Goal: Task Accomplishment & Management: Use online tool/utility

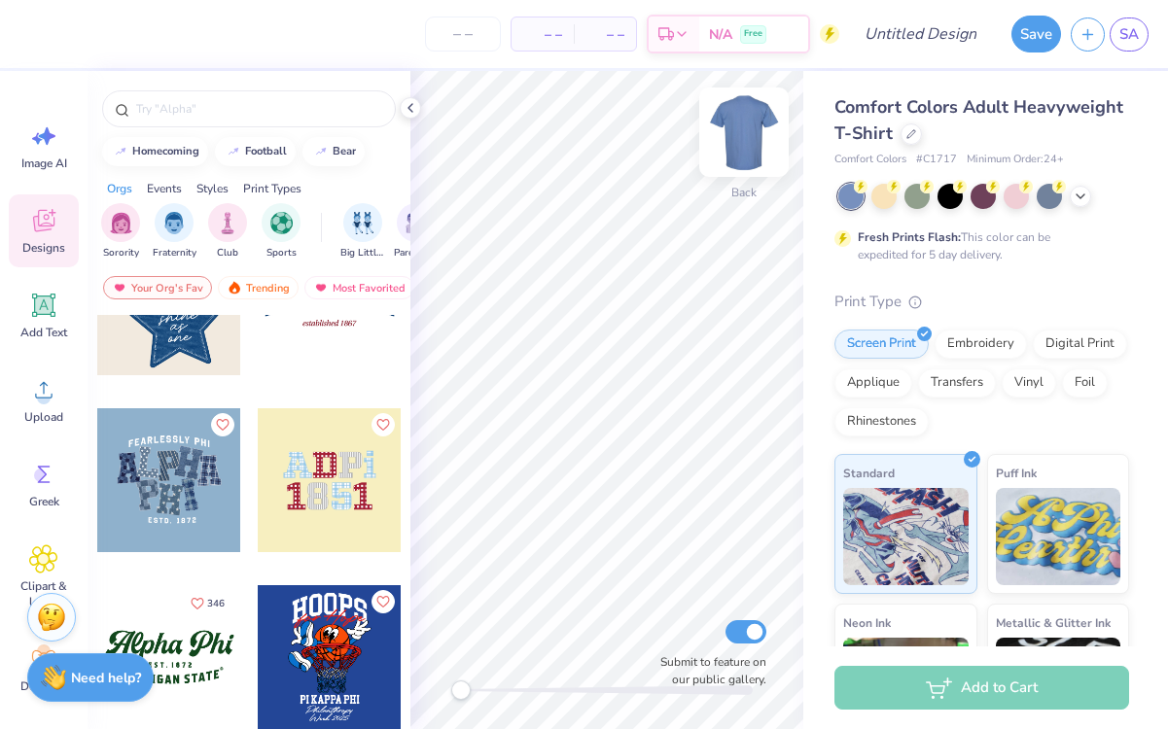
click at [746, 134] on img at bounding box center [744, 132] width 78 height 78
click at [746, 134] on img at bounding box center [744, 132] width 39 height 39
click at [915, 132] on div at bounding box center [911, 132] width 21 height 21
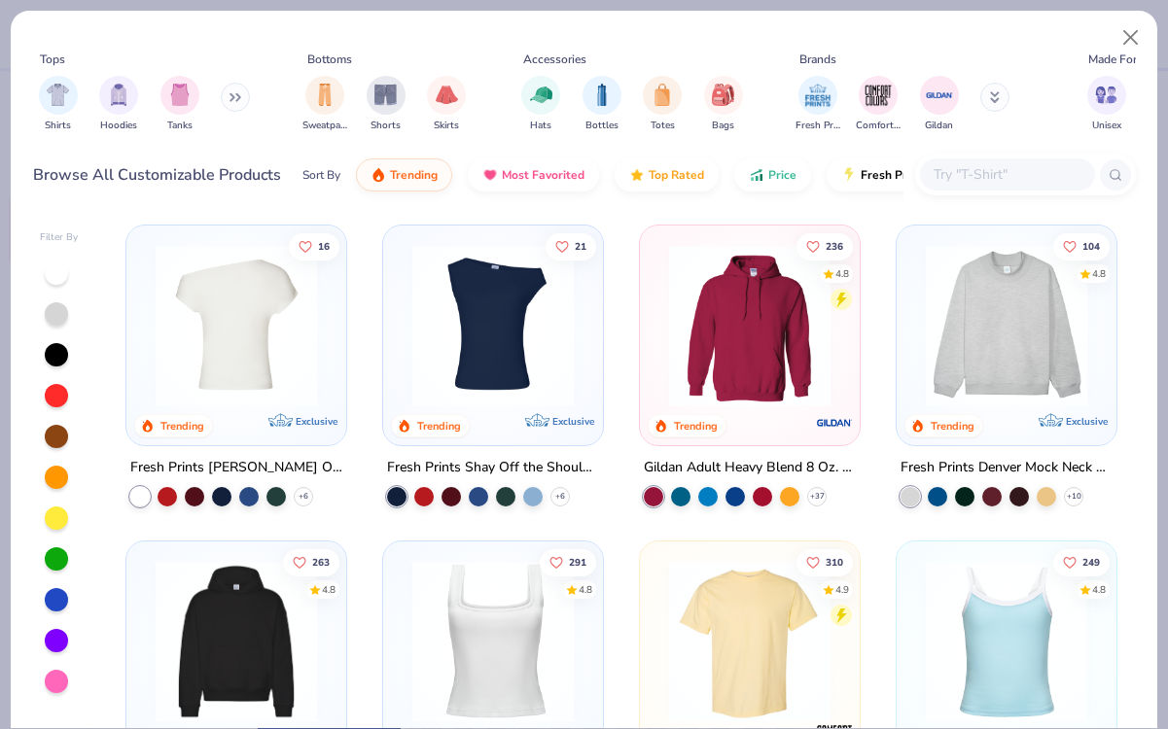
click at [269, 299] on img at bounding box center [236, 325] width 181 height 161
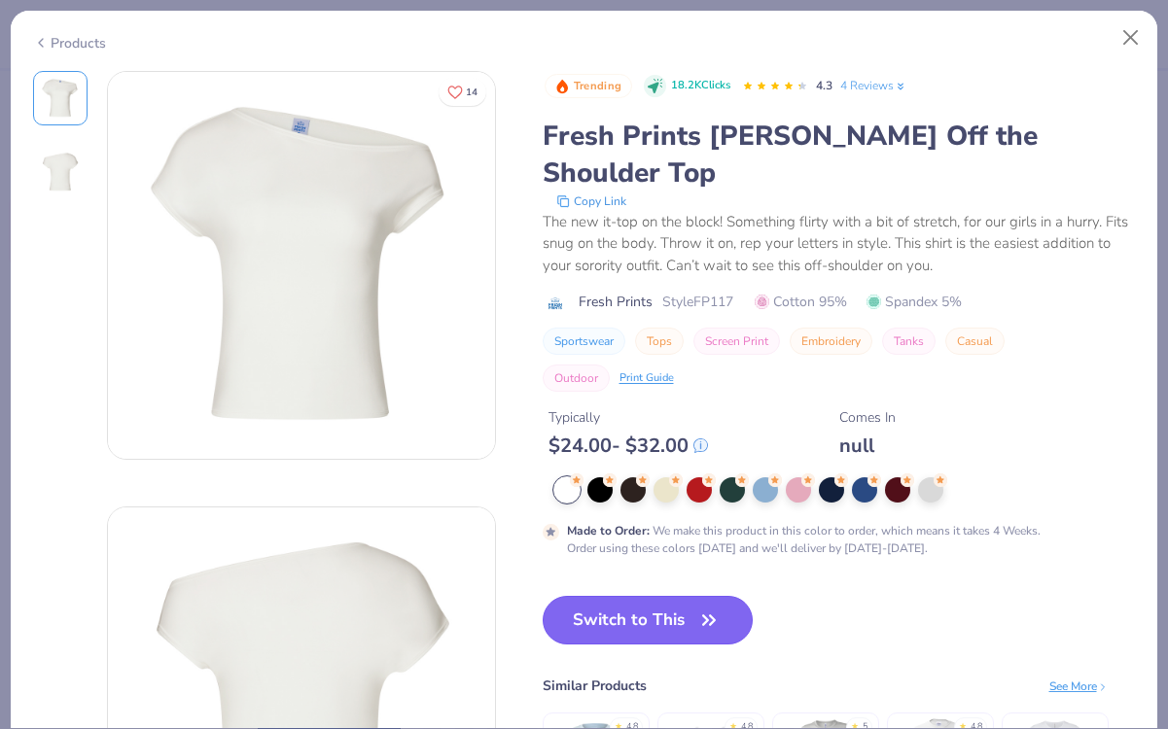
click at [638, 596] on button "Switch to This" at bounding box center [648, 620] width 211 height 49
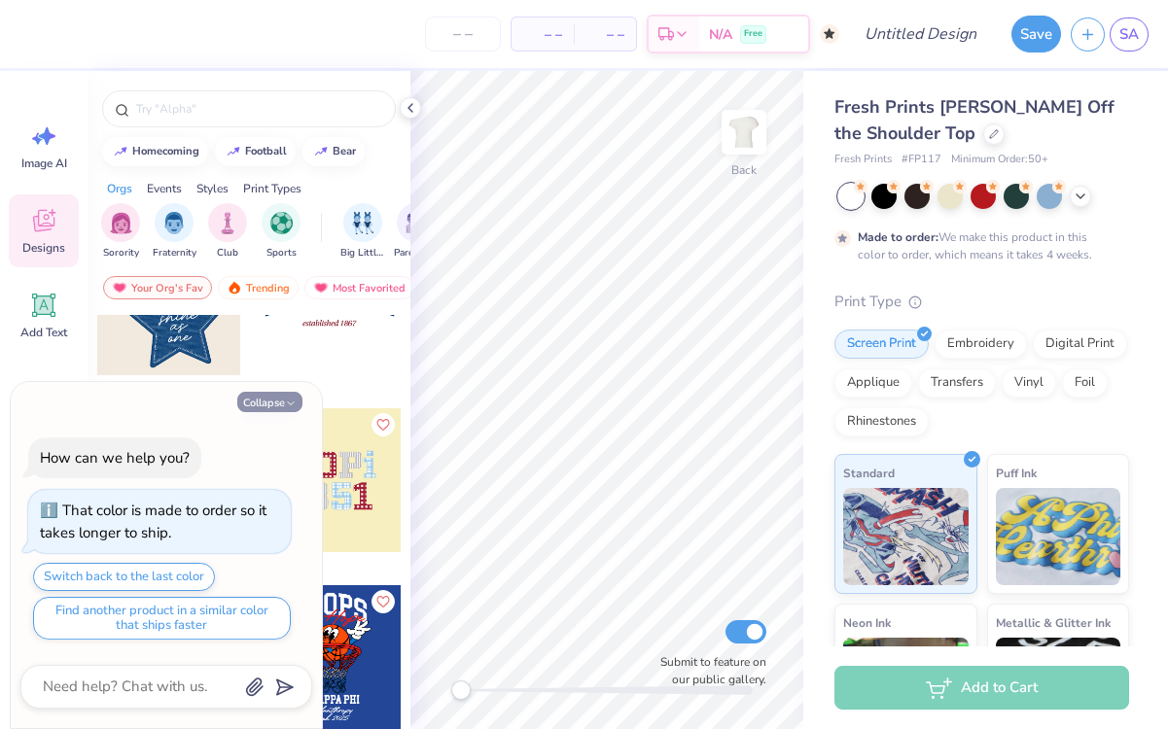
click at [283, 399] on button "Collapse" at bounding box center [269, 402] width 65 height 20
type textarea "x"
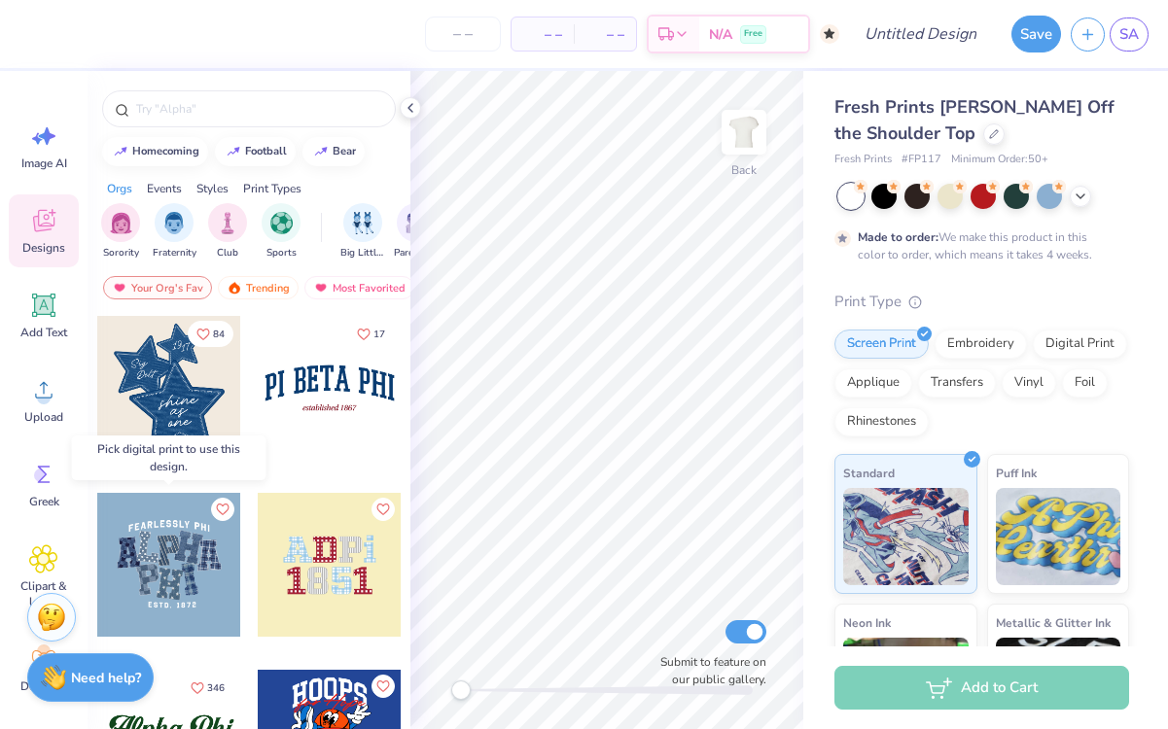
click at [171, 577] on div at bounding box center [169, 565] width 144 height 144
click at [168, 568] on div at bounding box center [169, 565] width 144 height 144
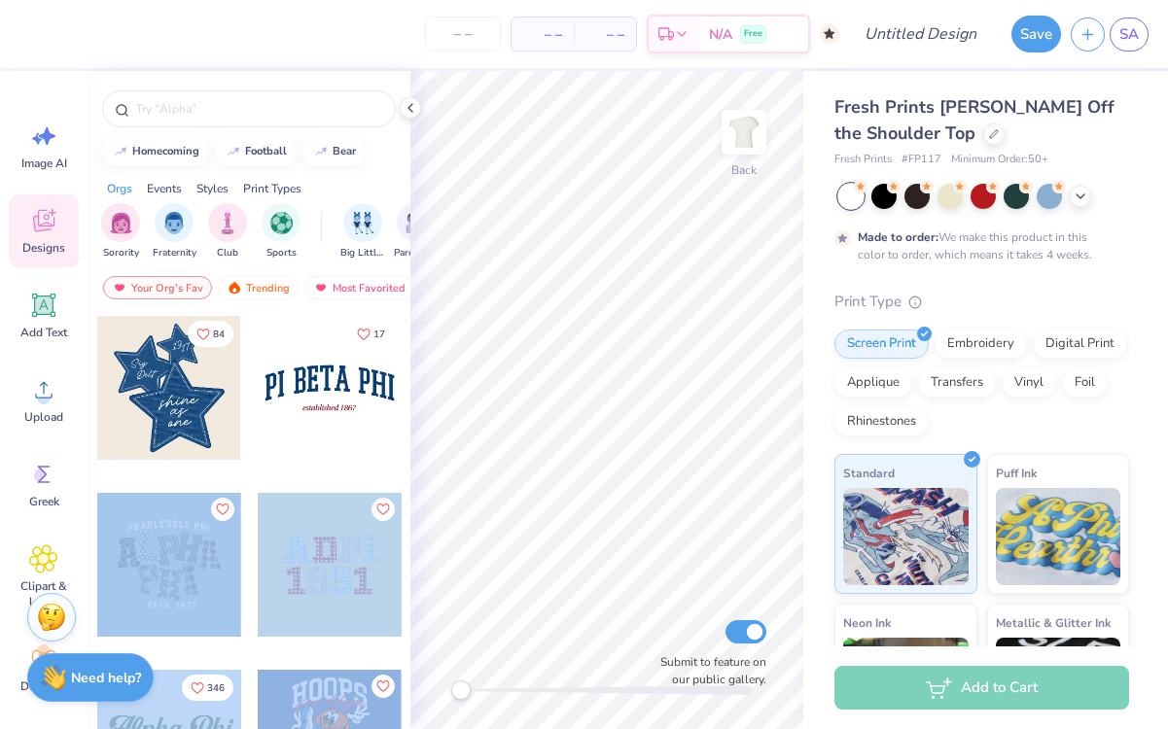
click at [572, 435] on div "– – Per Item – – Total Est. Delivery N/A Free Design Title Save SA Image AI Des…" at bounding box center [584, 364] width 1168 height 729
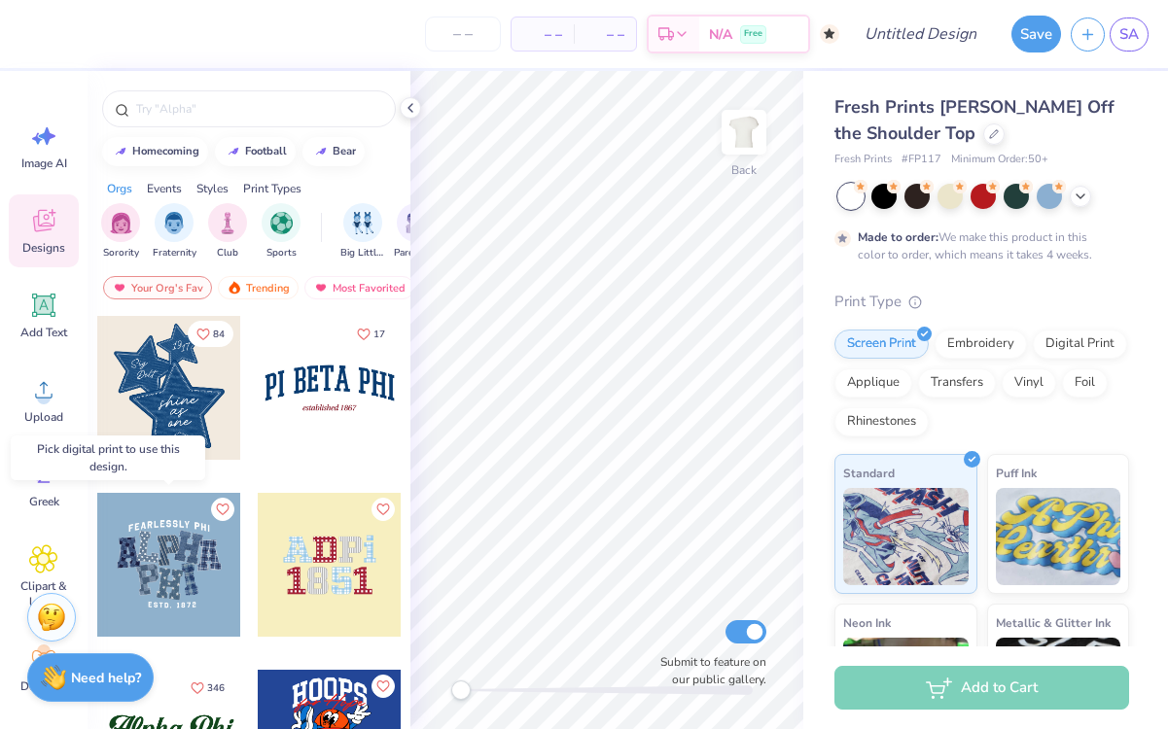
click at [220, 544] on div at bounding box center [169, 565] width 144 height 144
click at [188, 549] on div at bounding box center [169, 565] width 144 height 144
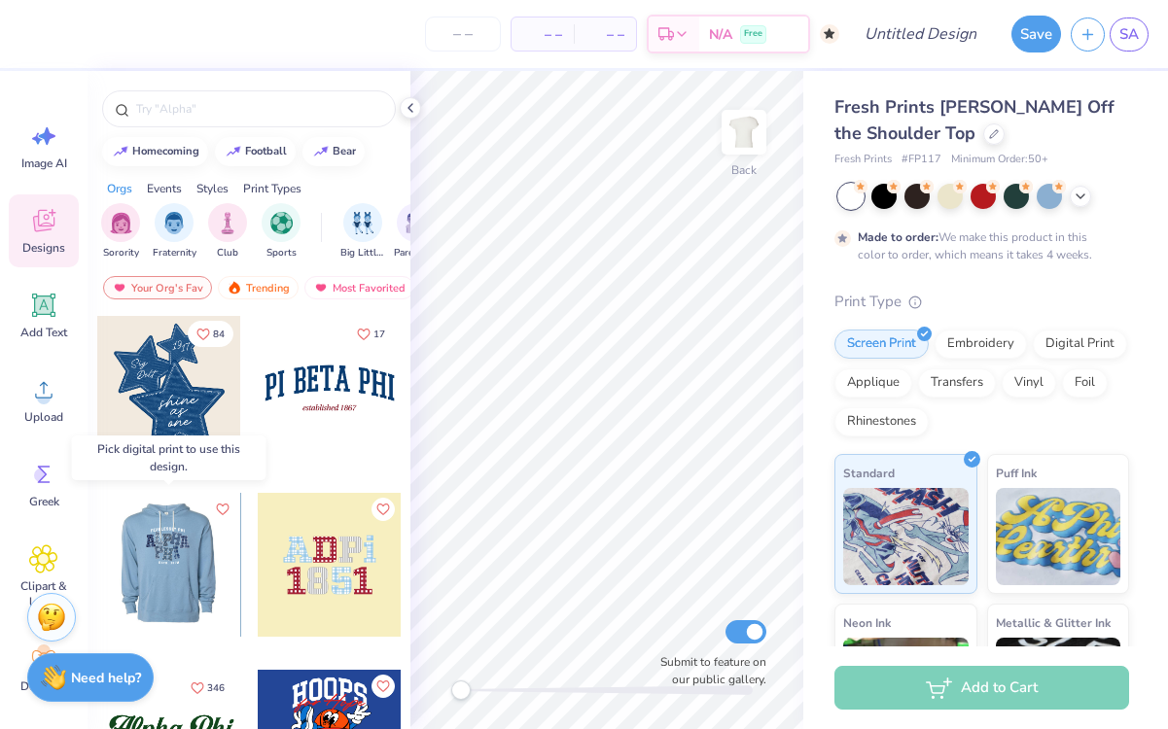
click at [188, 549] on div at bounding box center [168, 565] width 144 height 144
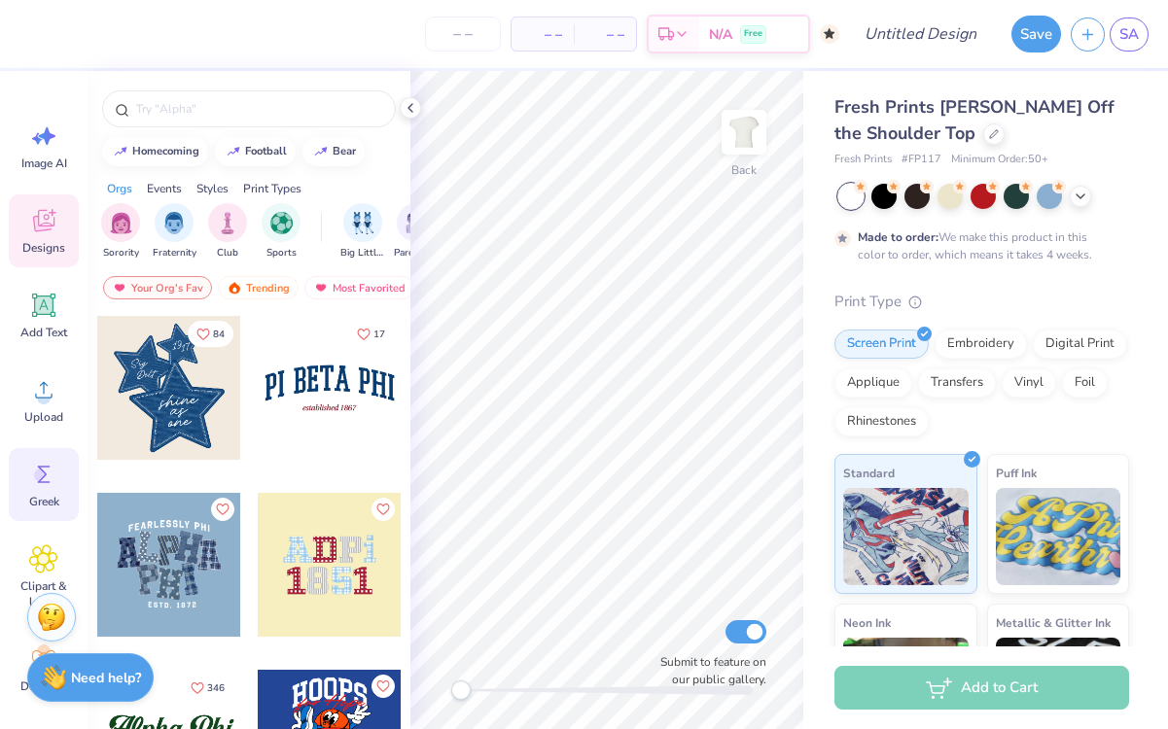
click at [45, 472] on icon at bounding box center [43, 474] width 29 height 29
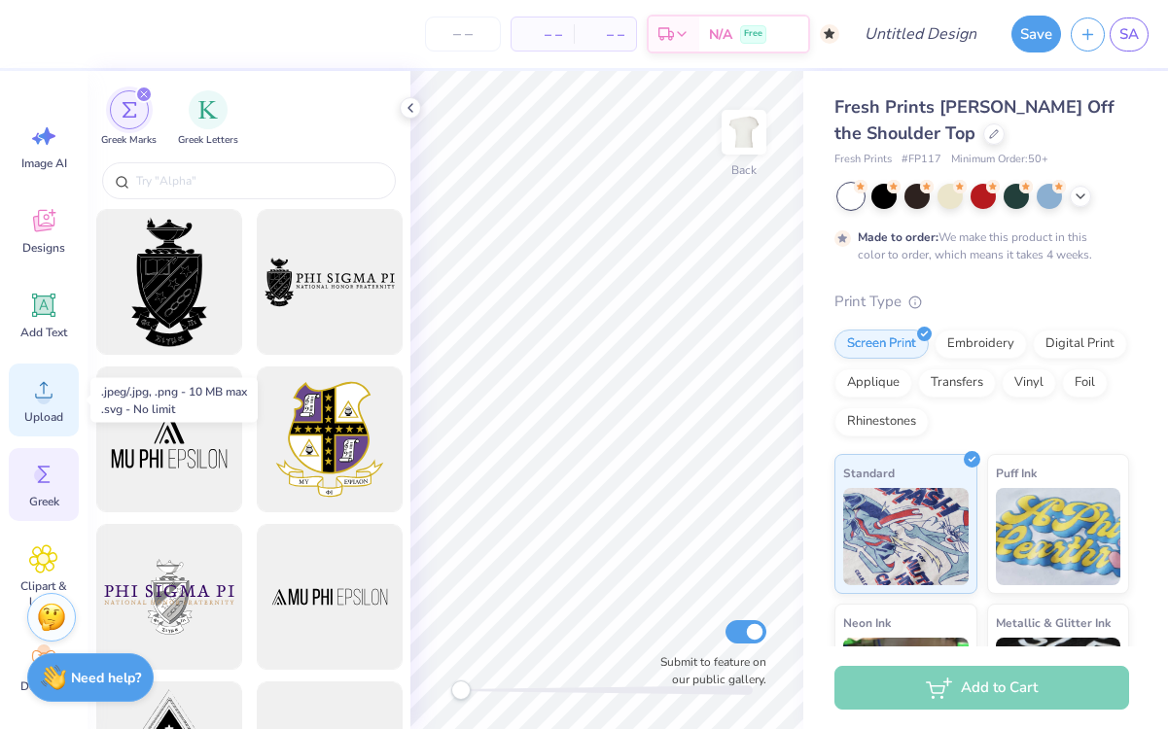
click at [47, 399] on circle at bounding box center [44, 398] width 14 height 14
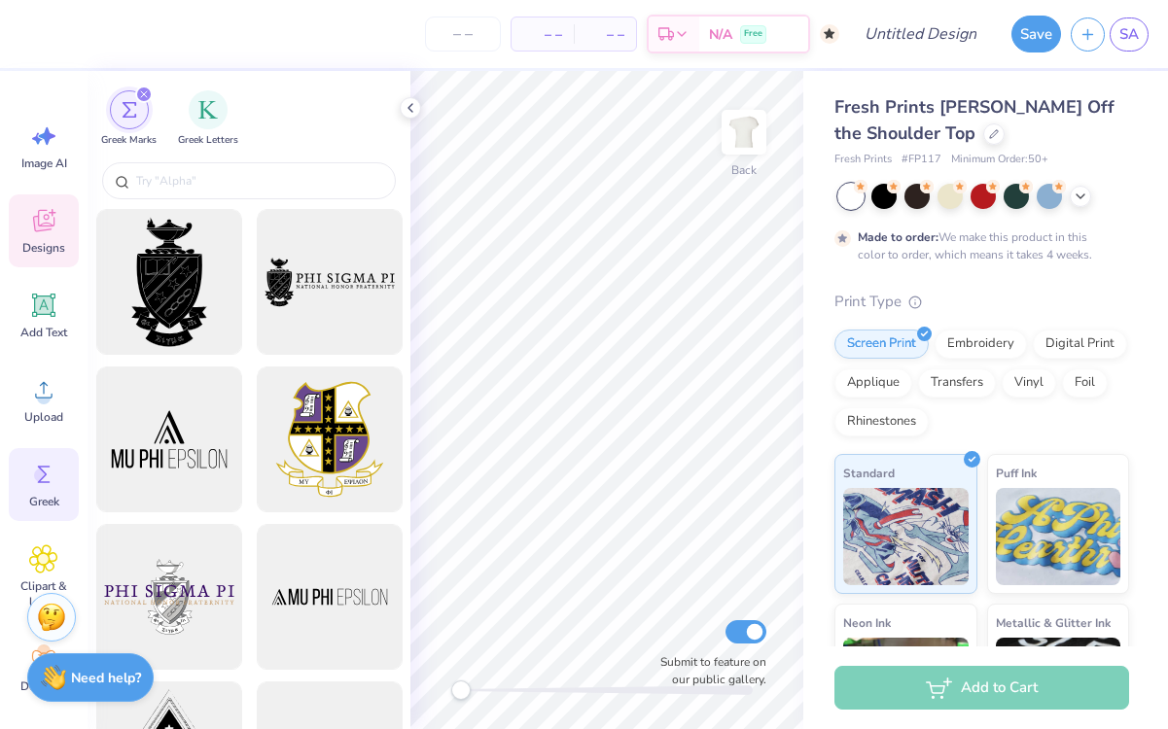
click at [38, 228] on icon at bounding box center [43, 224] width 18 height 16
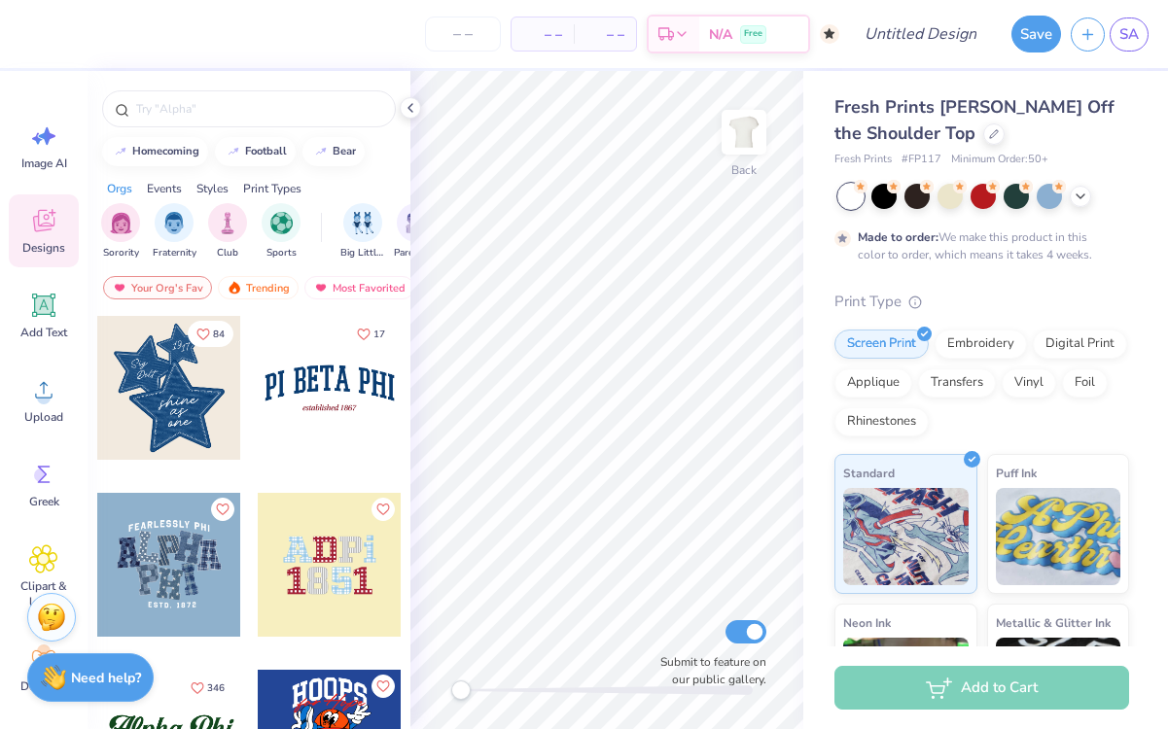
click at [175, 563] on div at bounding box center [169, 565] width 144 height 144
click at [96, 563] on div at bounding box center [24, 565] width 144 height 144
click at [175, 563] on div at bounding box center [168, 565] width 144 height 144
click at [373, 189] on div "Orgs Events Styles Print Types" at bounding box center [249, 183] width 323 height 27
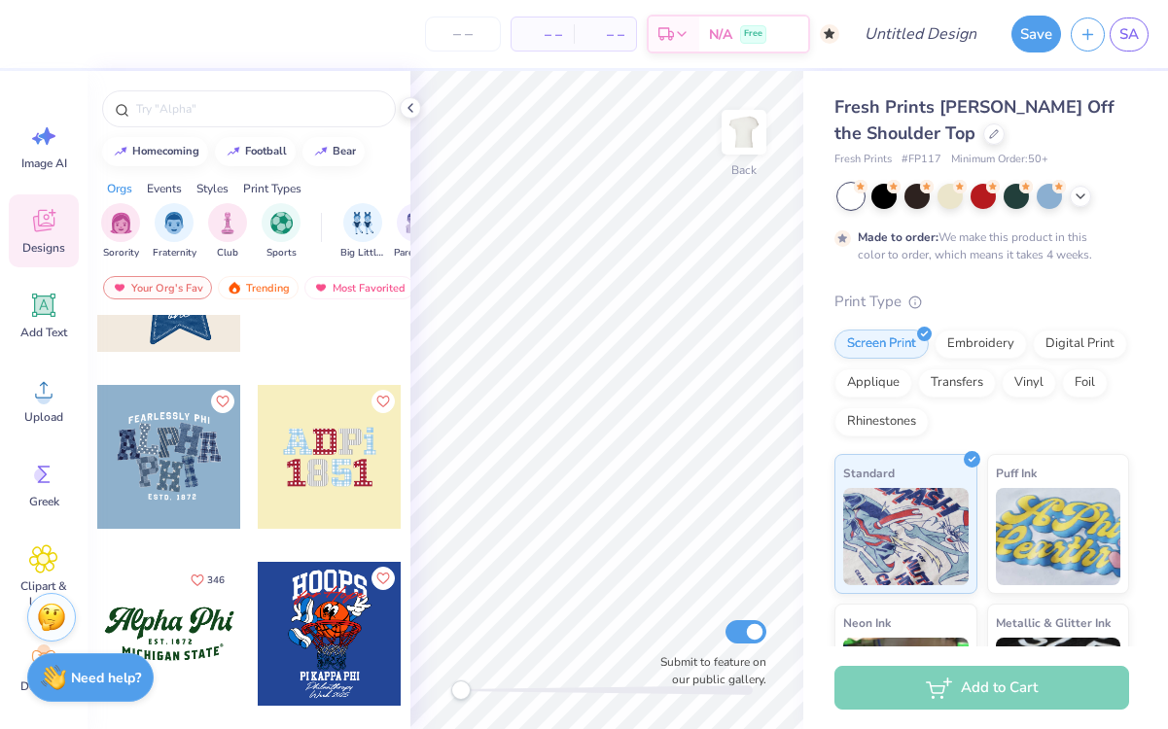
scroll to position [118, 0]
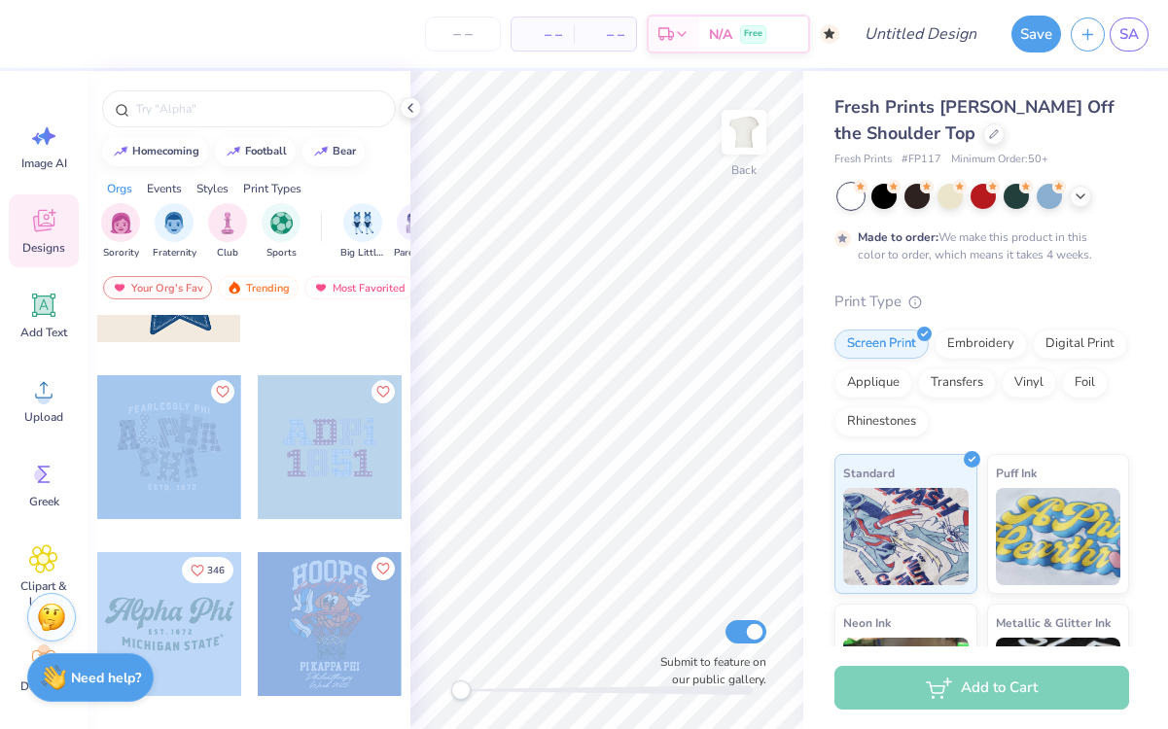
click at [660, 404] on div "– – Per Item – – Total Est. Delivery N/A Free Design Title Save SA Image AI Des…" at bounding box center [584, 364] width 1168 height 729
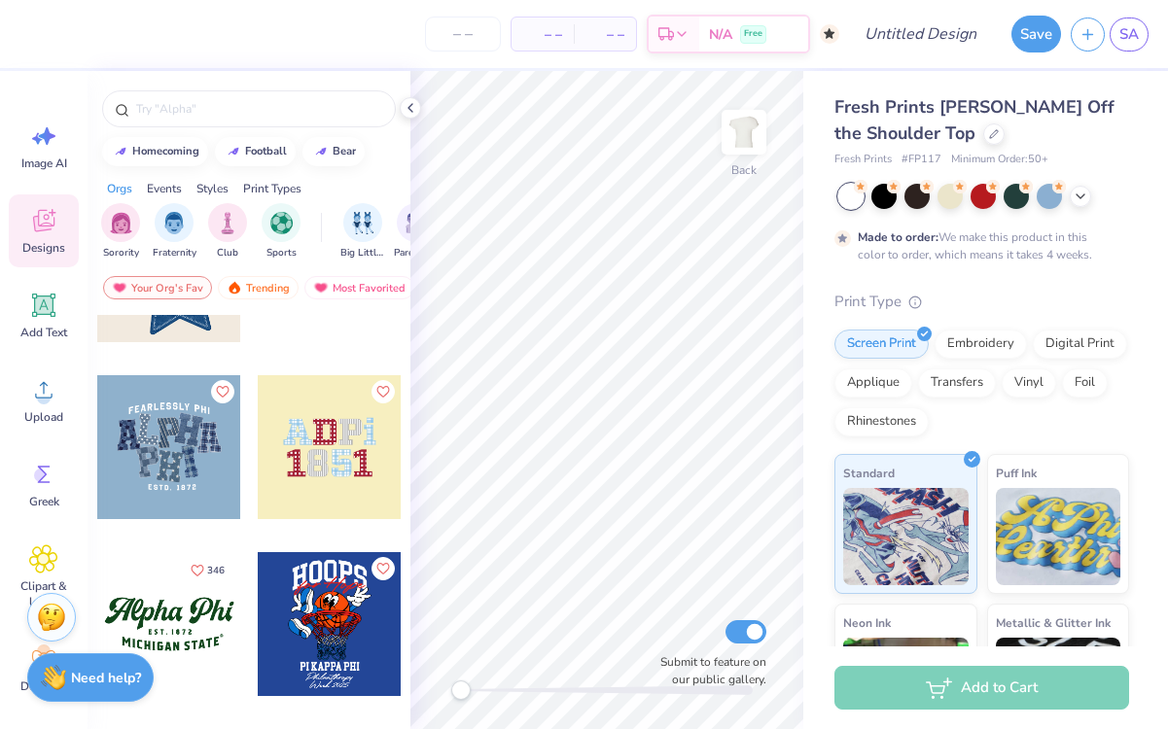
click at [296, 326] on div at bounding box center [330, 270] width 144 height 144
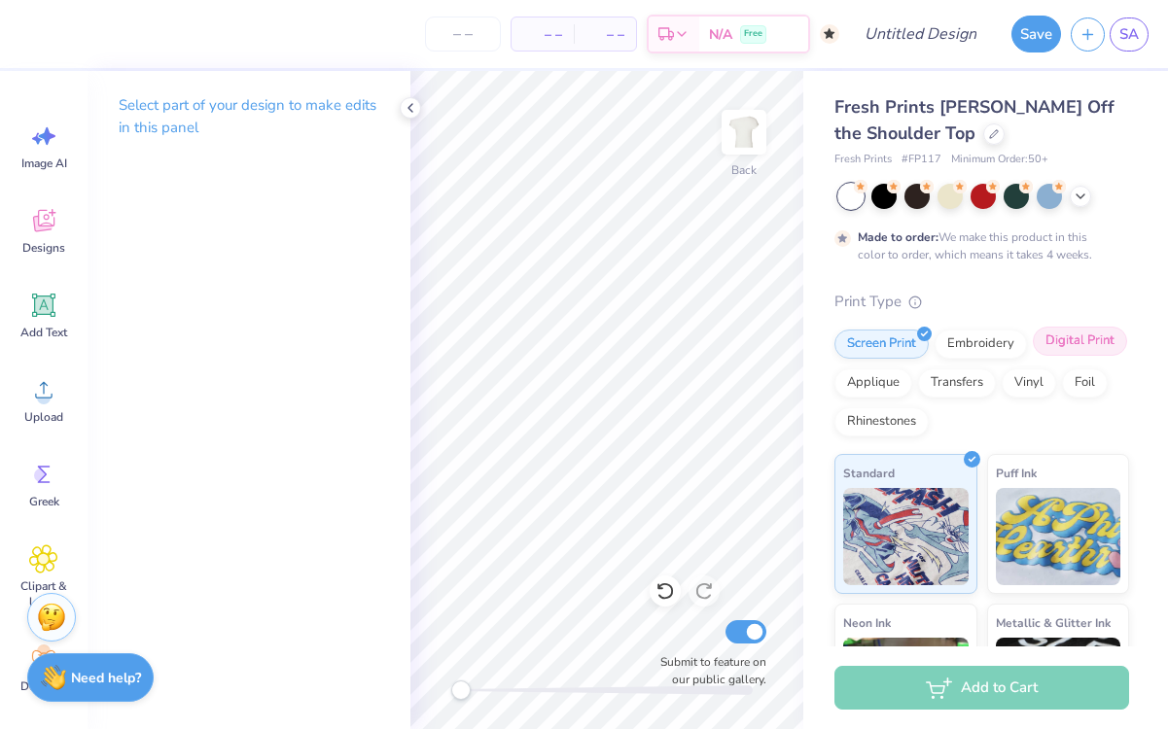
click at [1088, 339] on div "Digital Print" at bounding box center [1080, 341] width 94 height 29
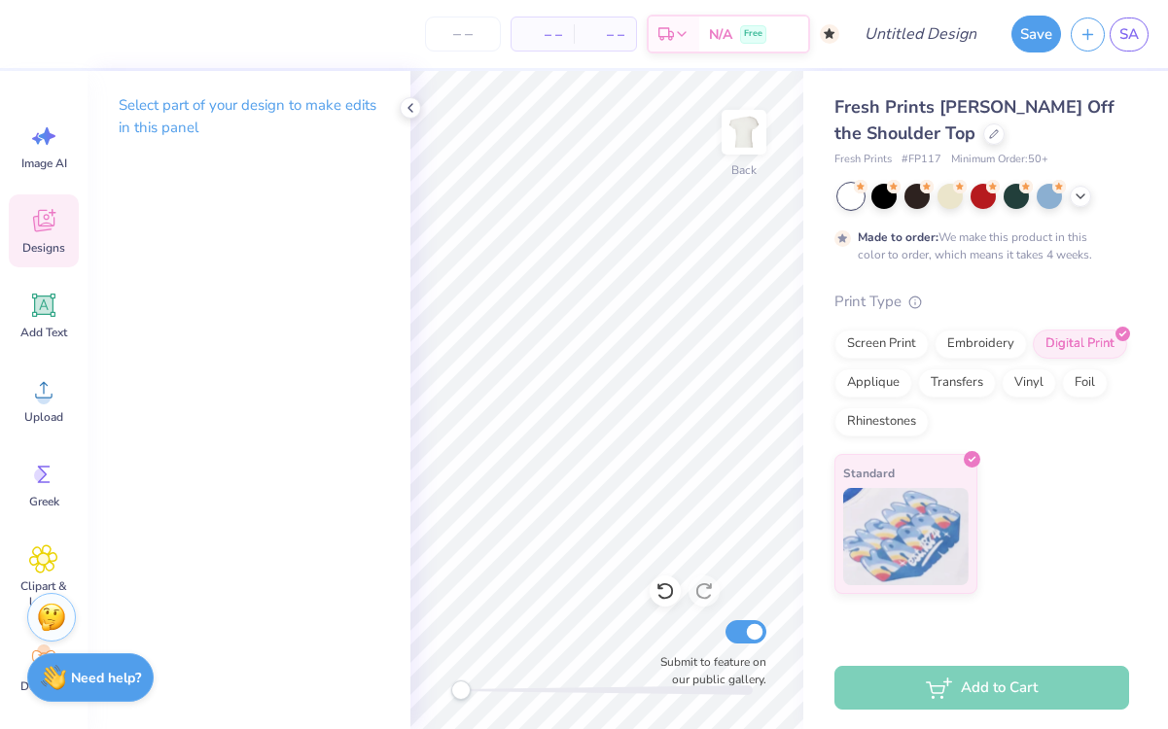
click at [40, 266] on div "Designs" at bounding box center [44, 231] width 70 height 73
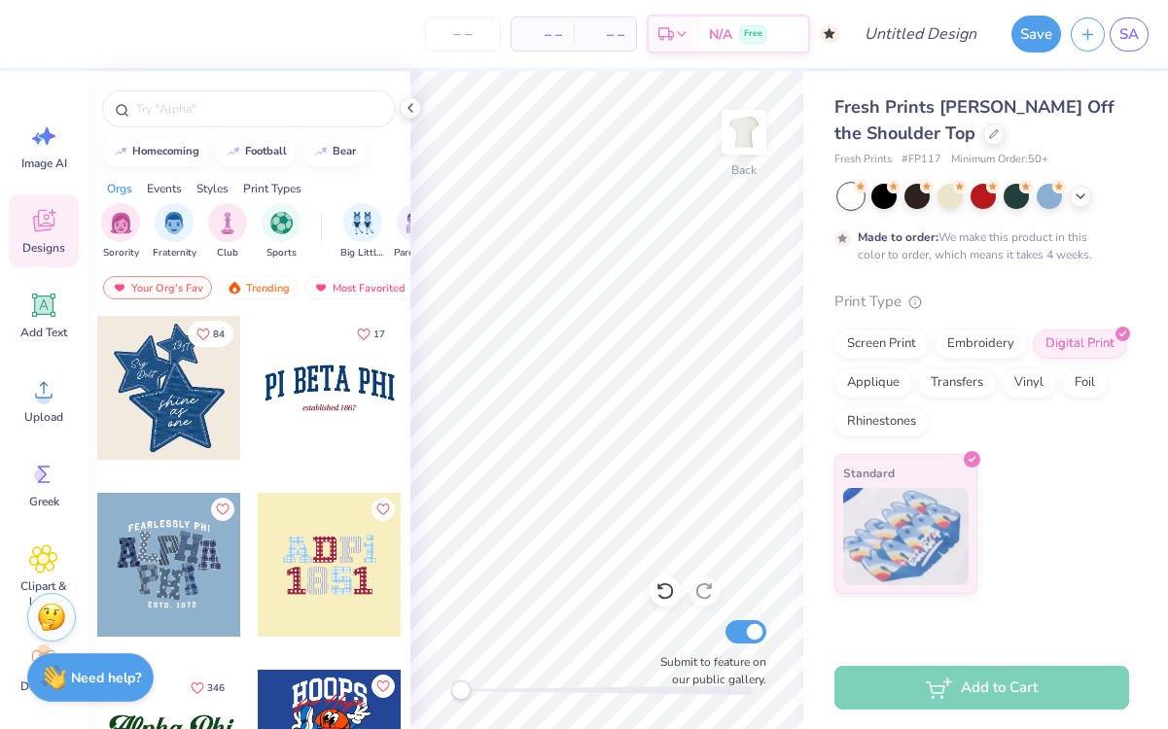
click at [185, 522] on div at bounding box center [169, 565] width 144 height 144
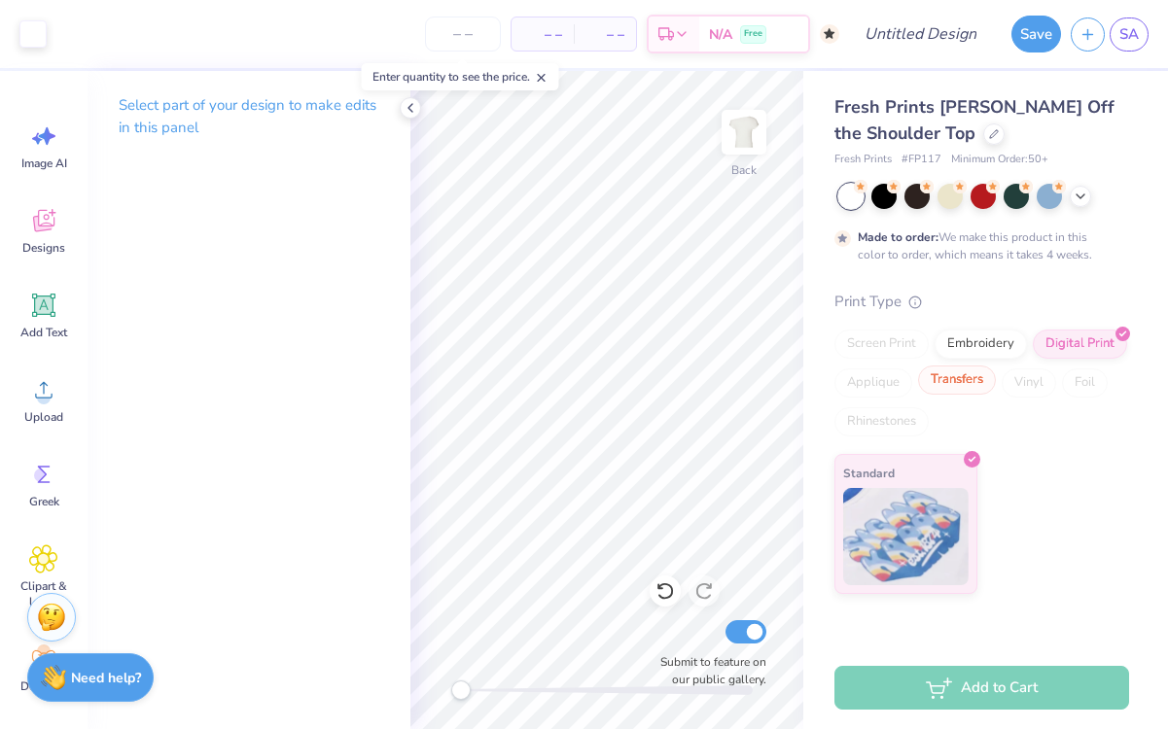
click at [963, 389] on div "Transfers" at bounding box center [957, 380] width 78 height 29
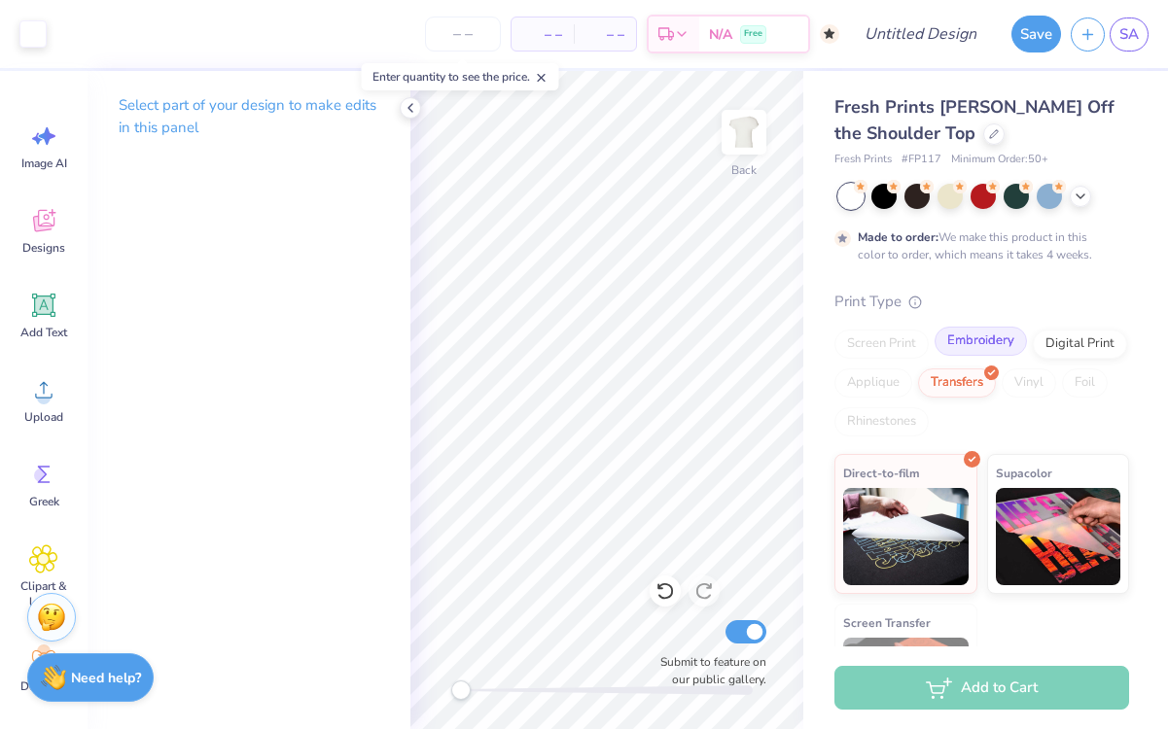
click at [975, 350] on div "Embroidery" at bounding box center [981, 341] width 92 height 29
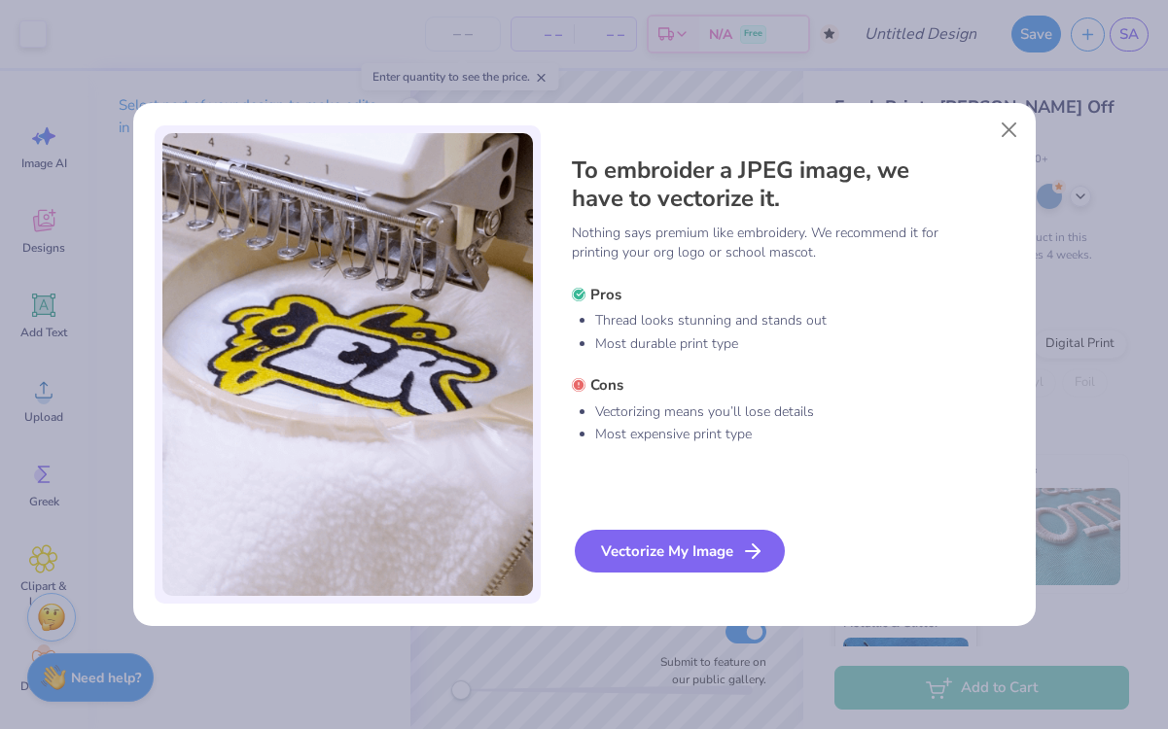
click at [669, 554] on div "Vectorize My Image" at bounding box center [680, 551] width 210 height 43
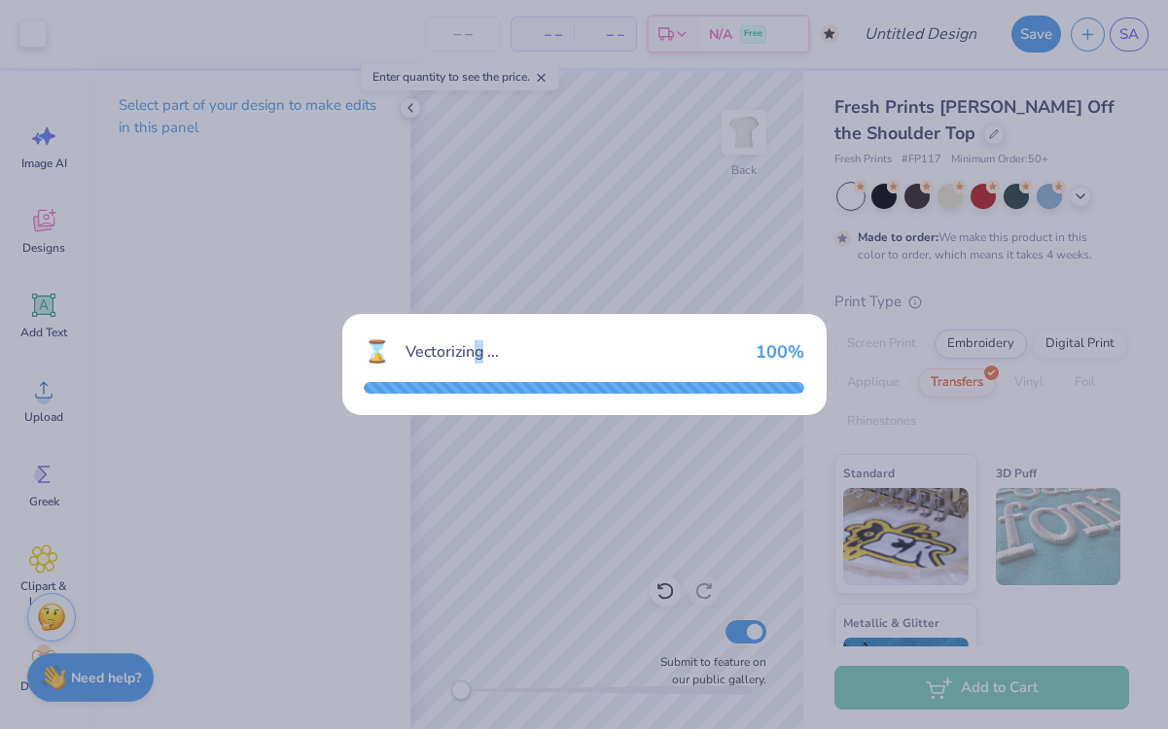
click at [474, 342] on div "Vectorizing ..." at bounding box center [573, 351] width 335 height 23
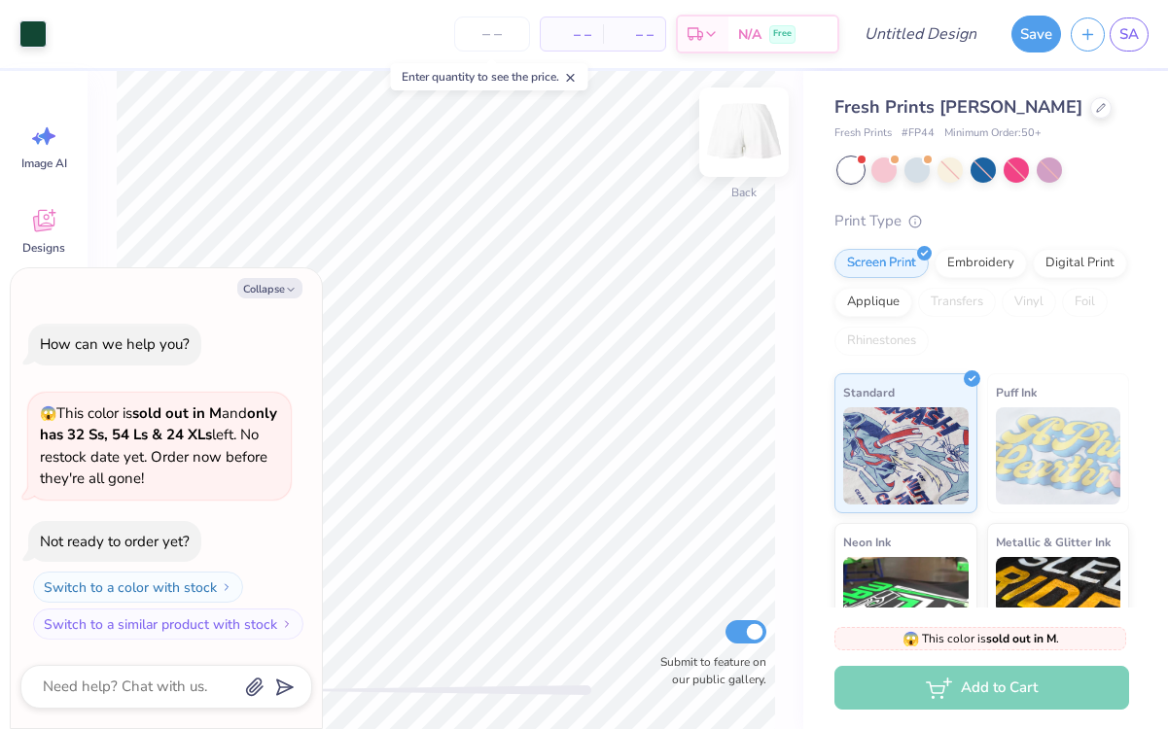
click at [765, 140] on div at bounding box center [743, 132] width 89 height 89
click at [742, 140] on img at bounding box center [744, 132] width 78 height 78
click at [266, 289] on button "Collapse" at bounding box center [269, 288] width 65 height 20
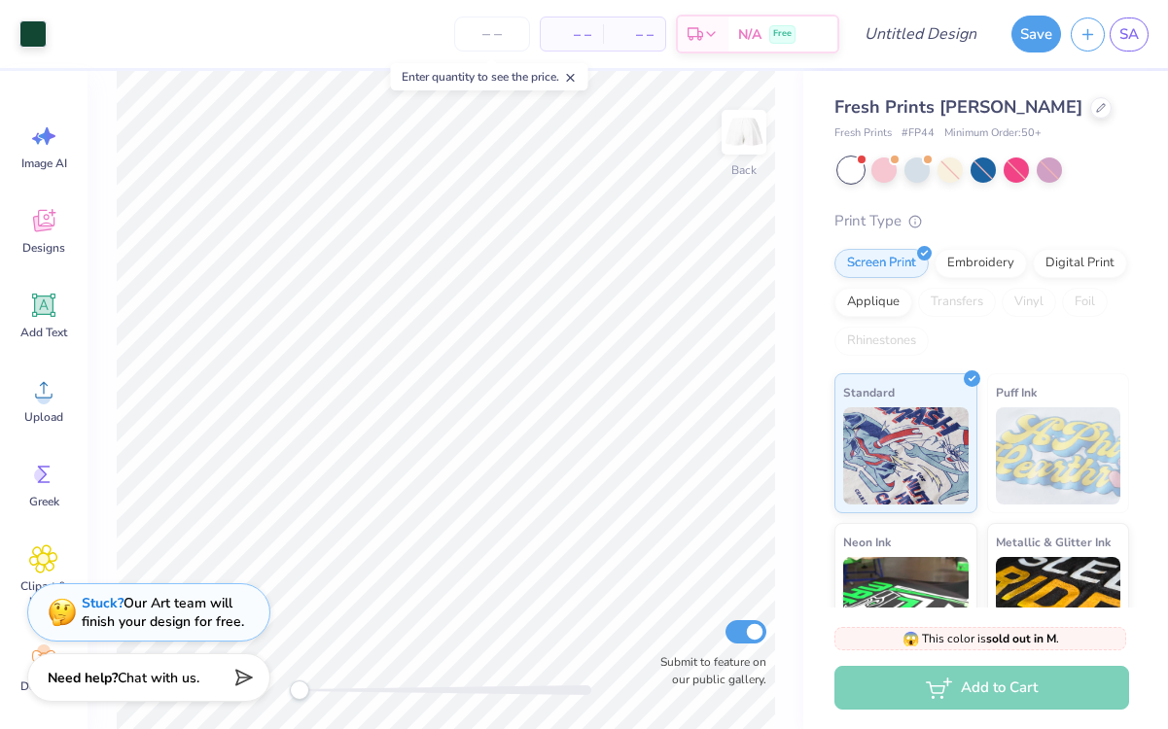
click at [939, 114] on span "Fresh Prints [PERSON_NAME]" at bounding box center [959, 106] width 248 height 23
click at [1090, 108] on div at bounding box center [1100, 105] width 21 height 21
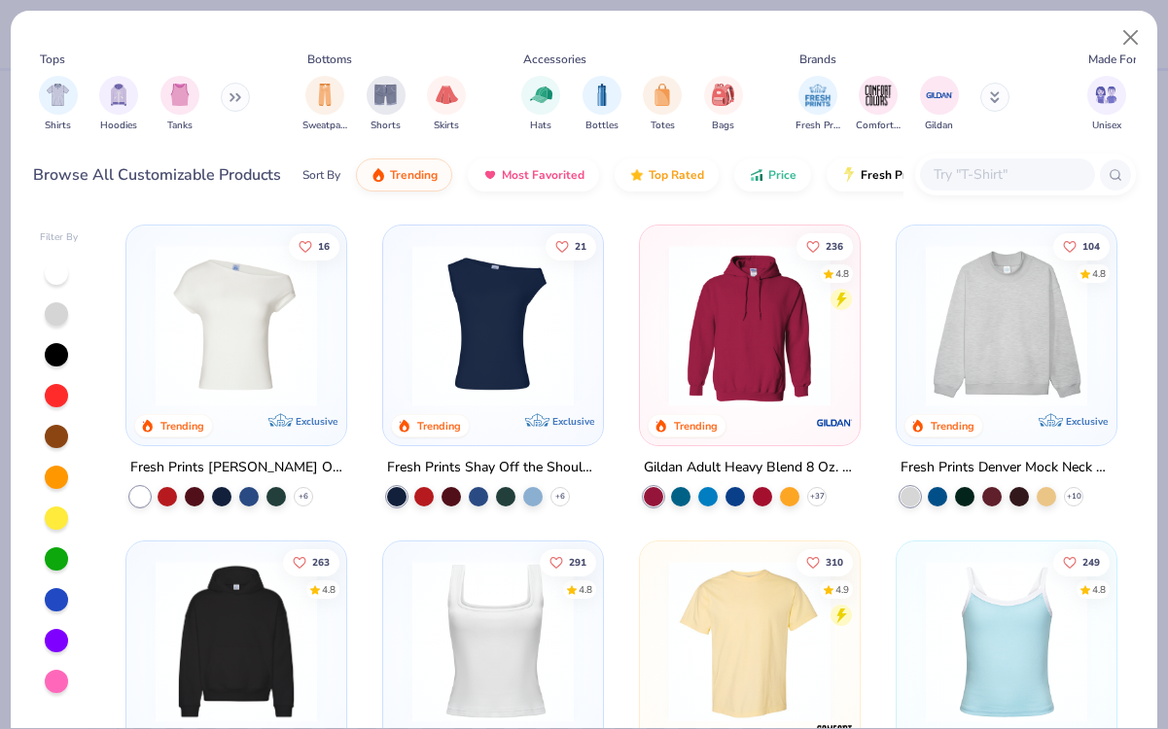
click at [254, 337] on img at bounding box center [236, 325] width 181 height 161
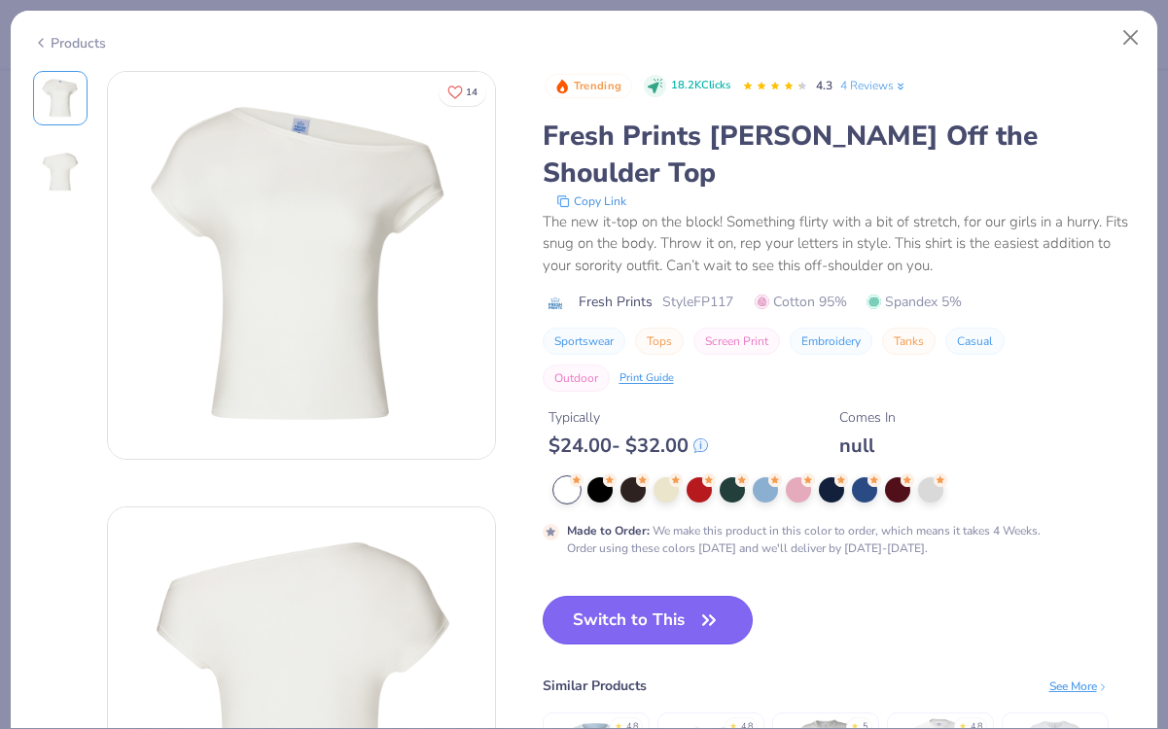
click at [647, 596] on button "Switch to This" at bounding box center [648, 620] width 211 height 49
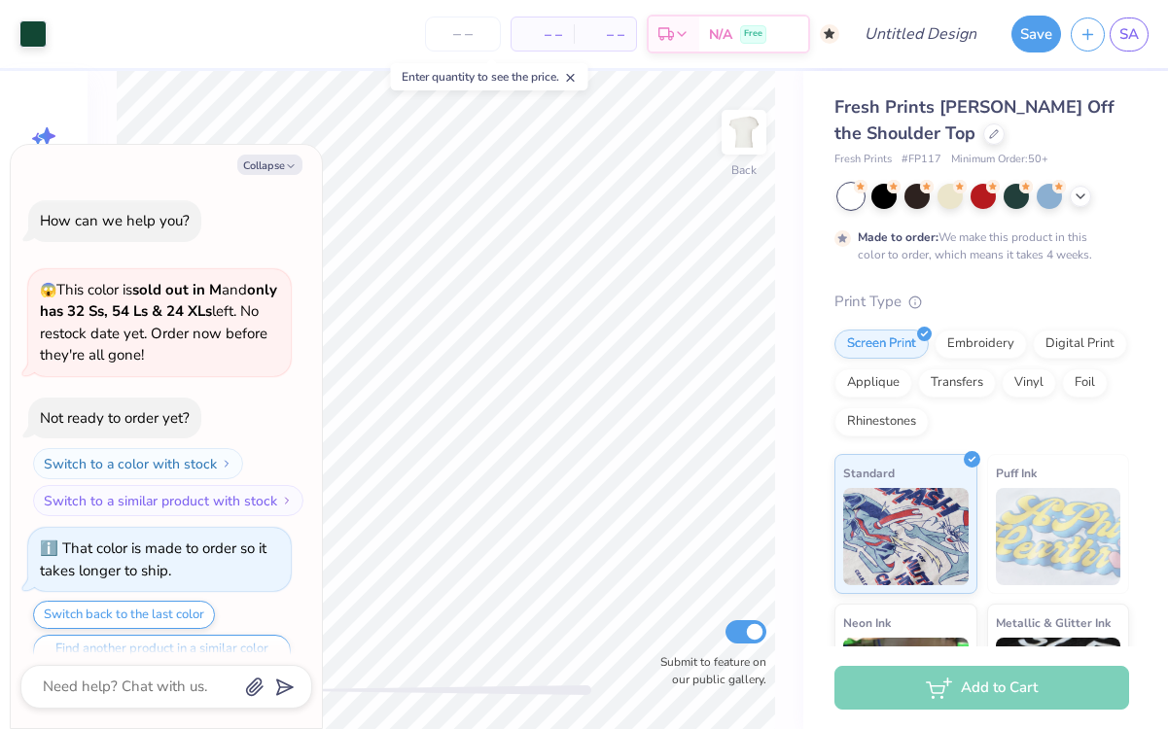
scroll to position [38, 0]
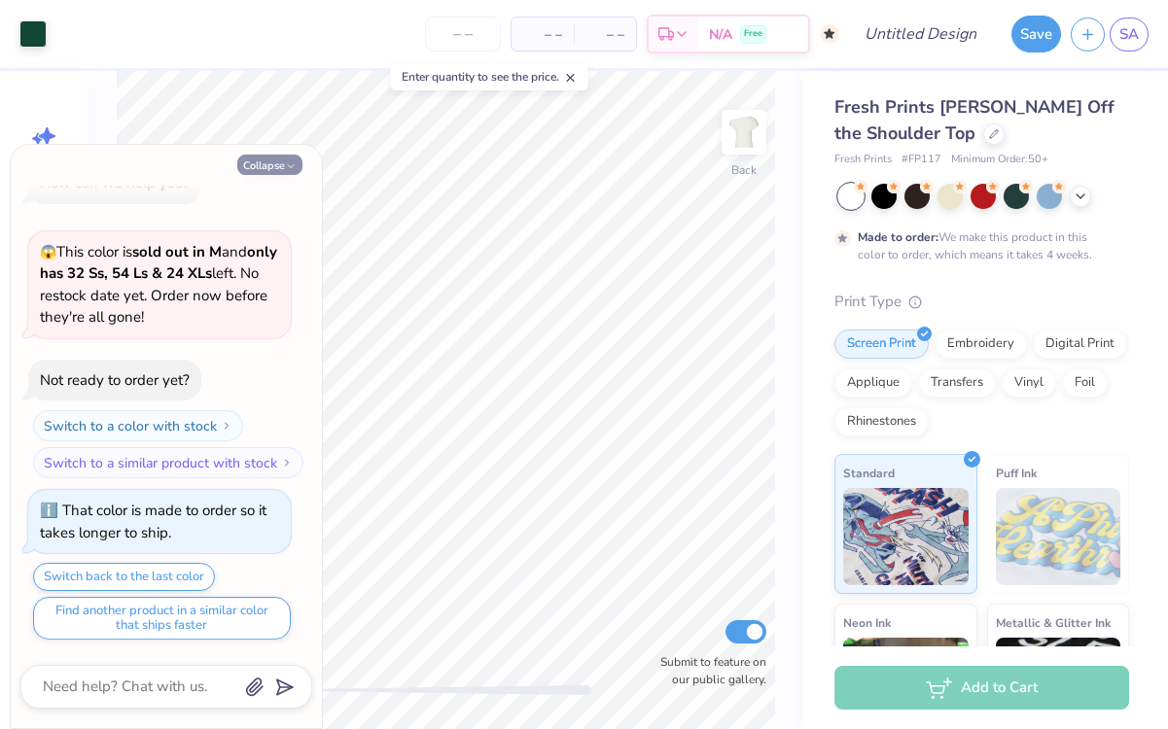
click at [287, 160] on icon "button" at bounding box center [291, 166] width 12 height 12
type textarea "x"
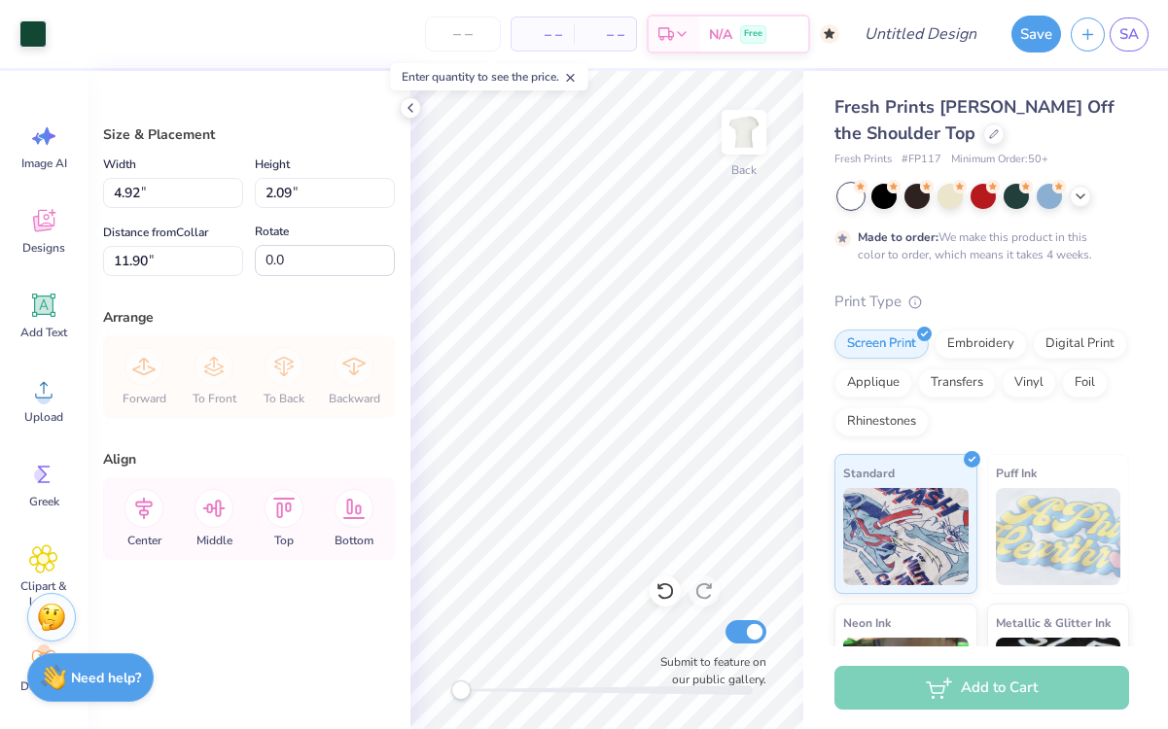
type input "8.51"
type input "3.62"
type input "8.60"
type input "8.49"
type input "3.61"
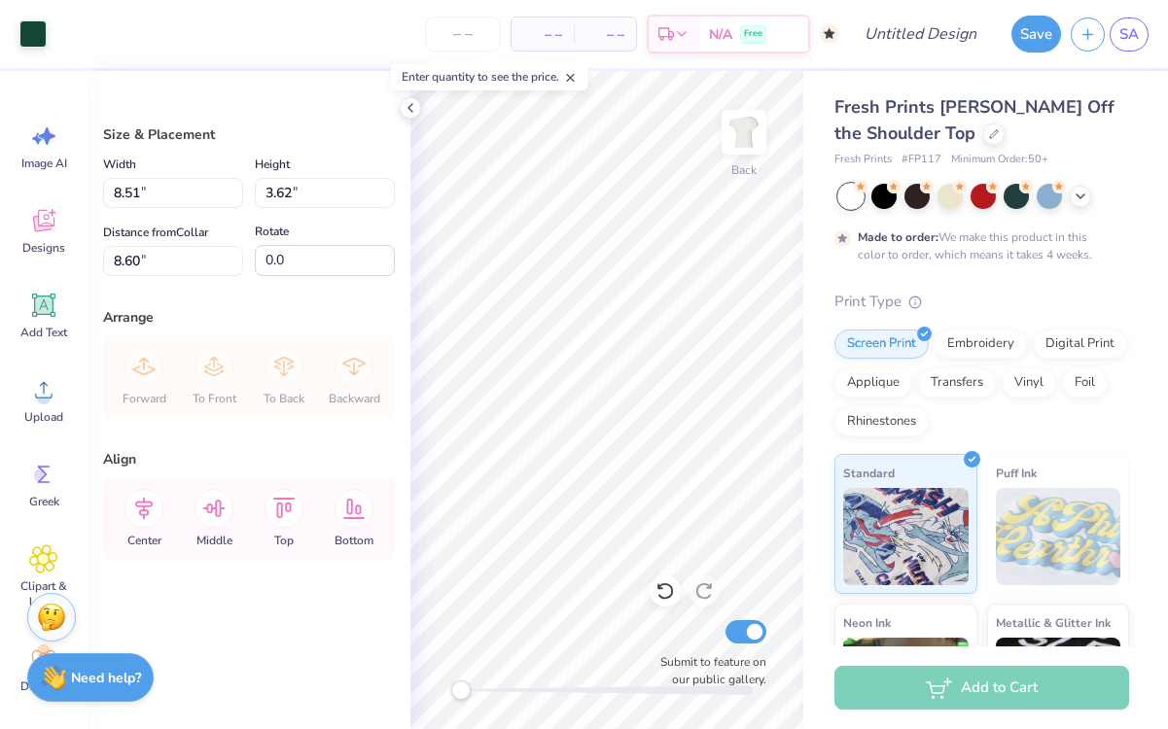
type input "5.70"
click at [50, 327] on span "Add Text" at bounding box center [43, 333] width 47 height 16
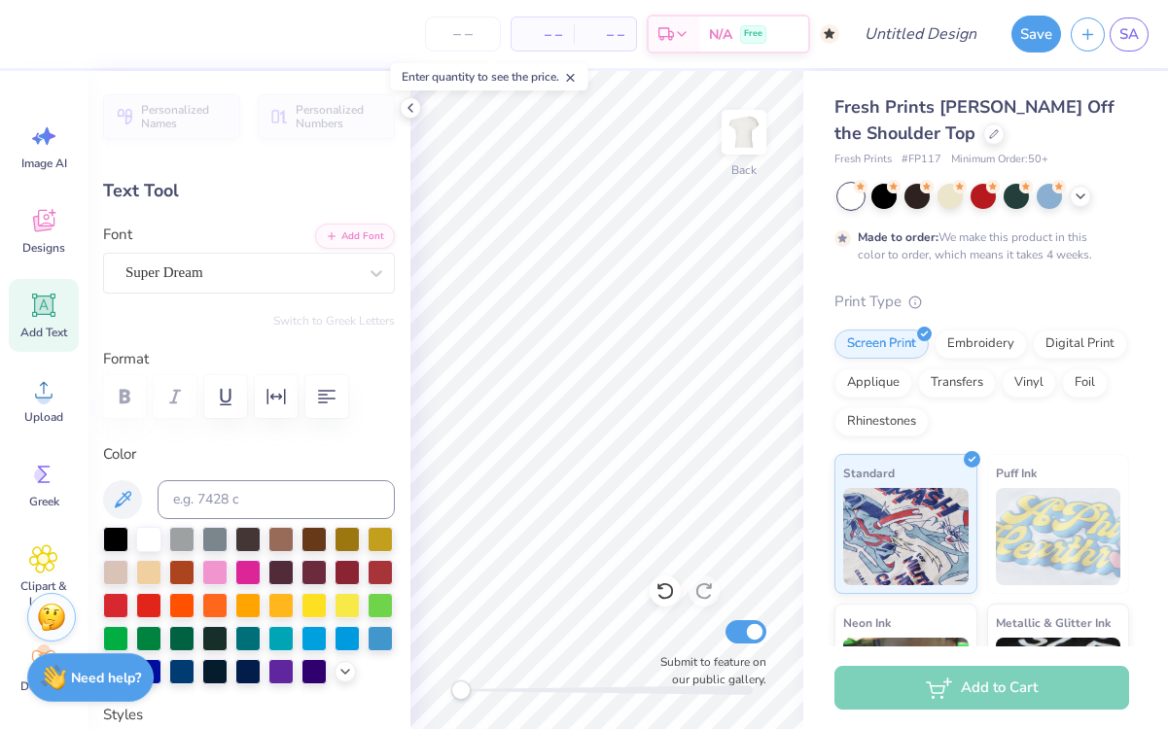
scroll to position [0, 1]
type textarea "AEPHI"
click at [317, 280] on div "Super Dream" at bounding box center [241, 273] width 235 height 30
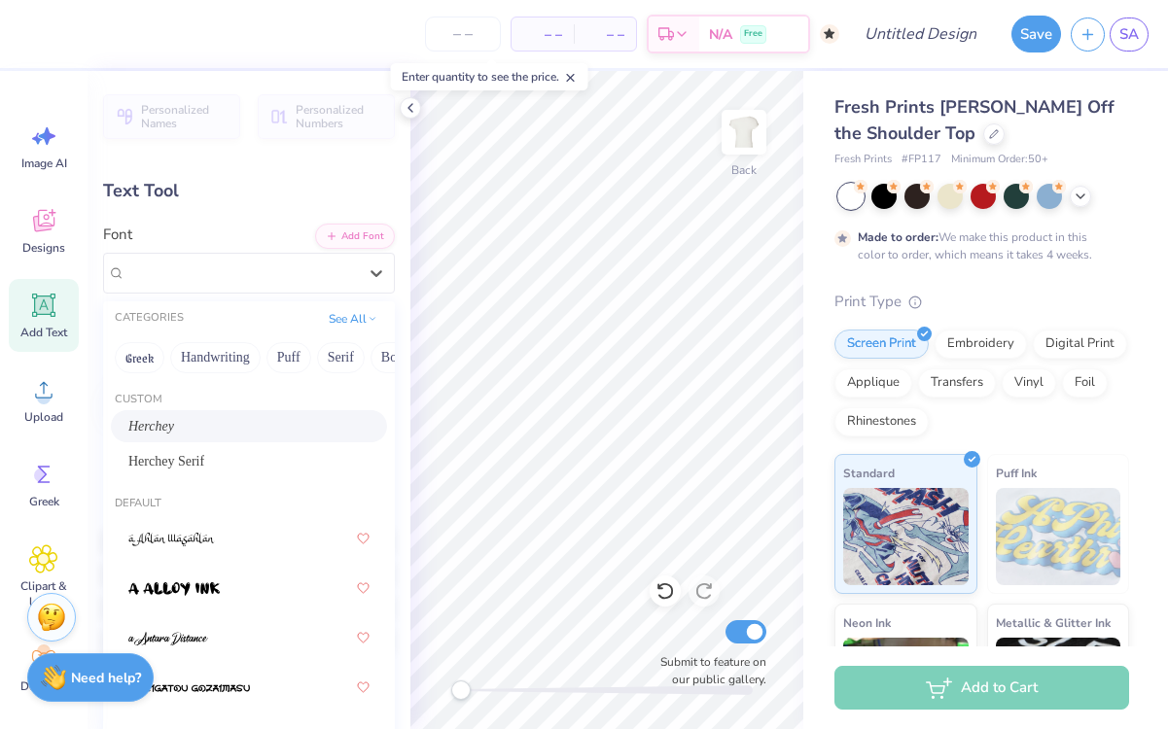
click at [216, 431] on div "Herchey" at bounding box center [248, 426] width 241 height 20
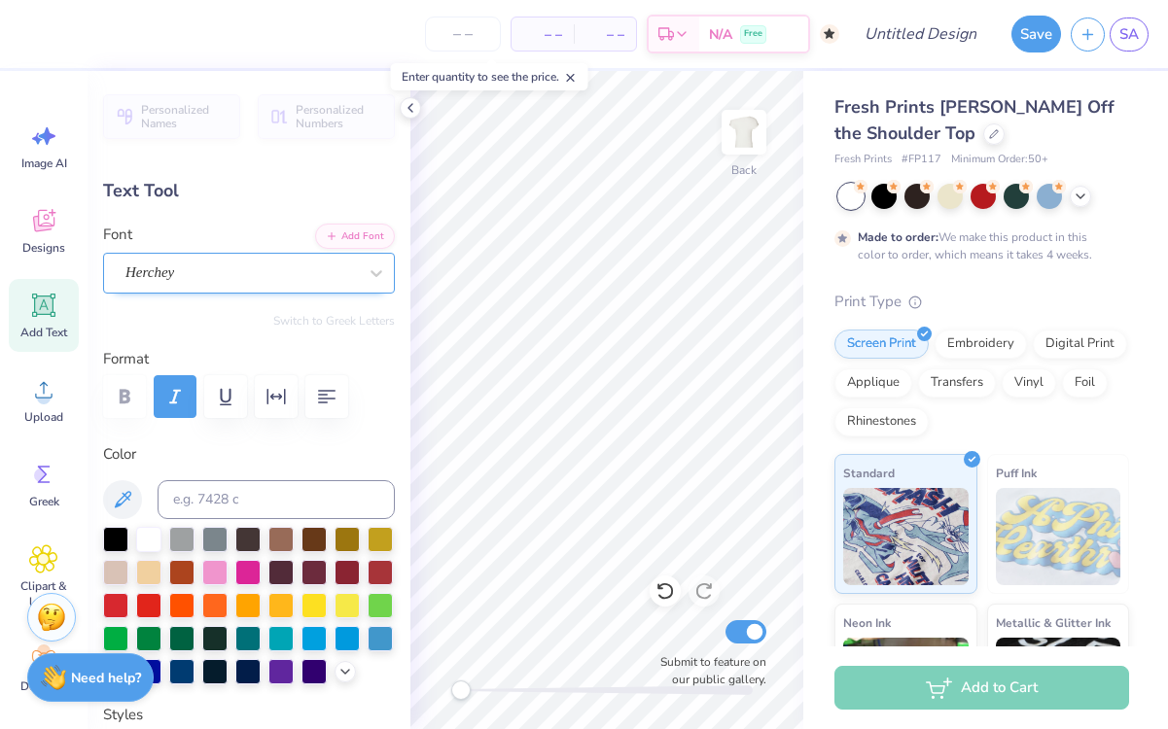
click at [208, 277] on div "Herchey" at bounding box center [241, 273] width 235 height 30
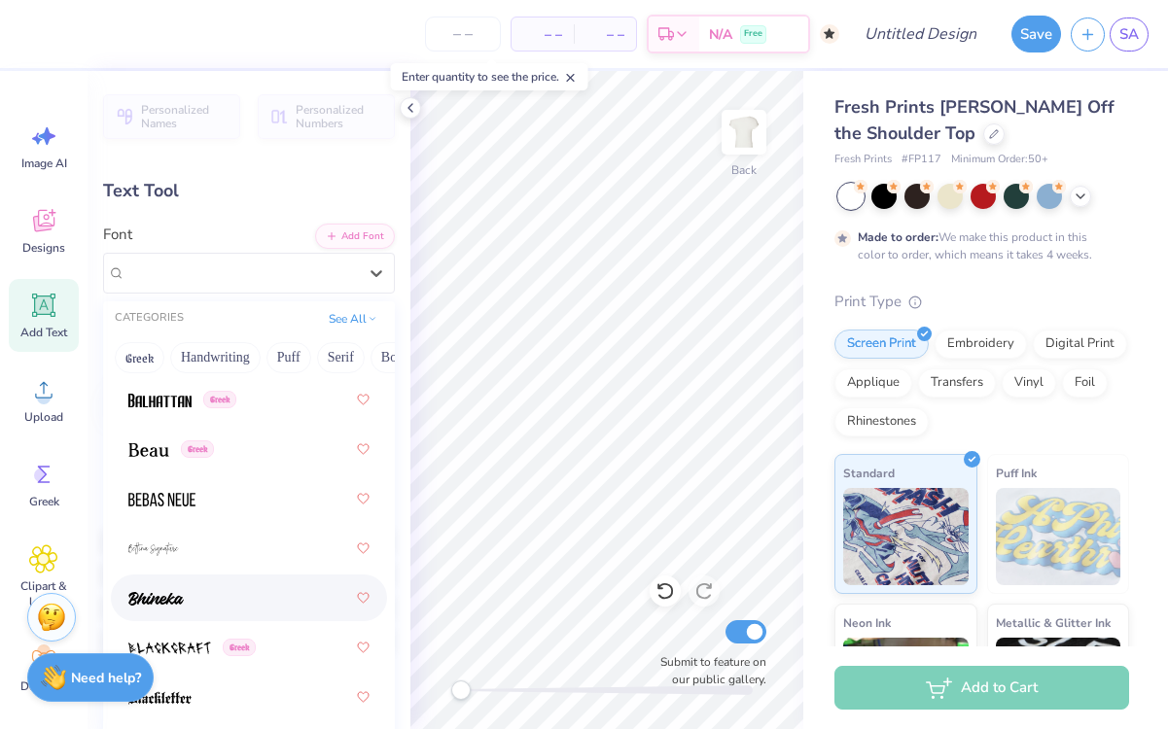
scroll to position [1438, 0]
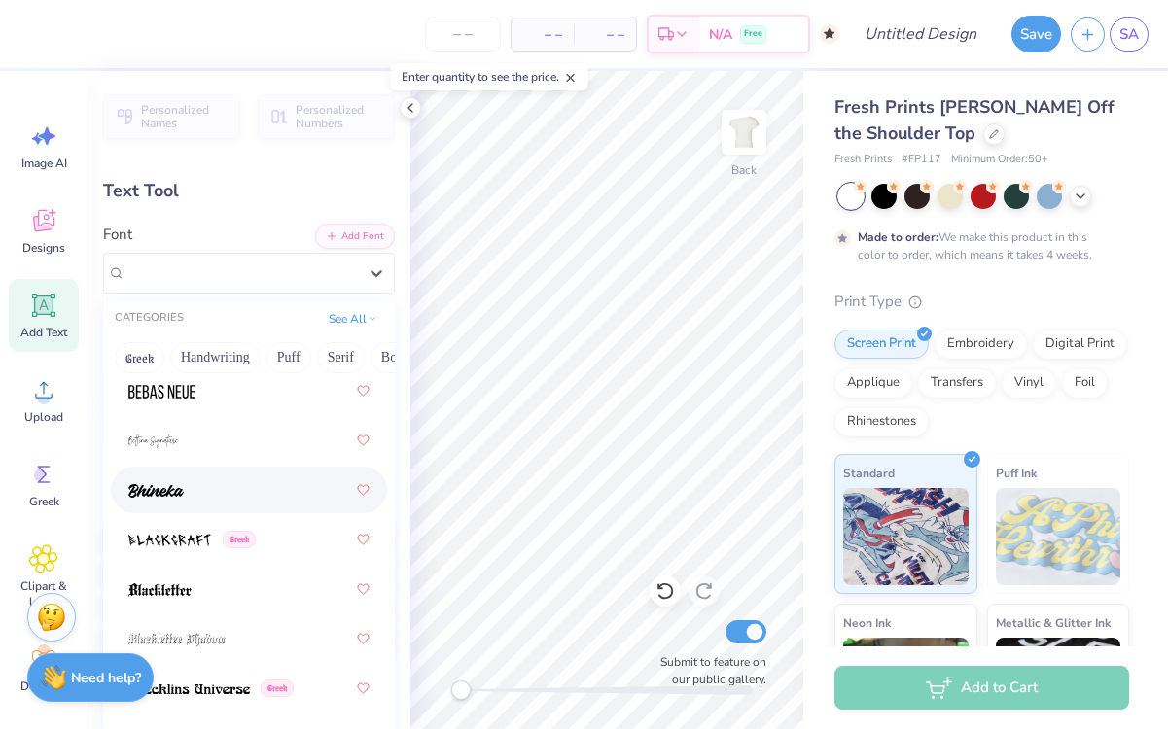
click at [173, 495] on img at bounding box center [155, 491] width 55 height 14
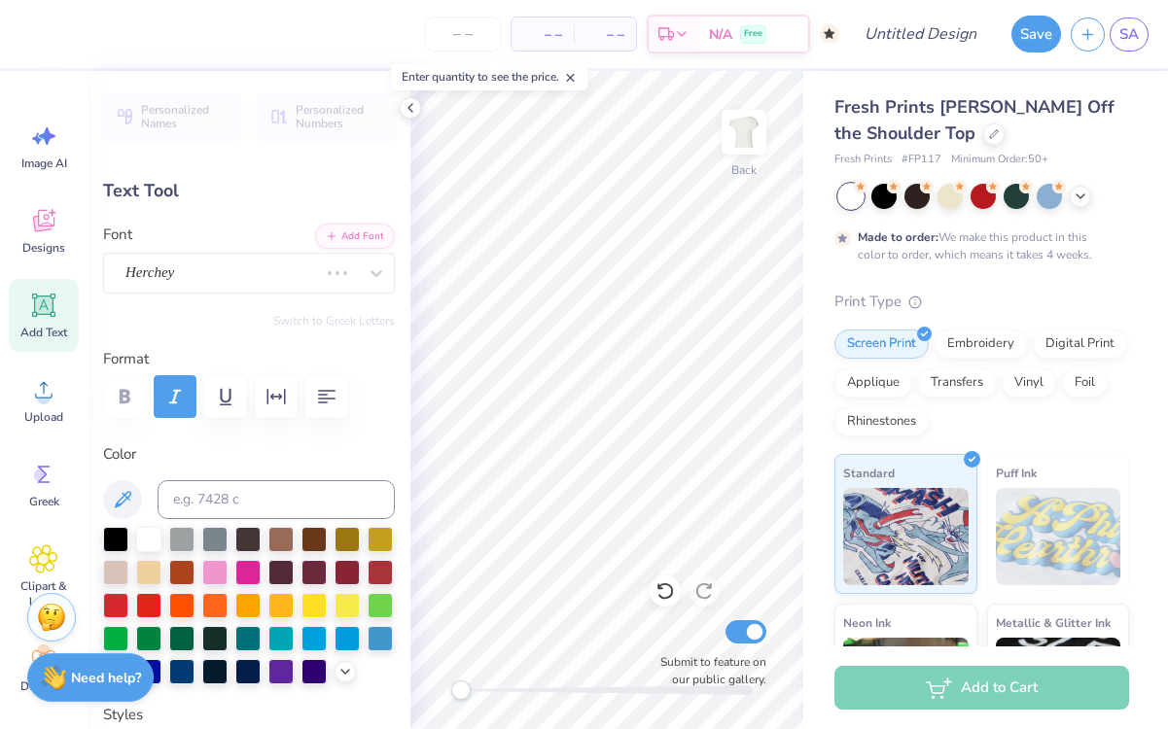
scroll to position [51, 0]
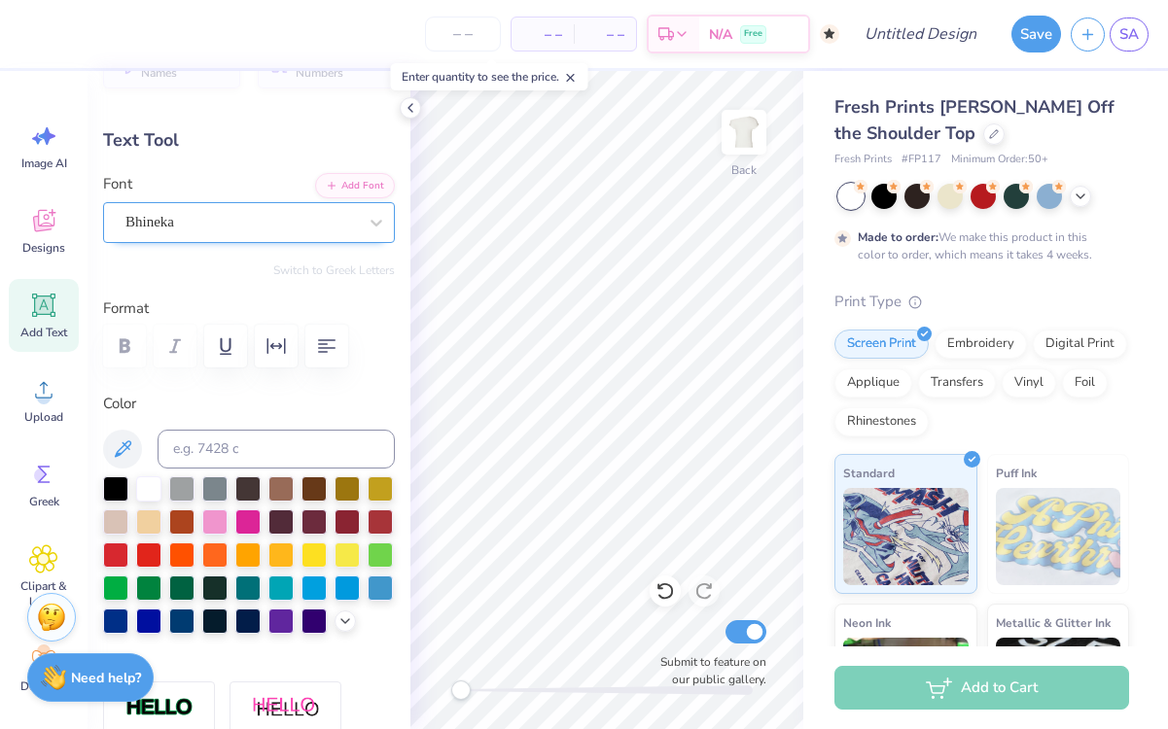
click at [233, 231] on div "Bhineka" at bounding box center [241, 222] width 235 height 30
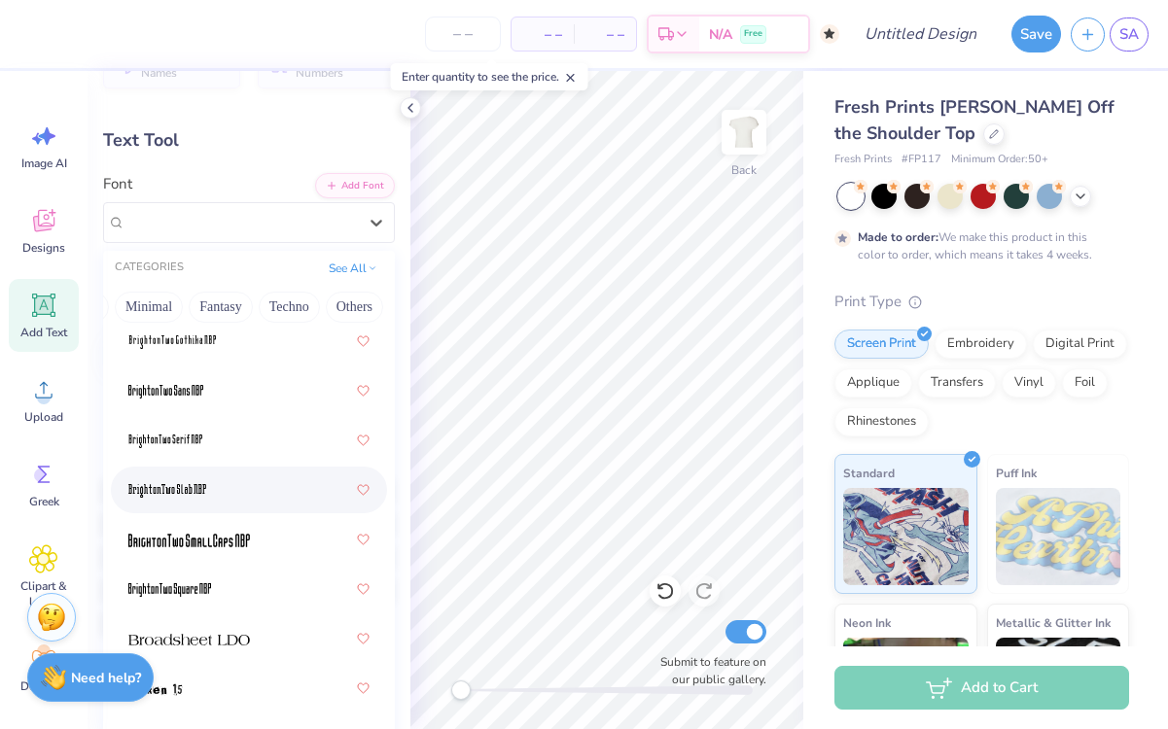
scroll to position [2546, 0]
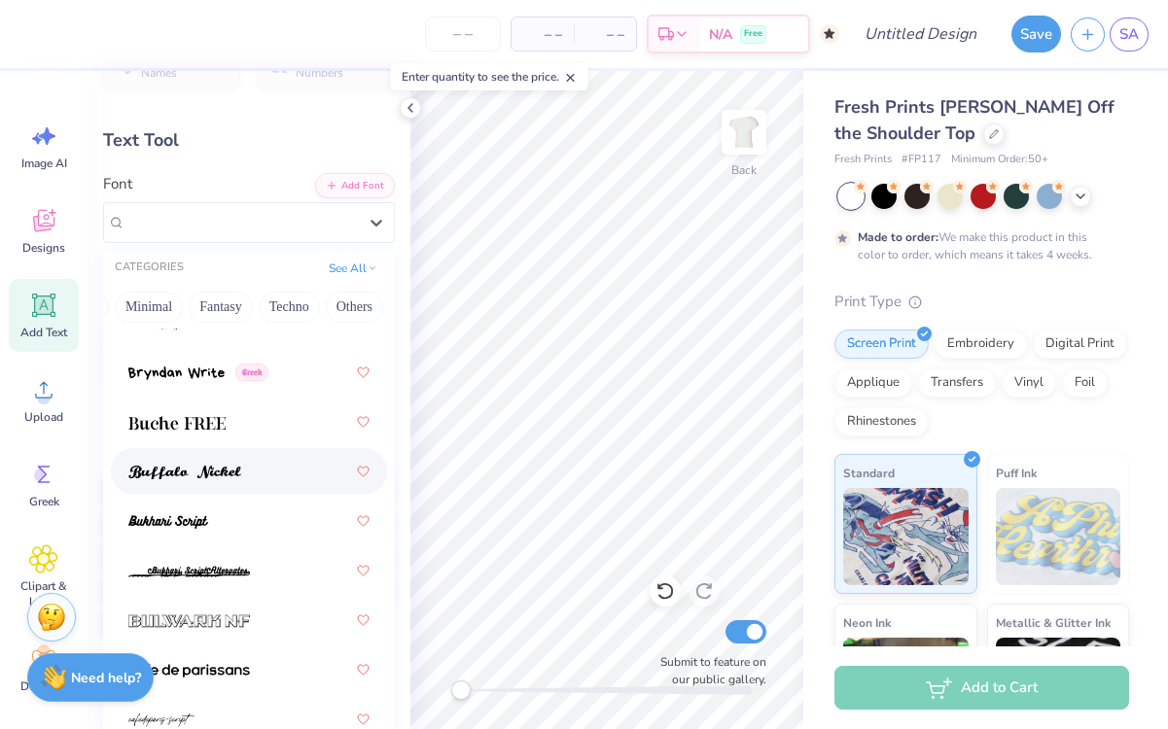
click at [222, 471] on img at bounding box center [184, 473] width 113 height 14
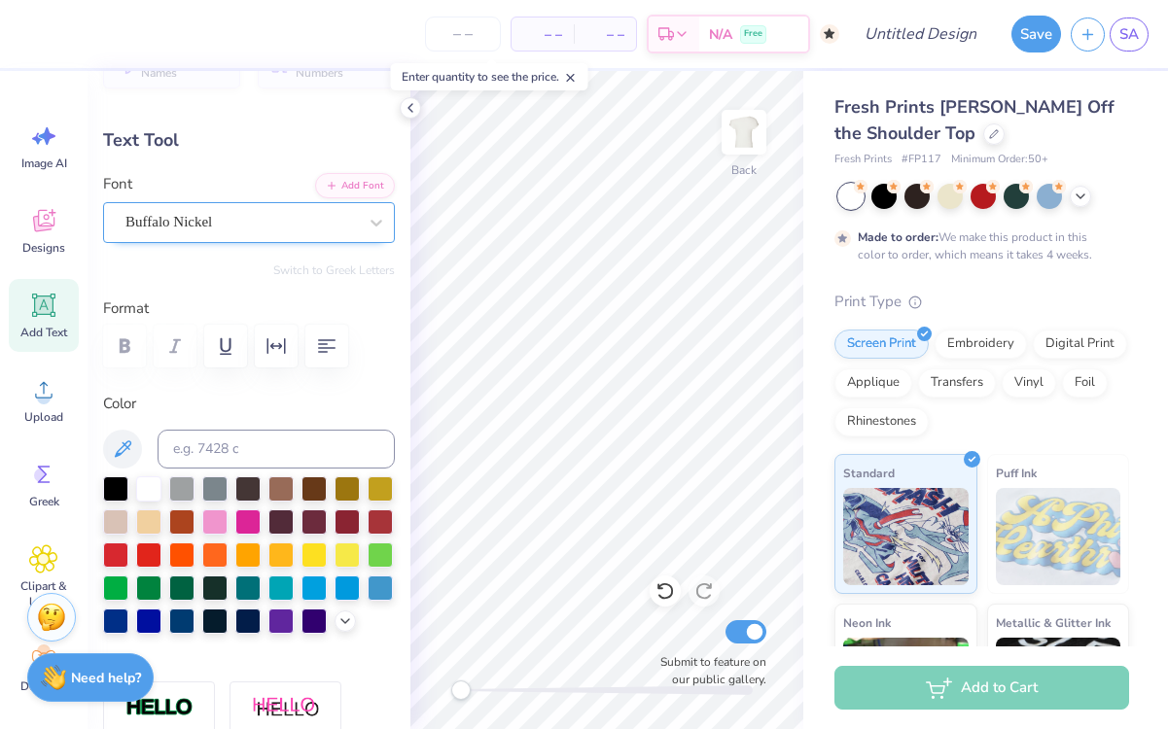
click at [238, 233] on div at bounding box center [240, 222] width 231 height 26
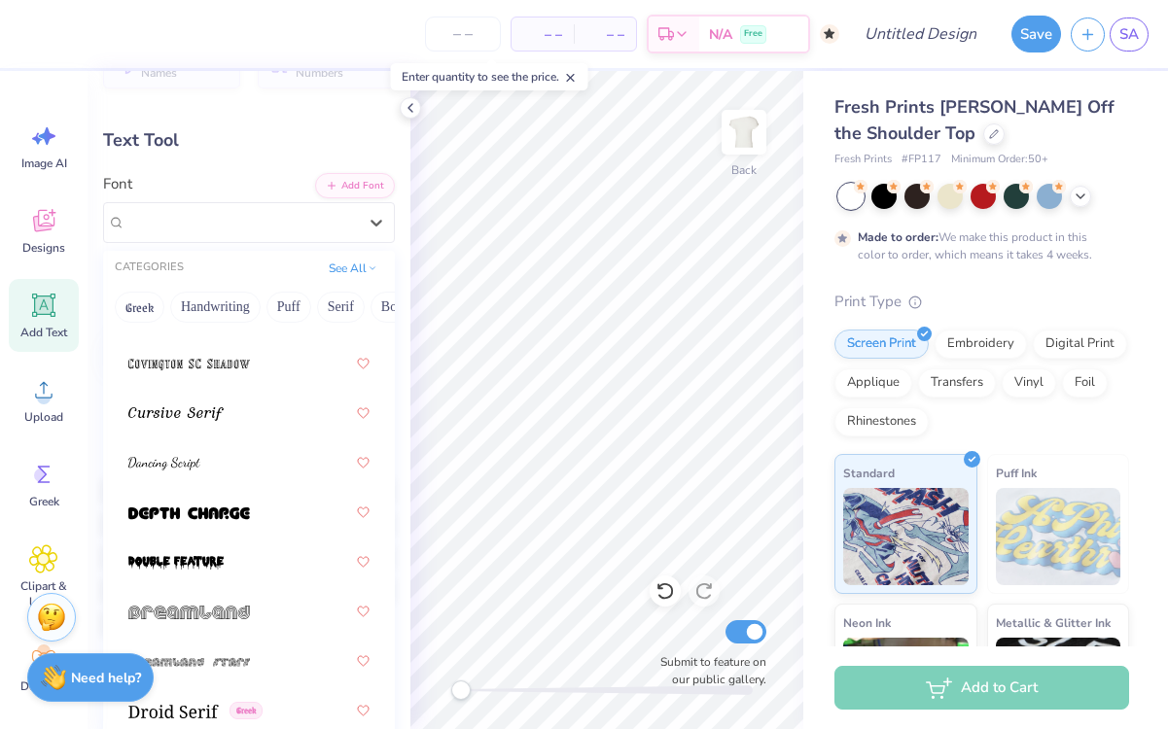
scroll to position [4687, 0]
click at [215, 408] on span at bounding box center [175, 415] width 95 height 20
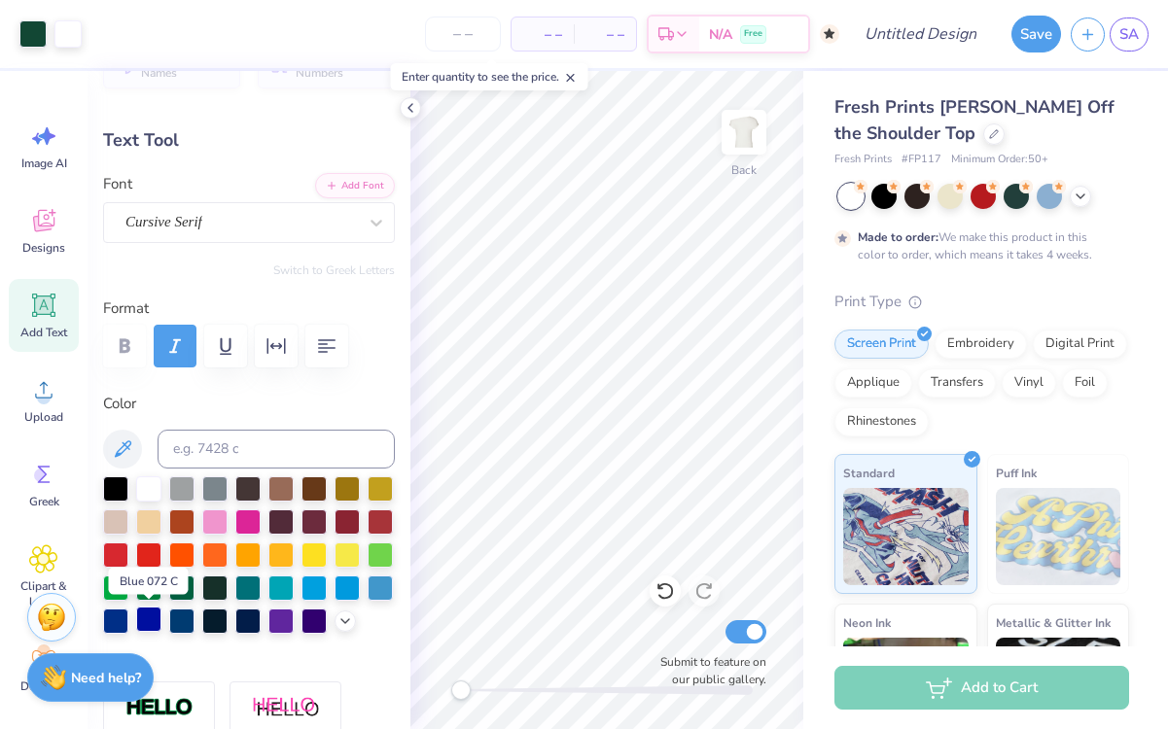
click at [149, 621] on div at bounding box center [148, 619] width 25 height 25
type input "6.84"
type input "1.68"
type input "11.04"
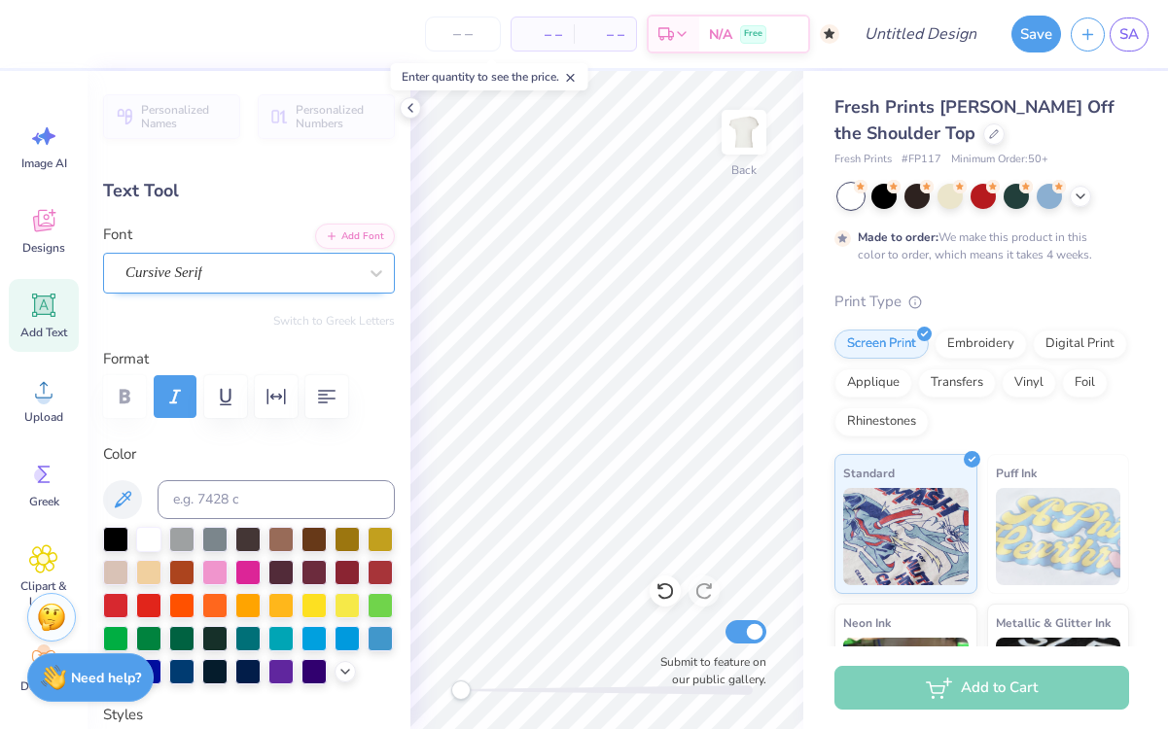
click at [226, 267] on div "Cursive Serif" at bounding box center [241, 273] width 235 height 30
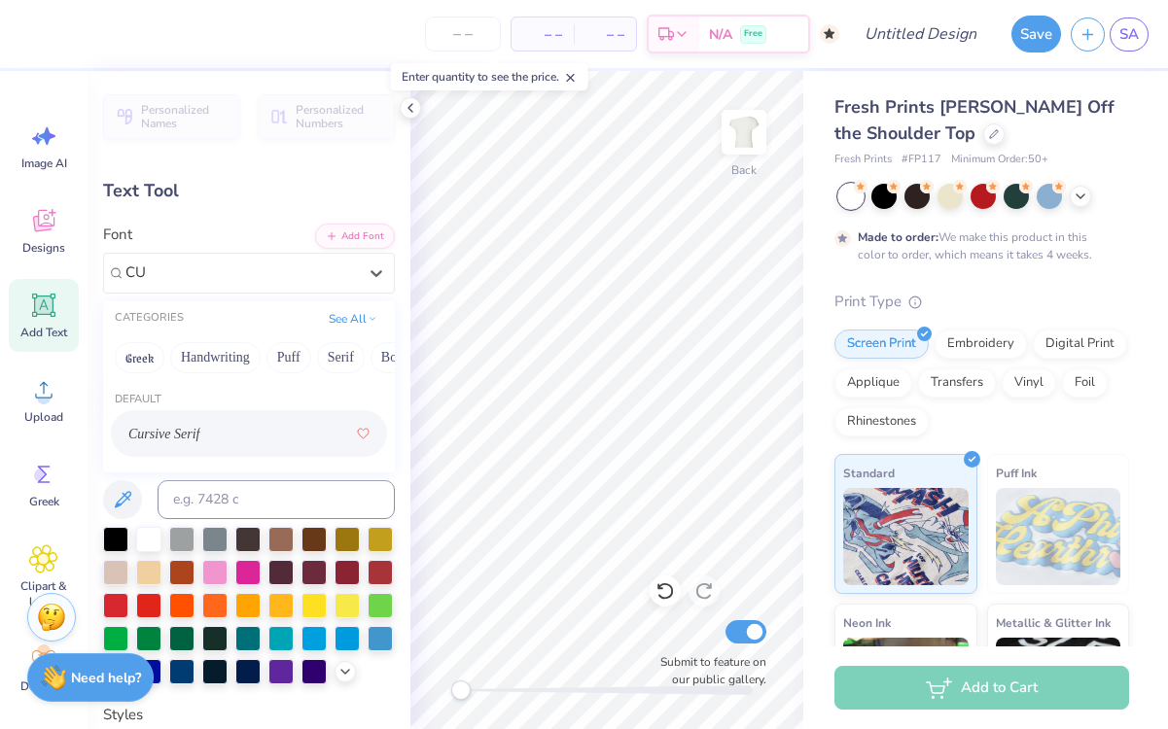
type input "C"
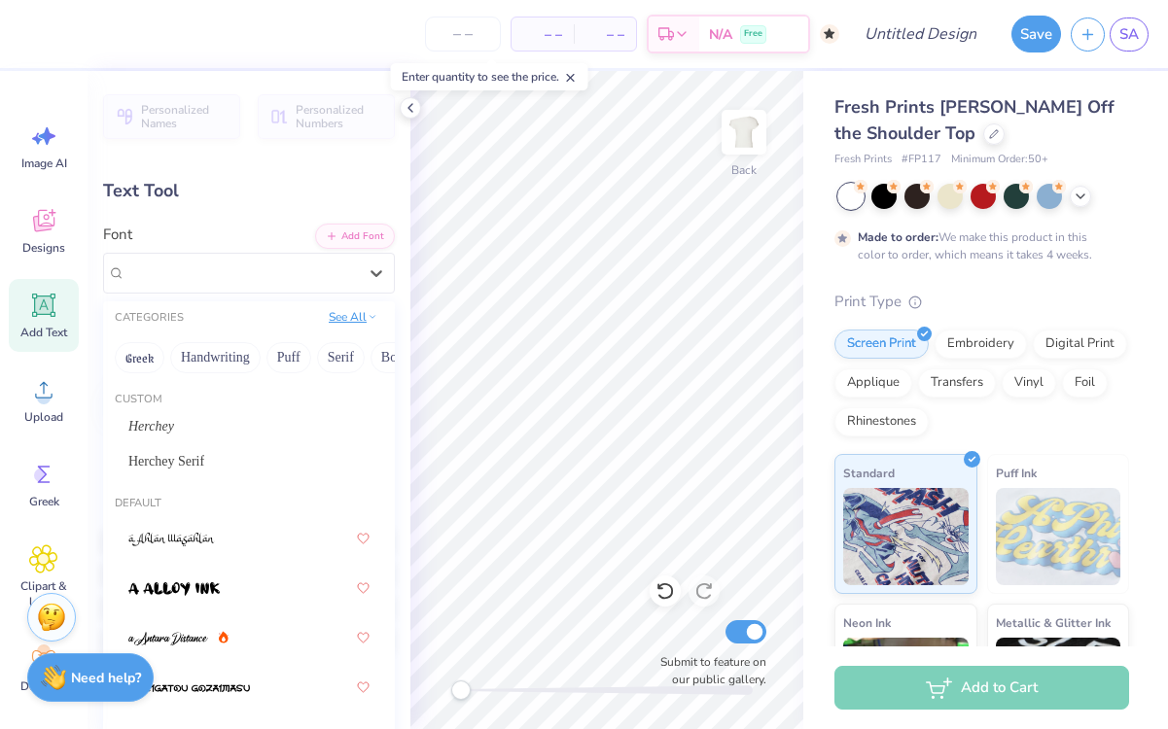
click at [342, 315] on button "See All" at bounding box center [353, 316] width 60 height 19
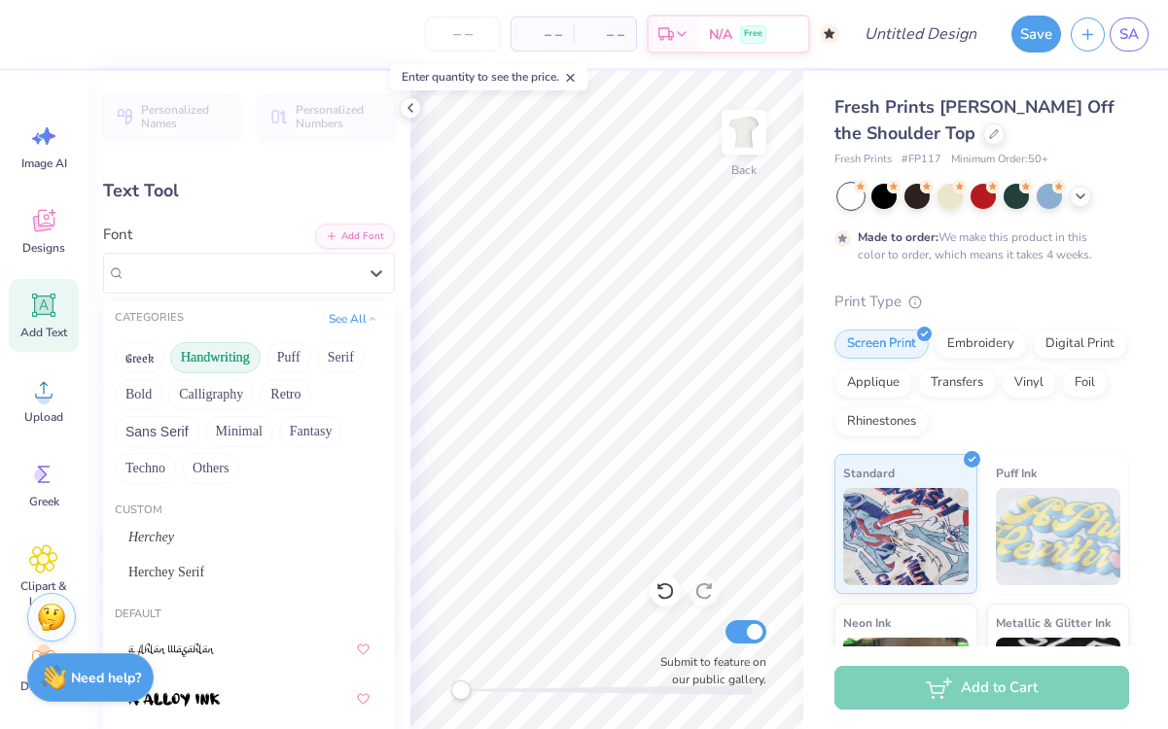
click at [240, 355] on button "Handwriting" at bounding box center [215, 357] width 90 height 31
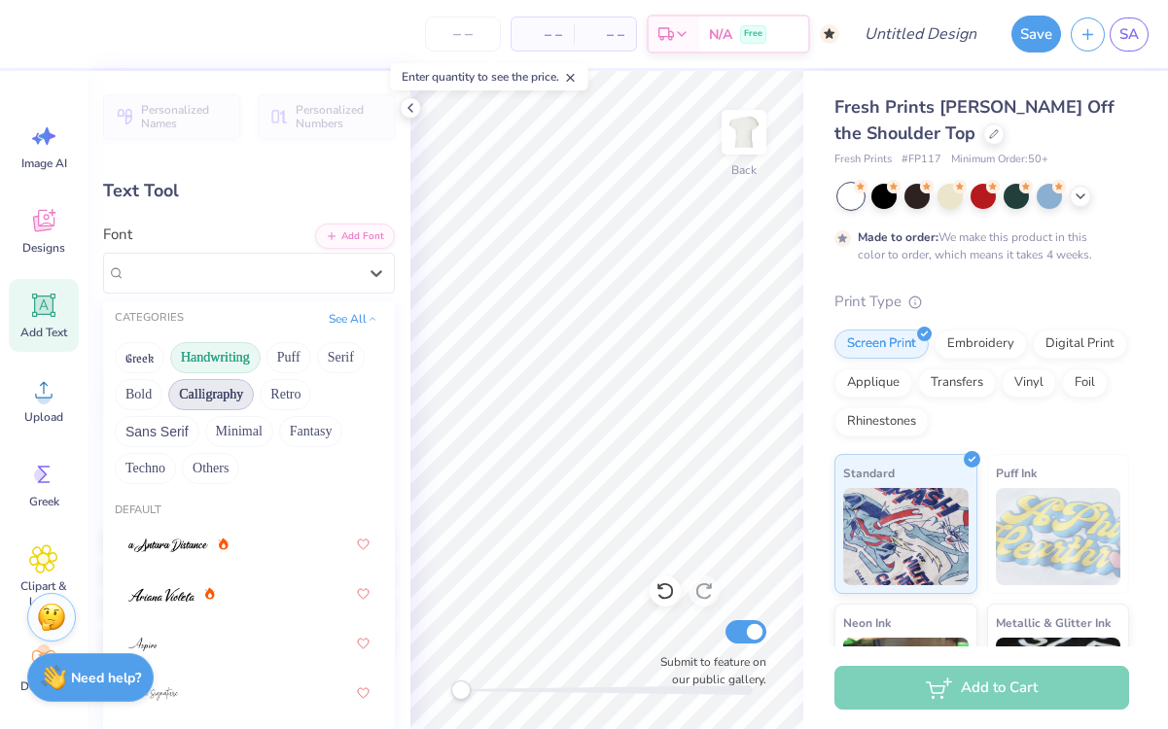
click at [208, 401] on button "Calligraphy" at bounding box center [211, 394] width 86 height 31
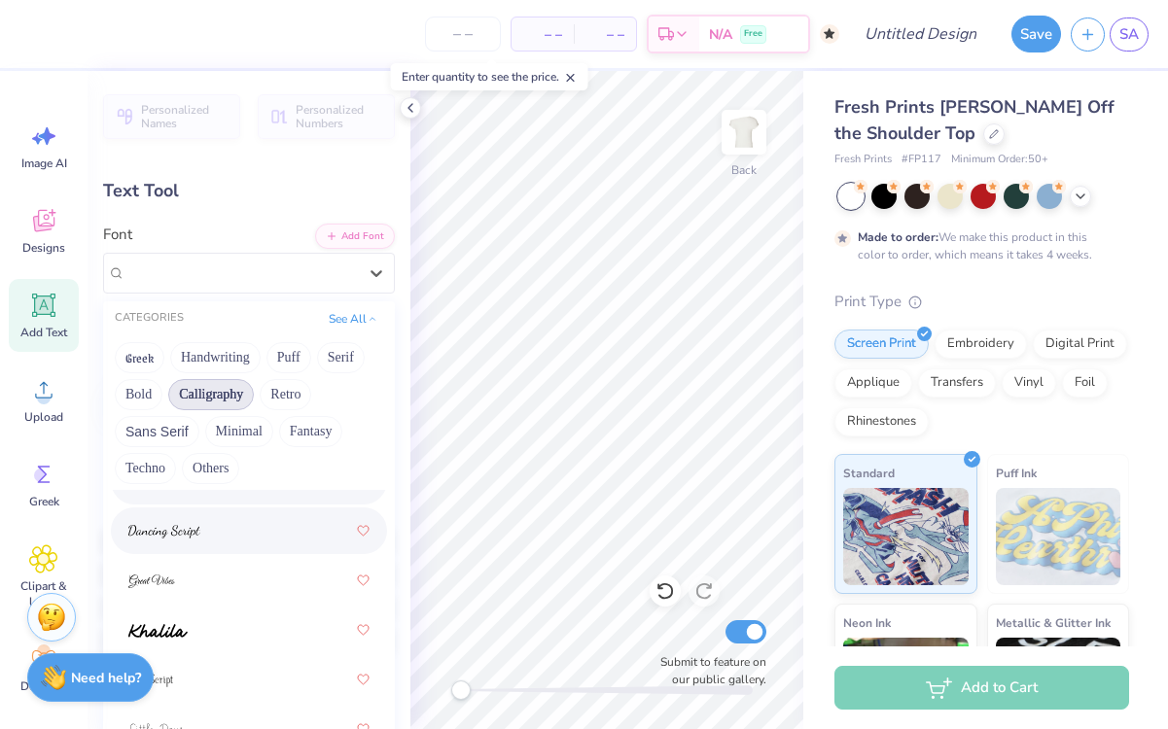
scroll to position [658, 0]
click at [203, 533] on div at bounding box center [248, 531] width 241 height 35
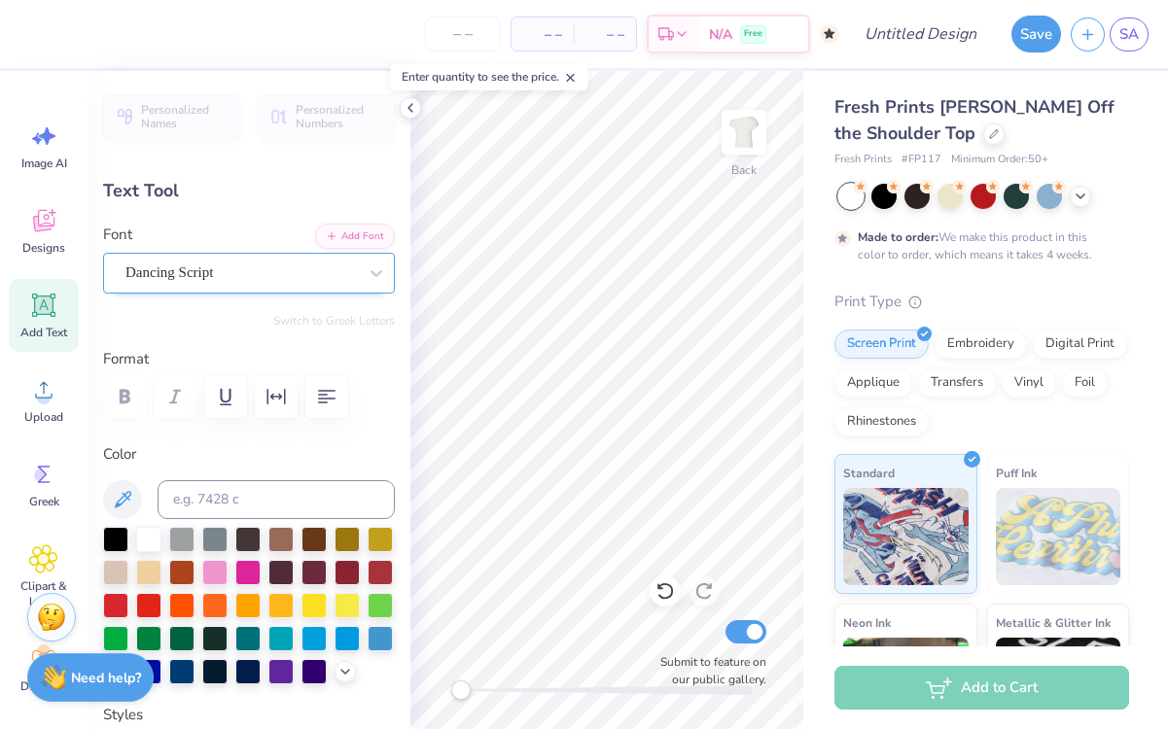
click at [268, 276] on div "Dancing Script" at bounding box center [241, 273] width 235 height 30
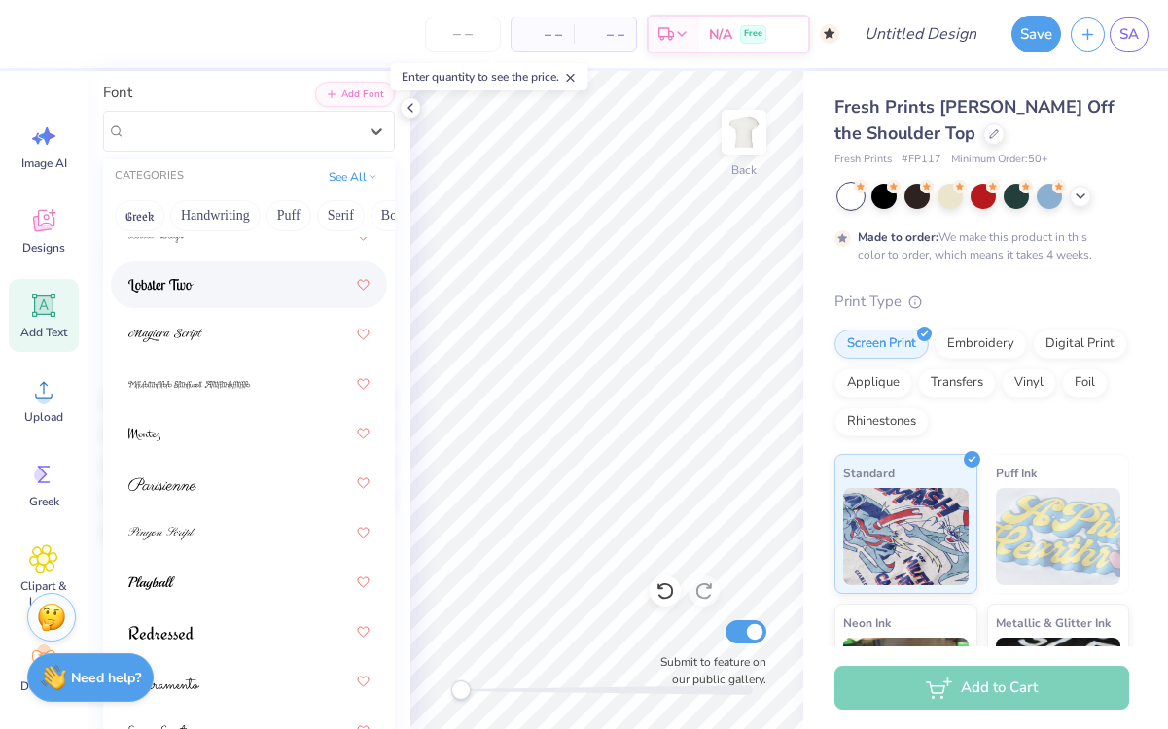
scroll to position [334, 0]
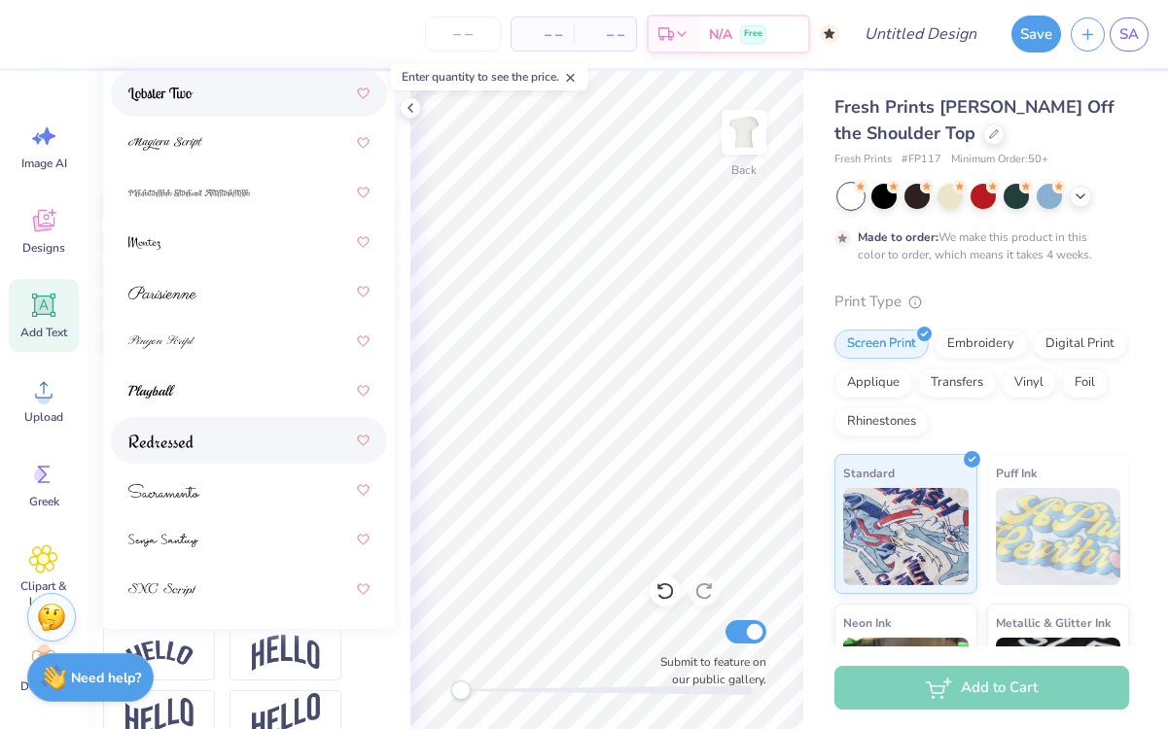
click at [202, 449] on div at bounding box center [248, 440] width 241 height 35
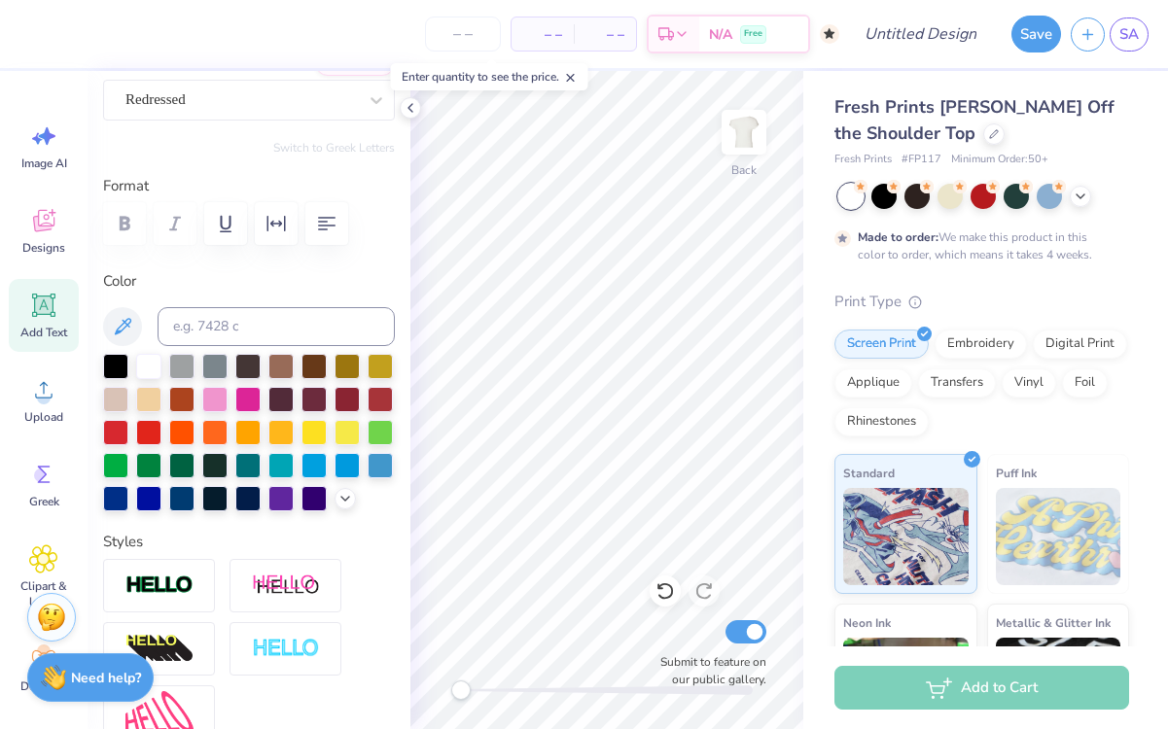
scroll to position [0, 0]
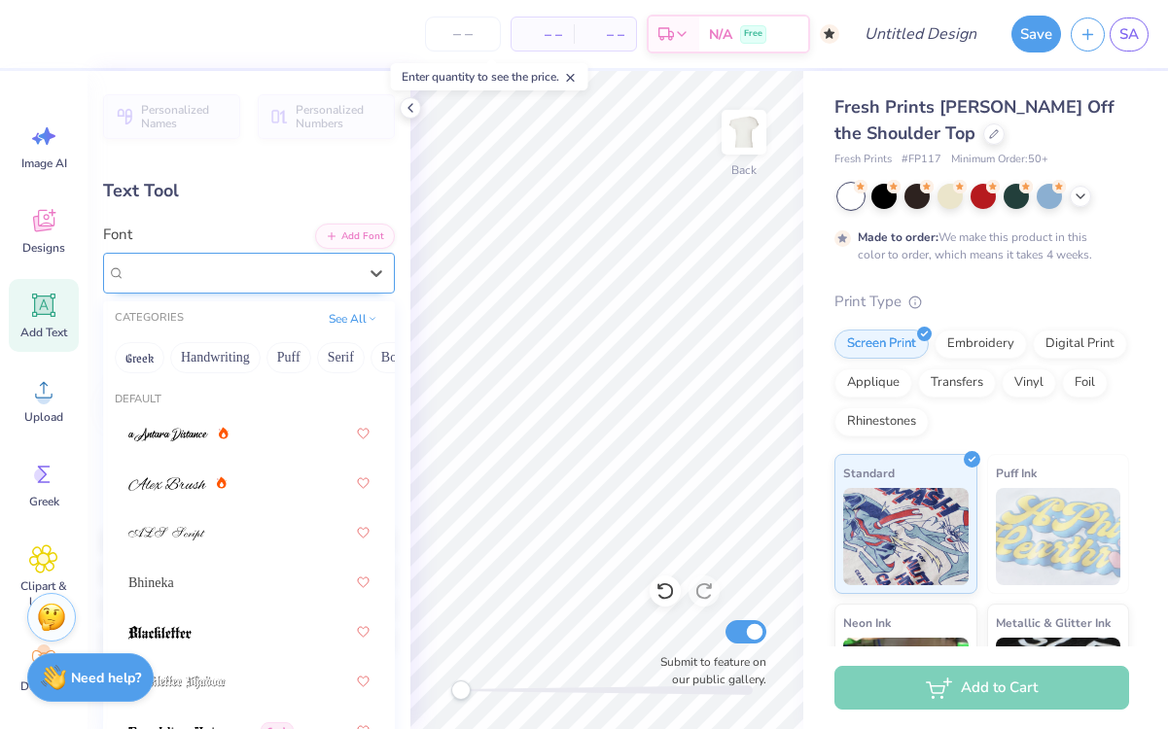
click at [224, 284] on div at bounding box center [240, 273] width 231 height 26
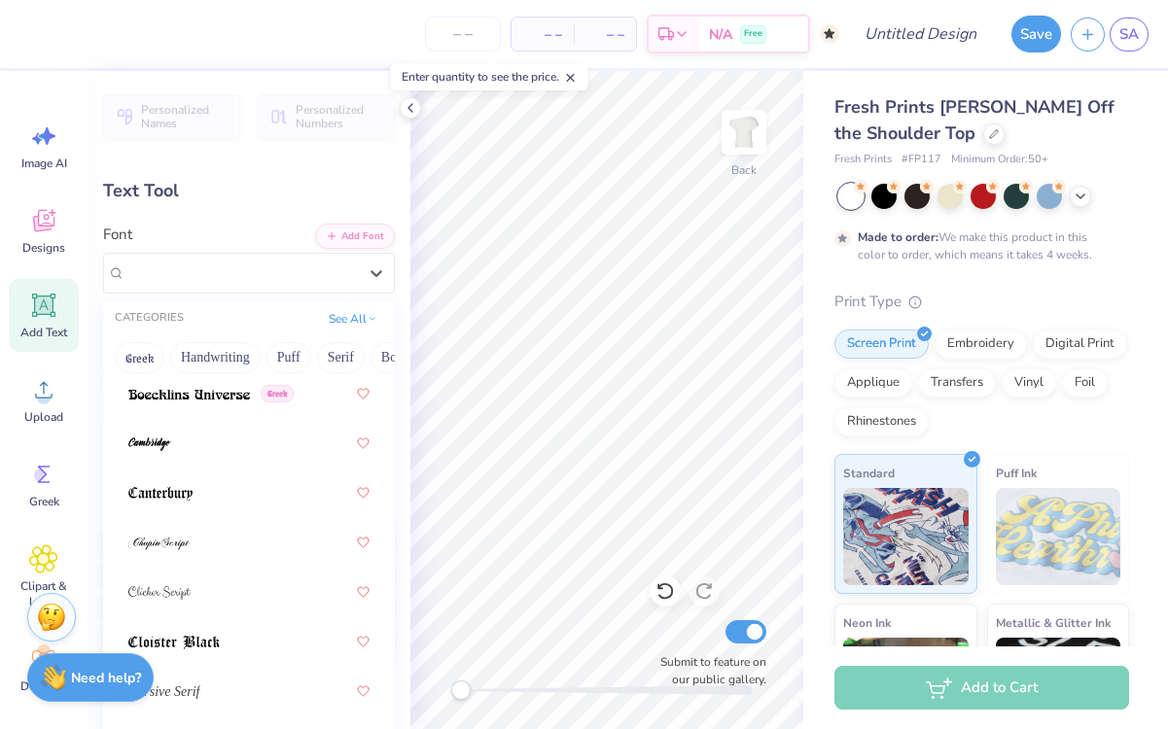
scroll to position [715, 0]
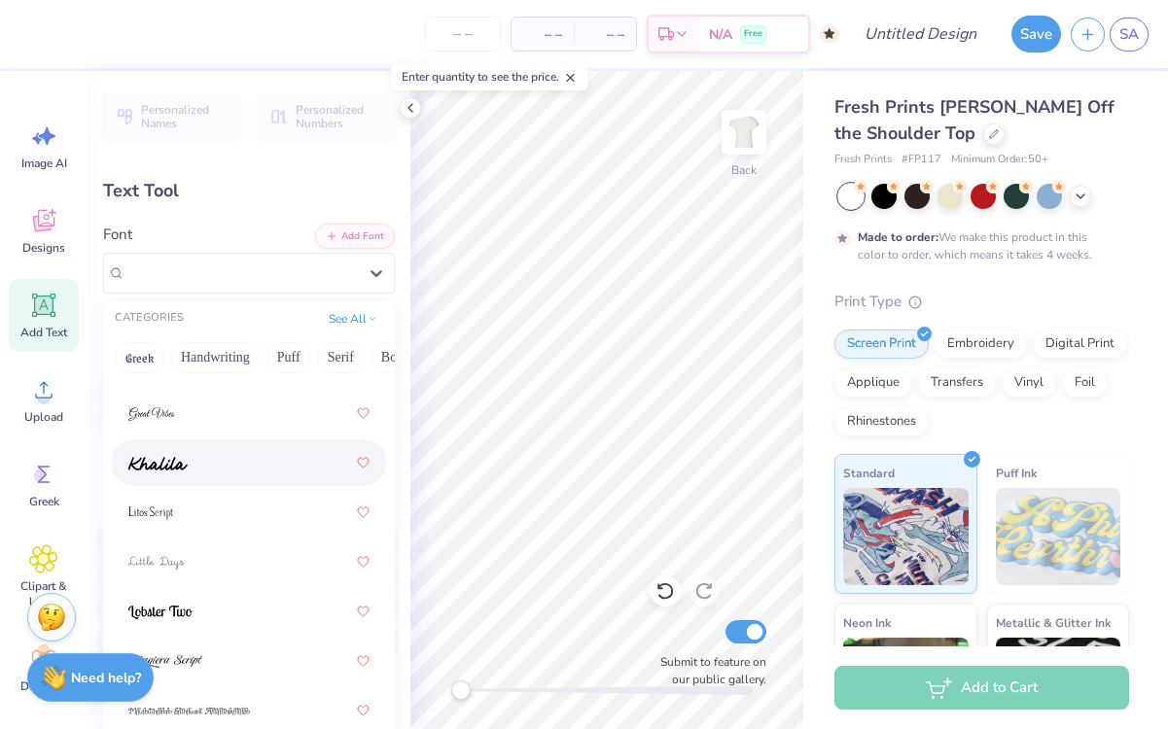
click at [194, 468] on div at bounding box center [248, 462] width 241 height 35
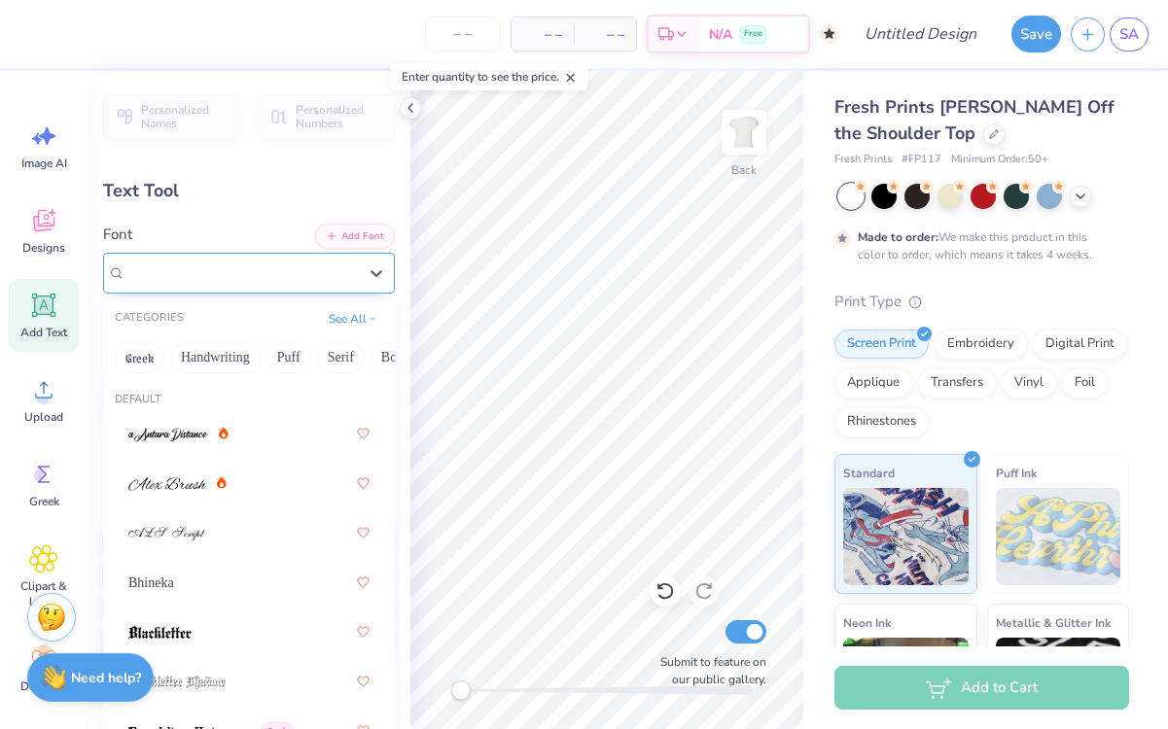
click at [254, 270] on div "Khalila" at bounding box center [241, 273] width 235 height 30
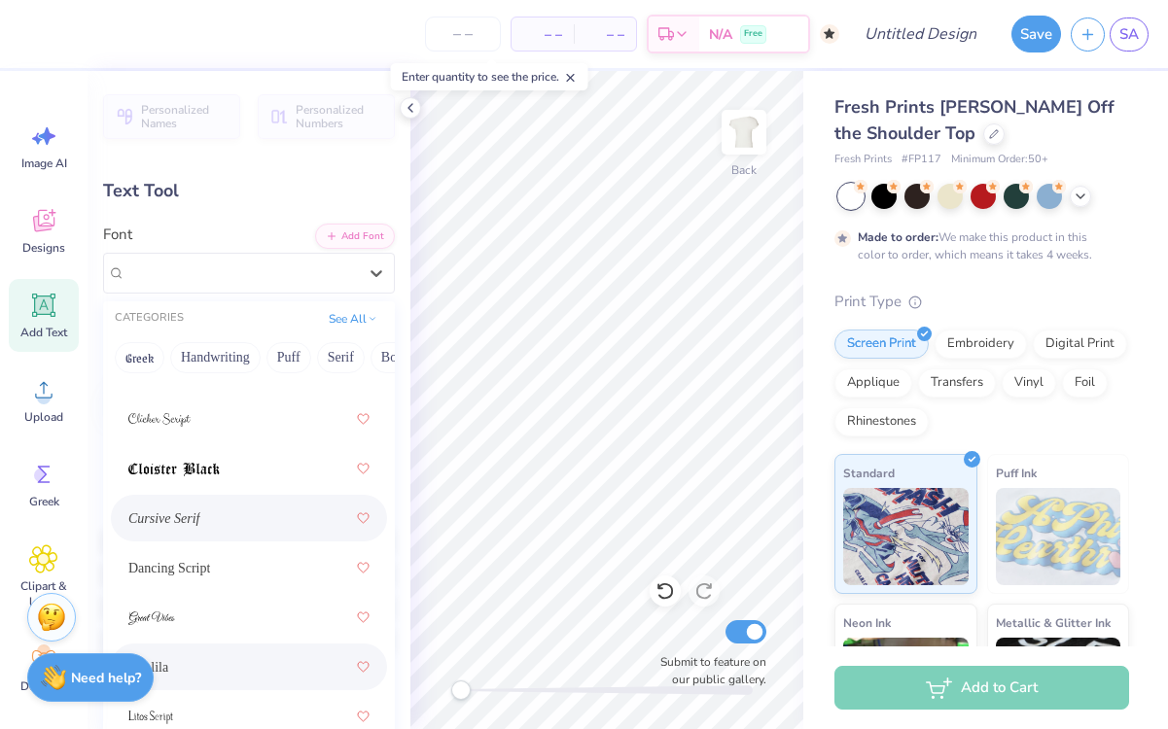
scroll to position [568, 0]
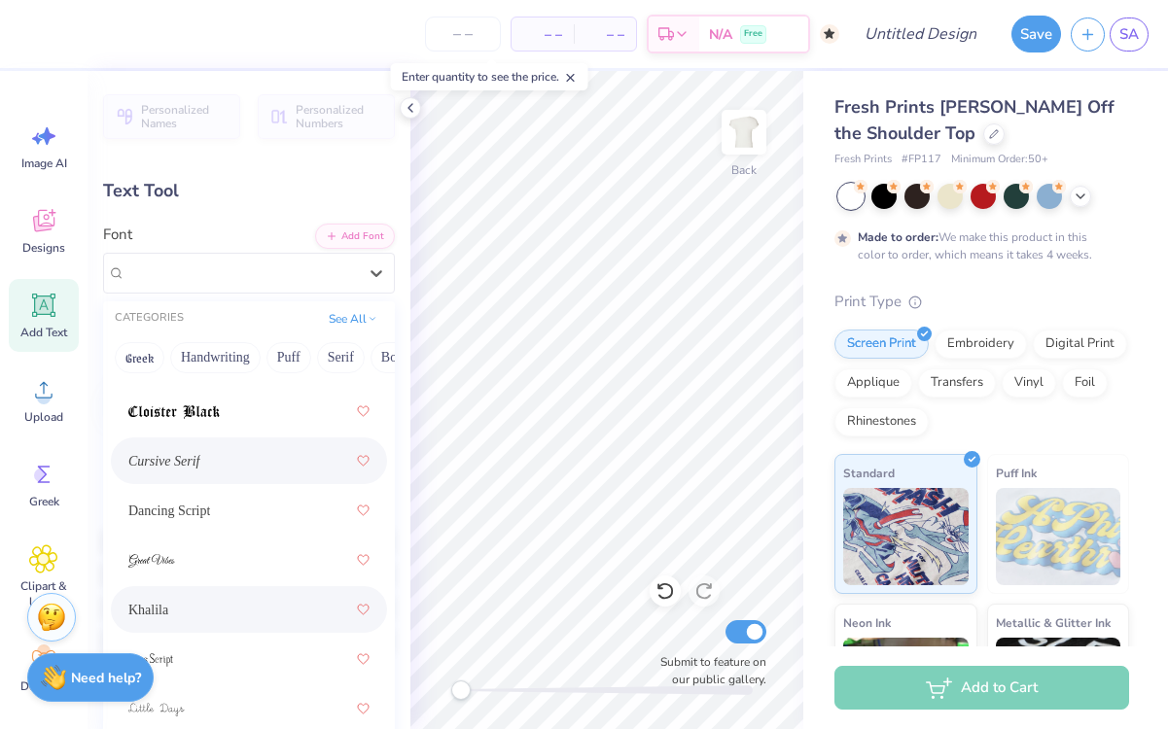
click at [210, 480] on div "Cursive Serif" at bounding box center [249, 461] width 276 height 47
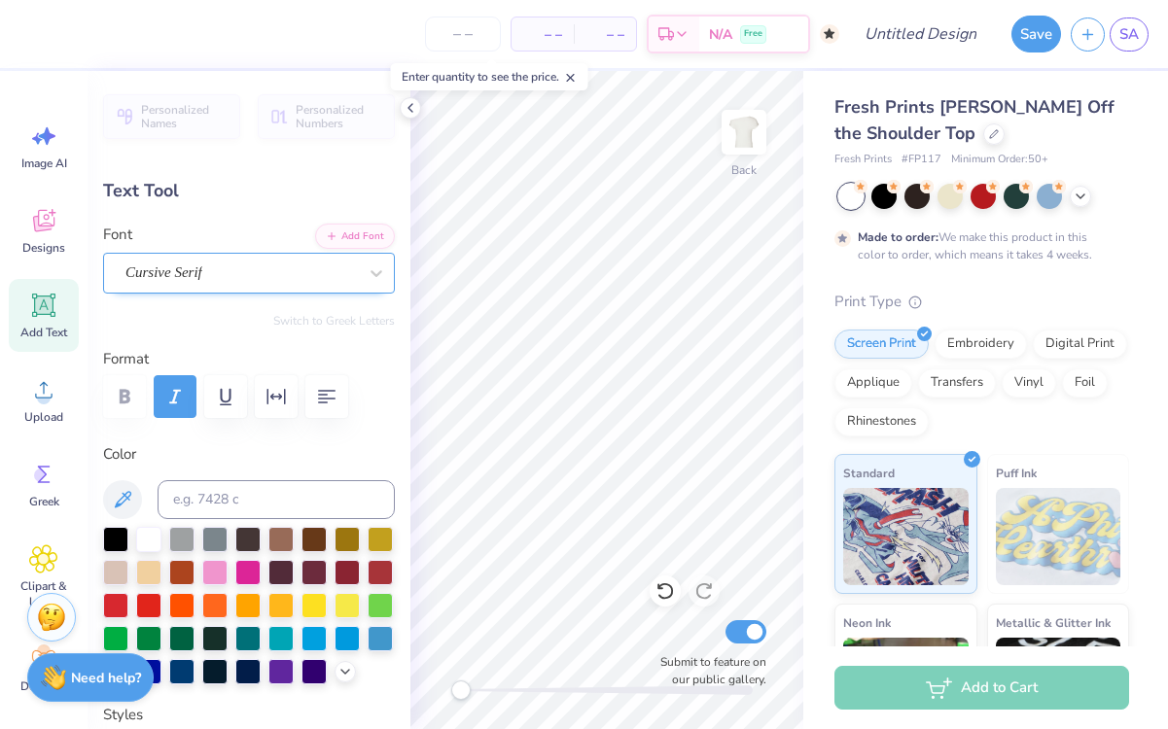
click at [261, 289] on div "Cursive Serif" at bounding box center [249, 273] width 292 height 41
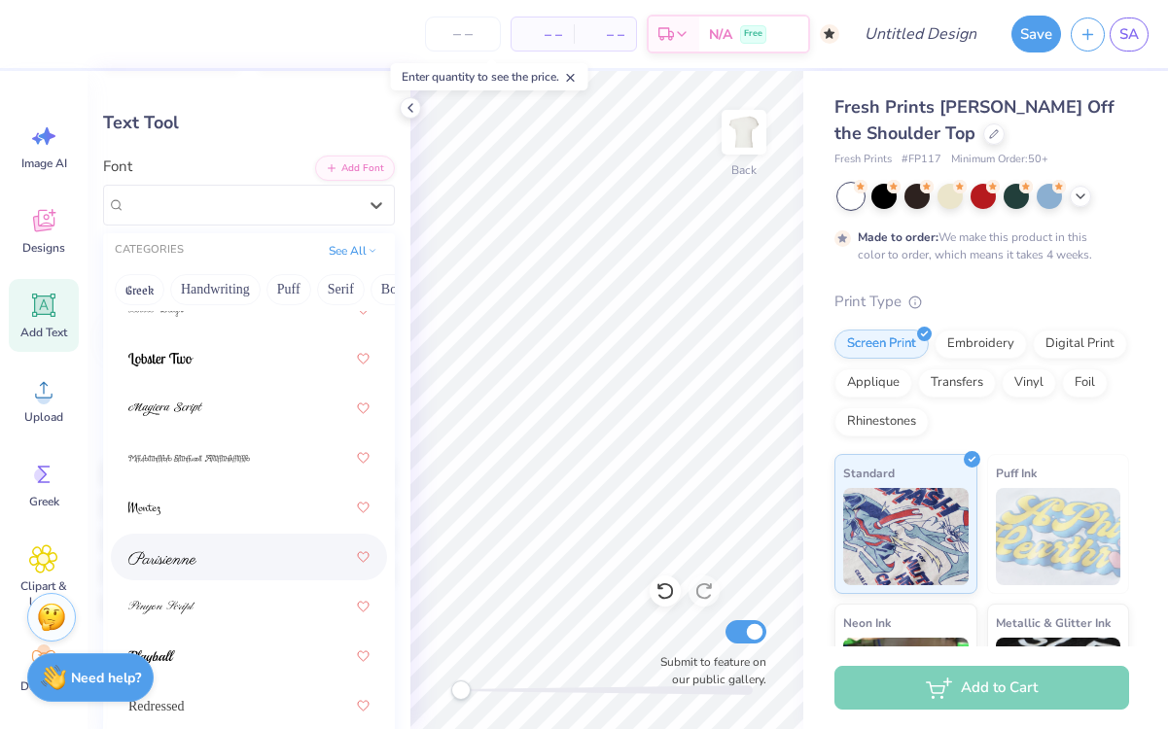
scroll to position [253, 0]
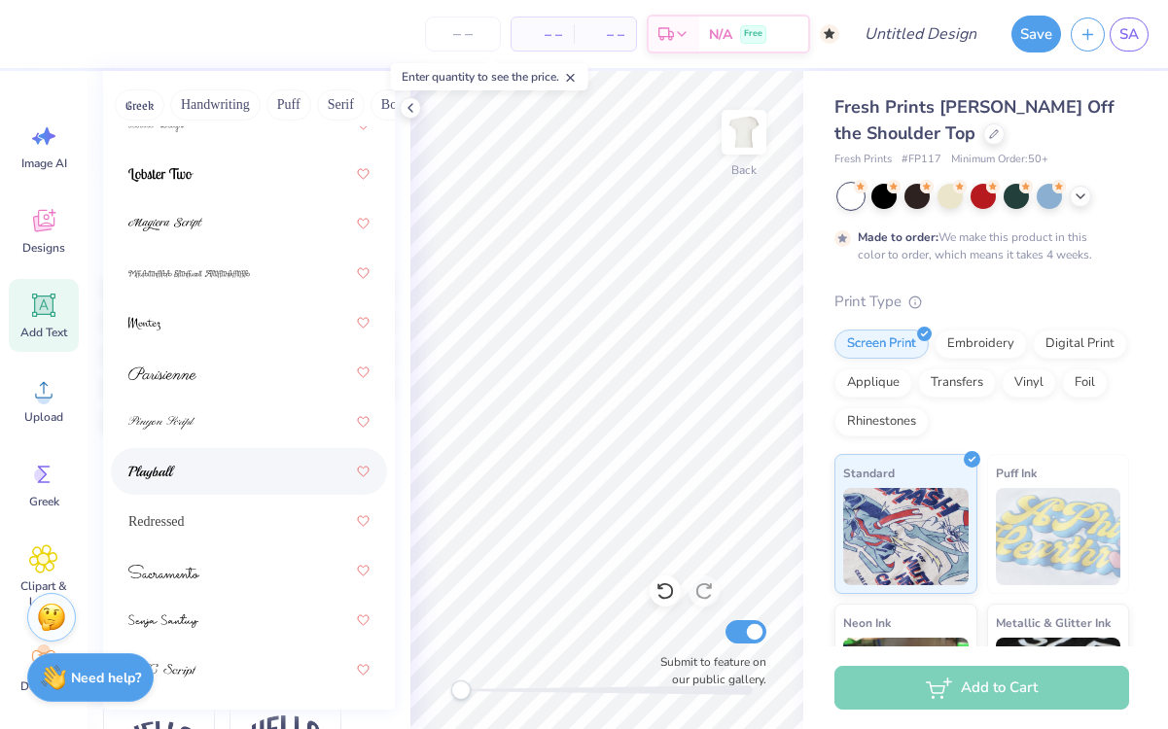
click at [200, 480] on div at bounding box center [248, 471] width 241 height 35
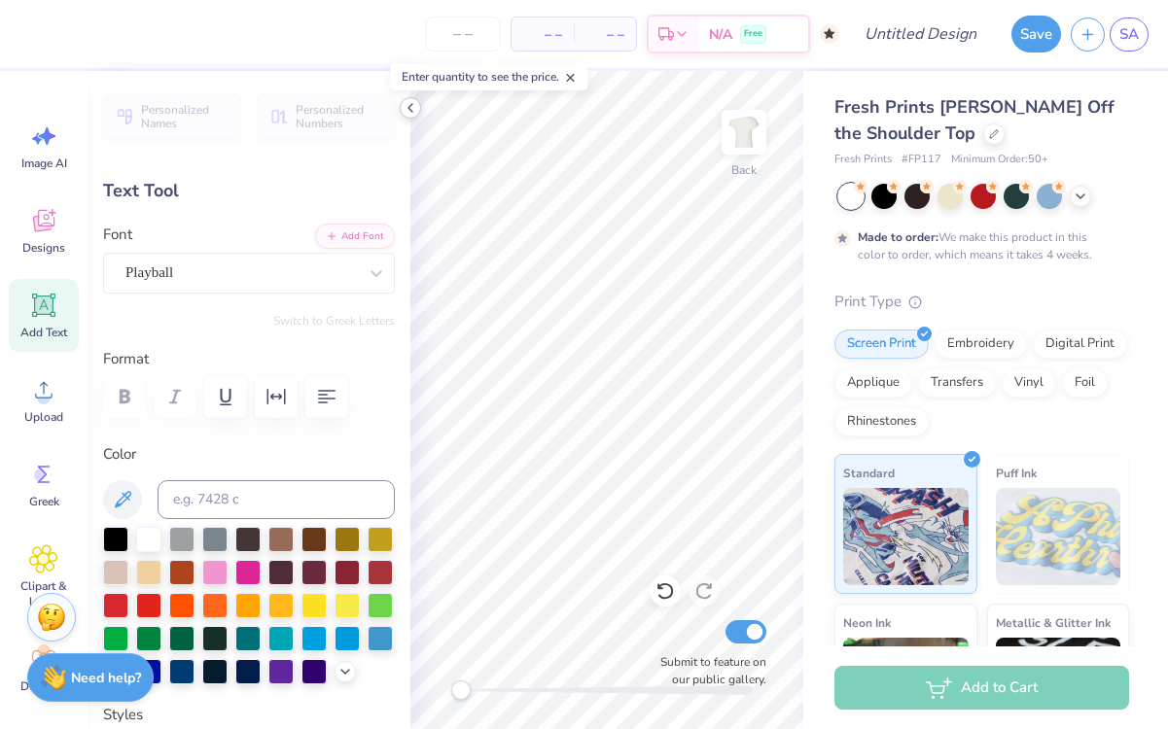
click at [414, 109] on icon at bounding box center [411, 108] width 16 height 16
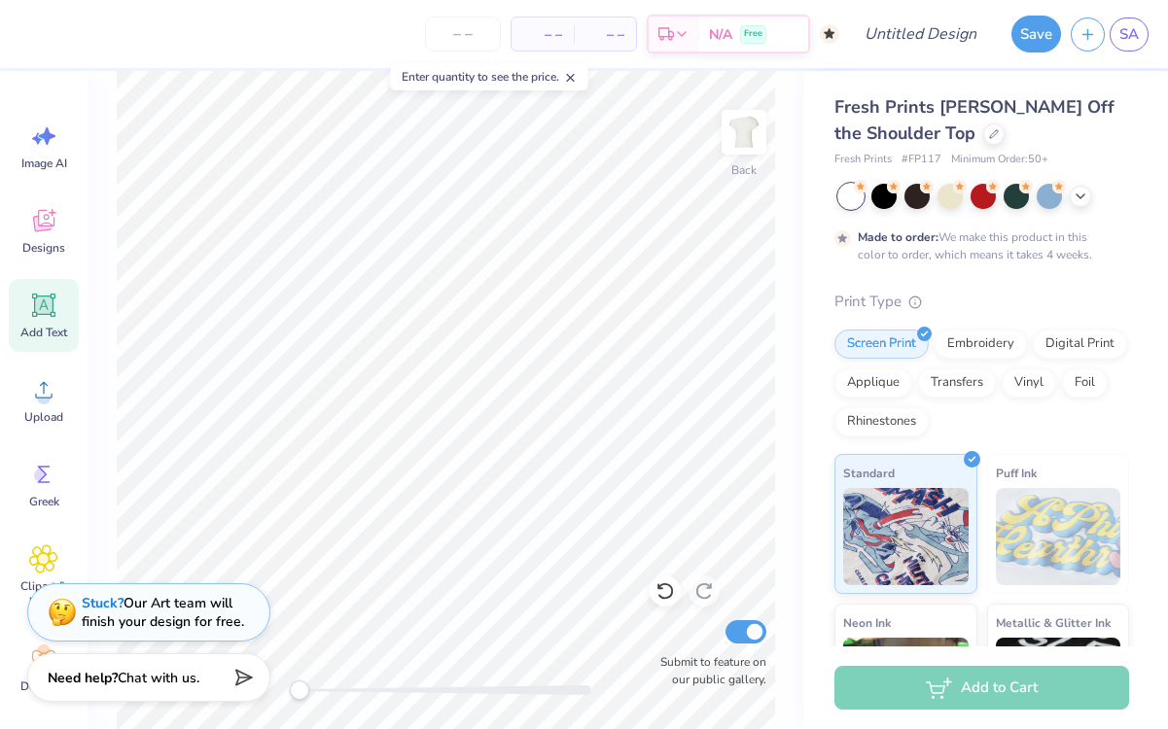
click at [53, 309] on icon at bounding box center [43, 305] width 23 height 23
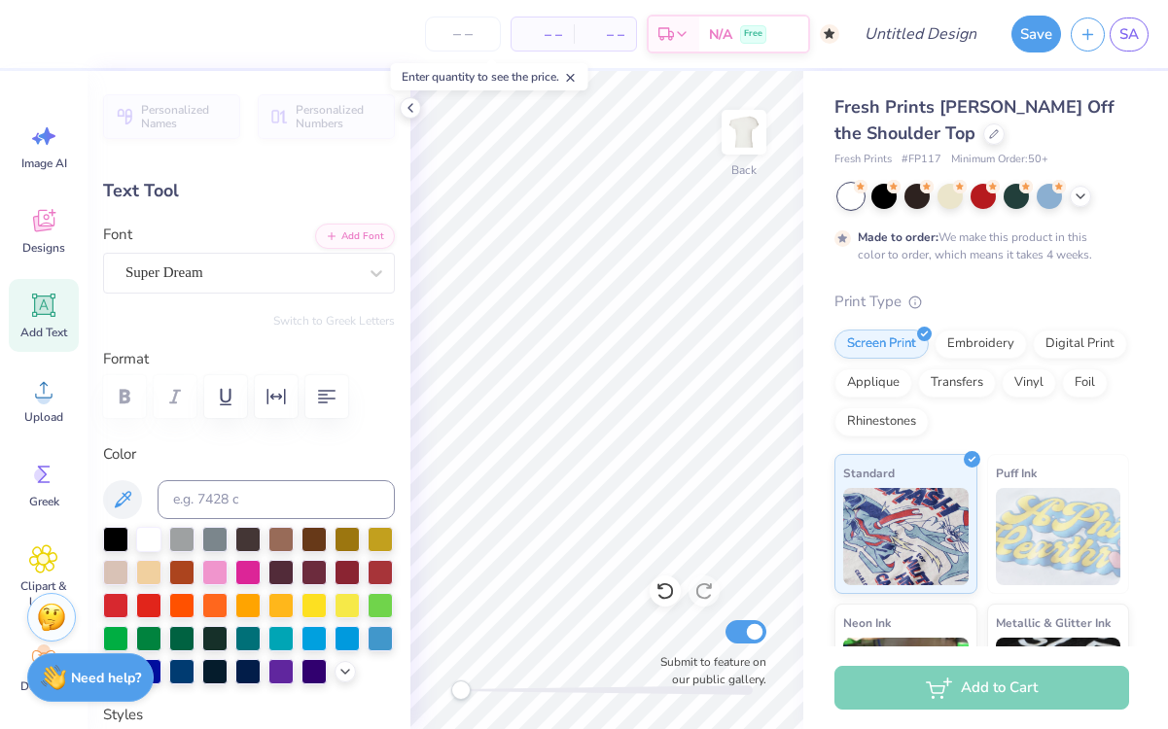
type input "5.37"
type input "1.55"
type input "9.72"
click at [153, 190] on div "Text Tool" at bounding box center [249, 191] width 292 height 26
click at [48, 327] on span "Add Text" at bounding box center [43, 333] width 47 height 16
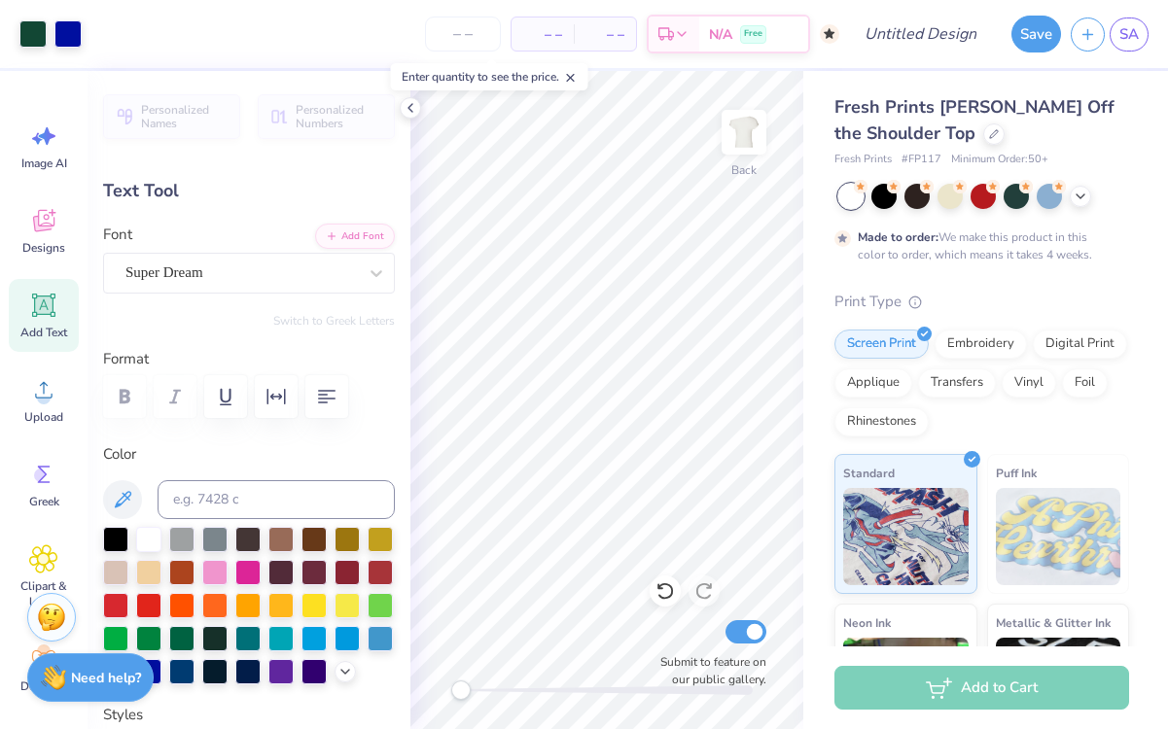
click at [41, 319] on icon at bounding box center [43, 305] width 29 height 29
type textarea "EST. 1909"
click at [285, 271] on div "Super Dream" at bounding box center [241, 273] width 235 height 30
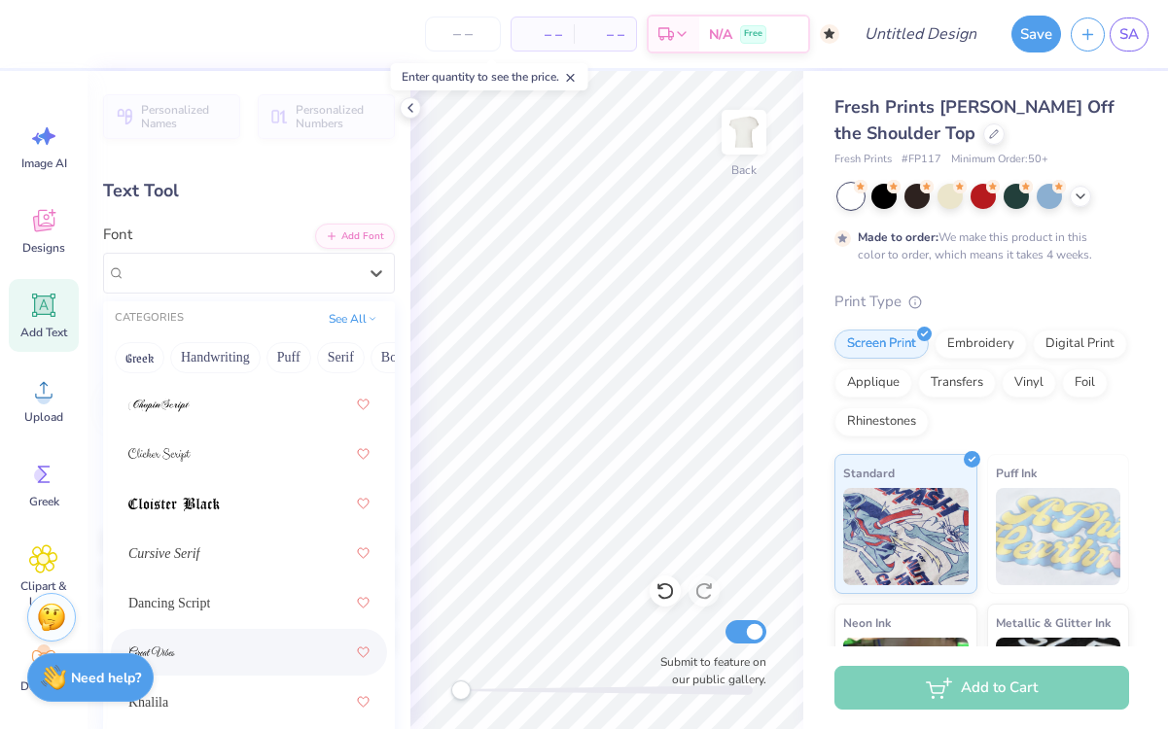
scroll to position [609, 0]
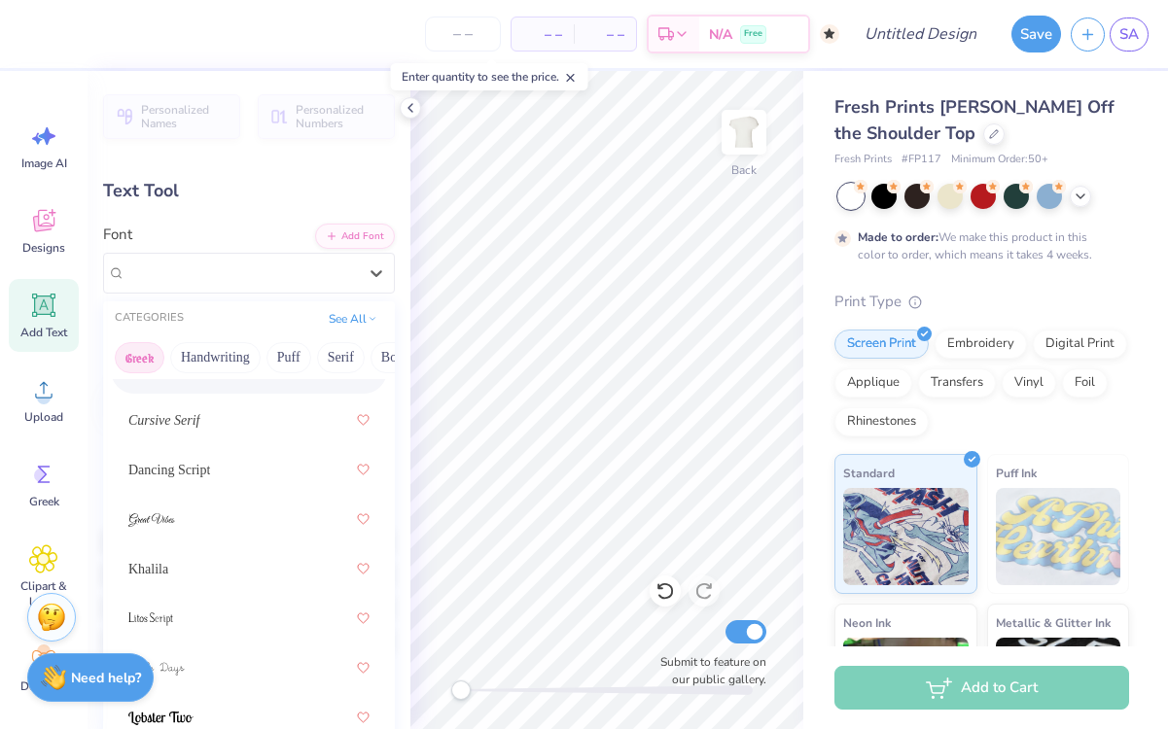
click at [142, 355] on button "Greek" at bounding box center [140, 357] width 50 height 31
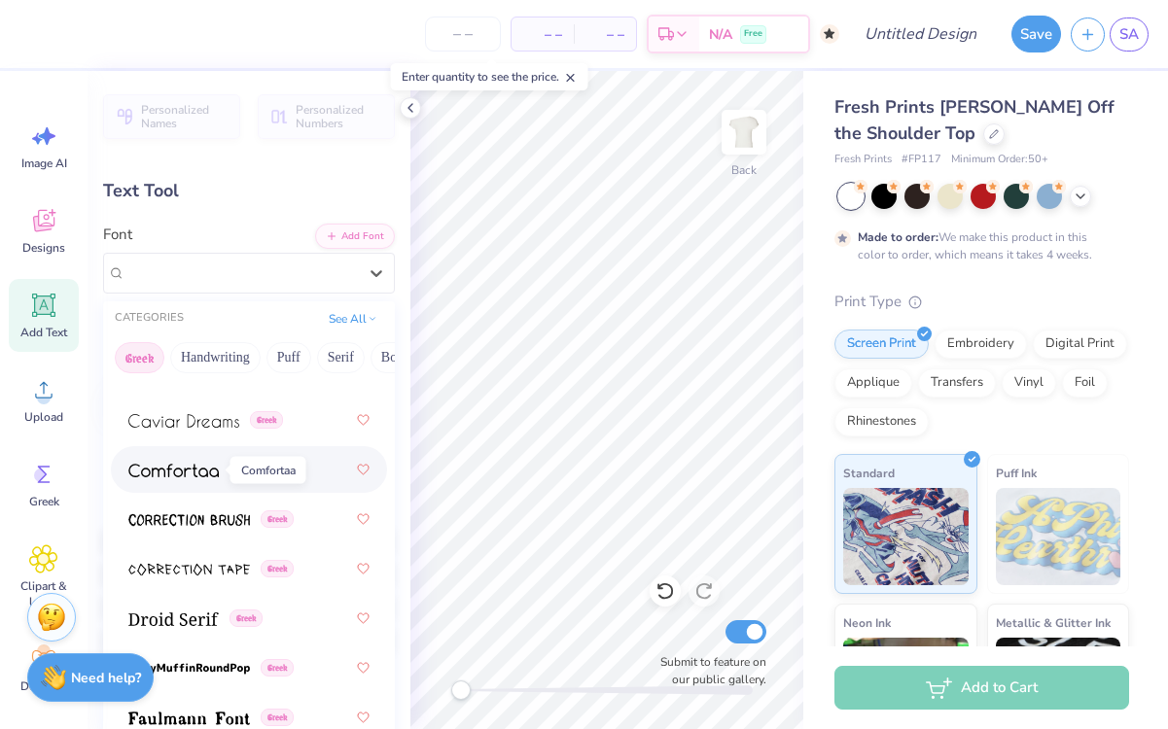
click at [164, 471] on img at bounding box center [173, 471] width 90 height 14
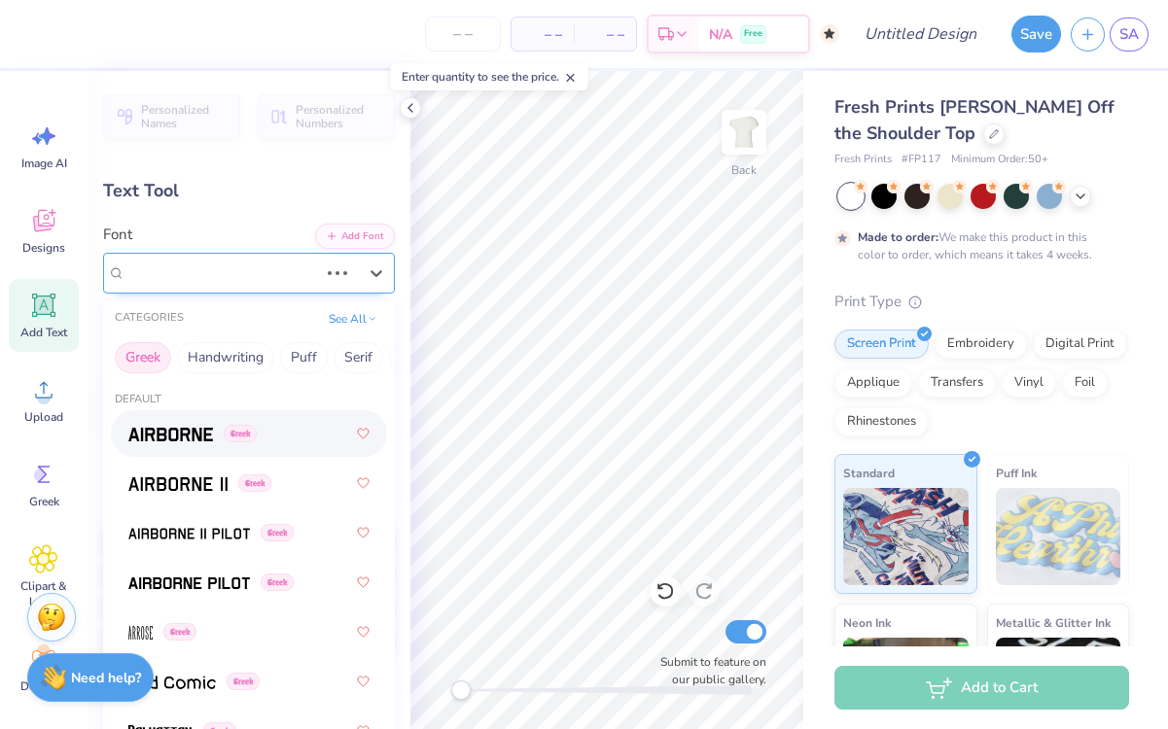
click at [239, 285] on div "Super Dream" at bounding box center [222, 273] width 196 height 30
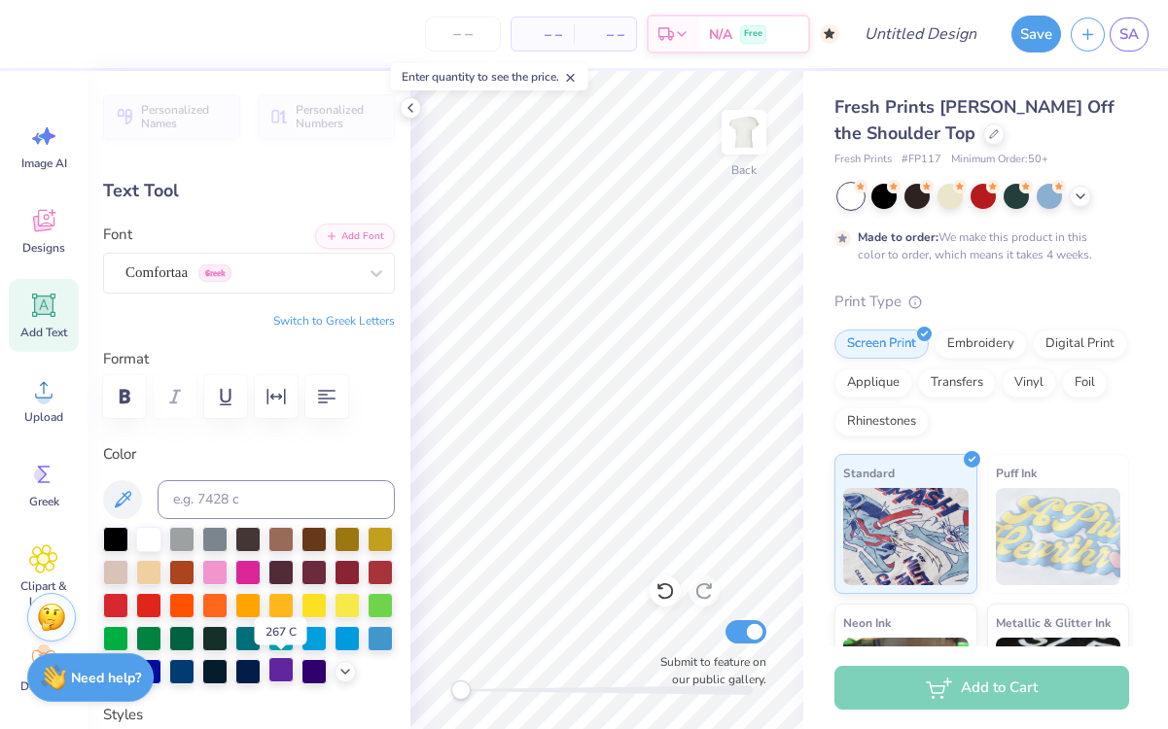
click at [281, 673] on div at bounding box center [280, 670] width 25 height 25
click at [314, 673] on div at bounding box center [314, 670] width 25 height 25
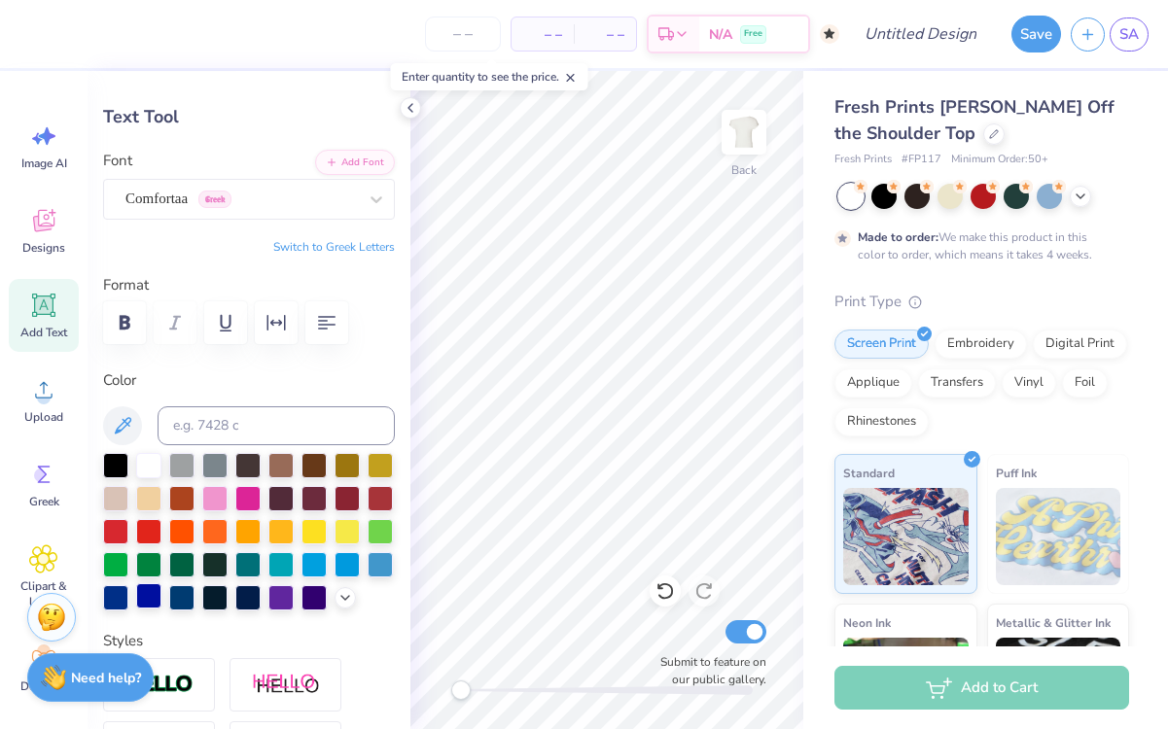
click at [141, 590] on div at bounding box center [148, 596] width 25 height 25
click at [118, 591] on div at bounding box center [115, 596] width 25 height 25
type input "7.39"
type input "1.58"
type input "5.46"
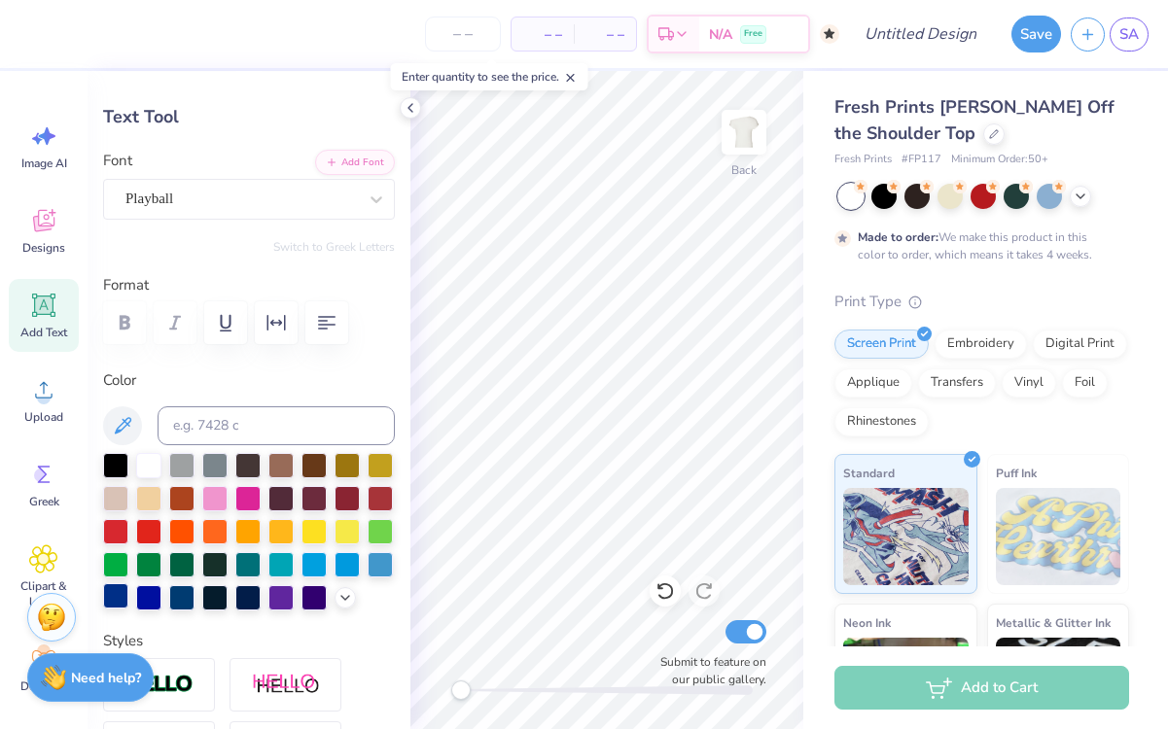
click at [121, 596] on div at bounding box center [115, 596] width 25 height 25
type input "9.17"
type input "1.73"
type input "9.63"
type input "4.68"
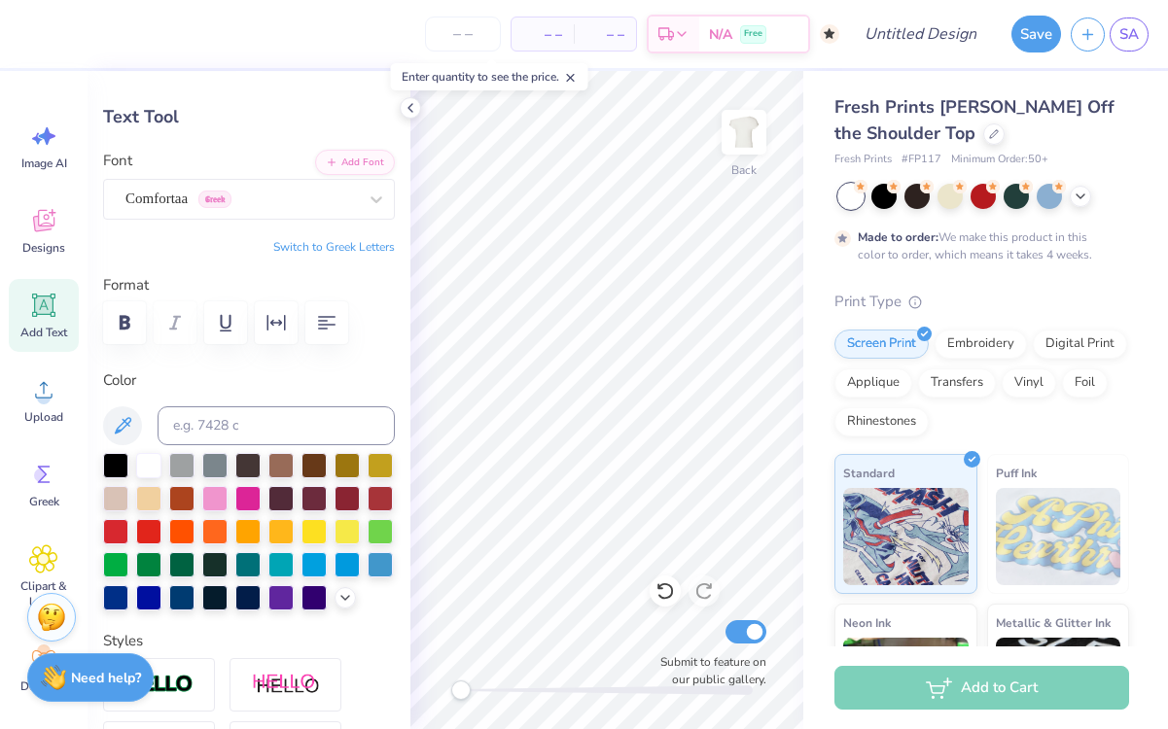
type input "0.88"
type input "7.39"
type input "1.58"
type input "5.47"
type input "4.68"
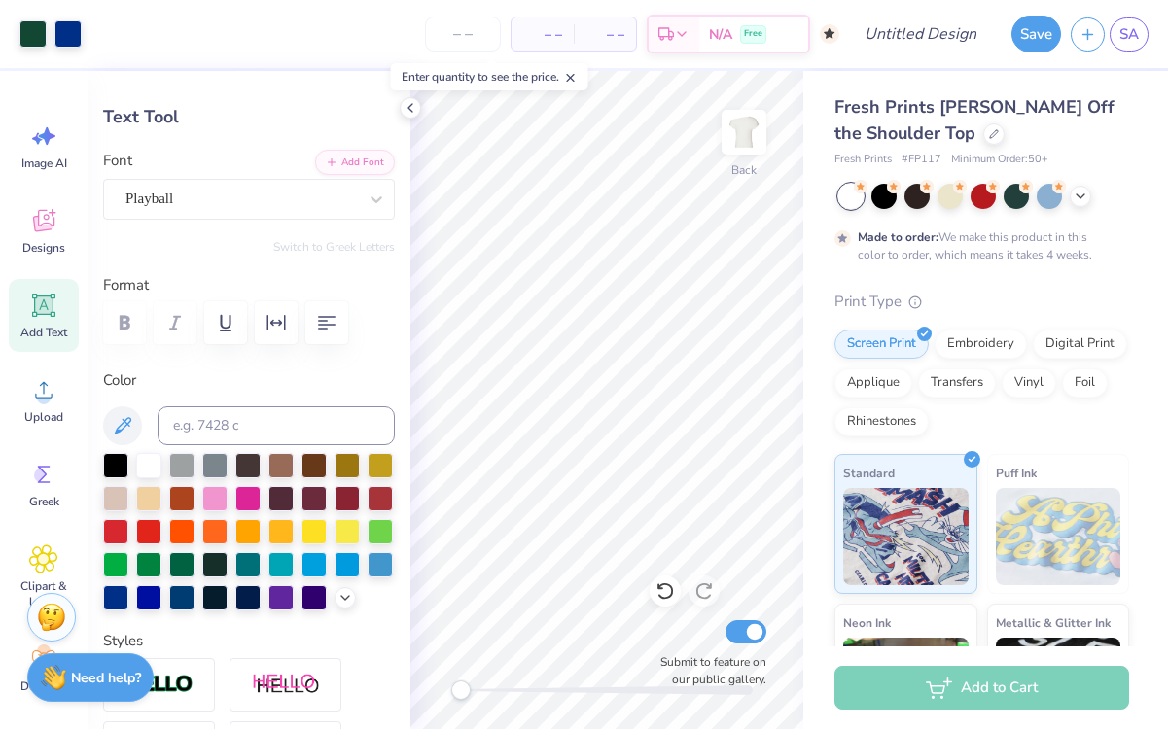
type input "0.88"
type input "8.81"
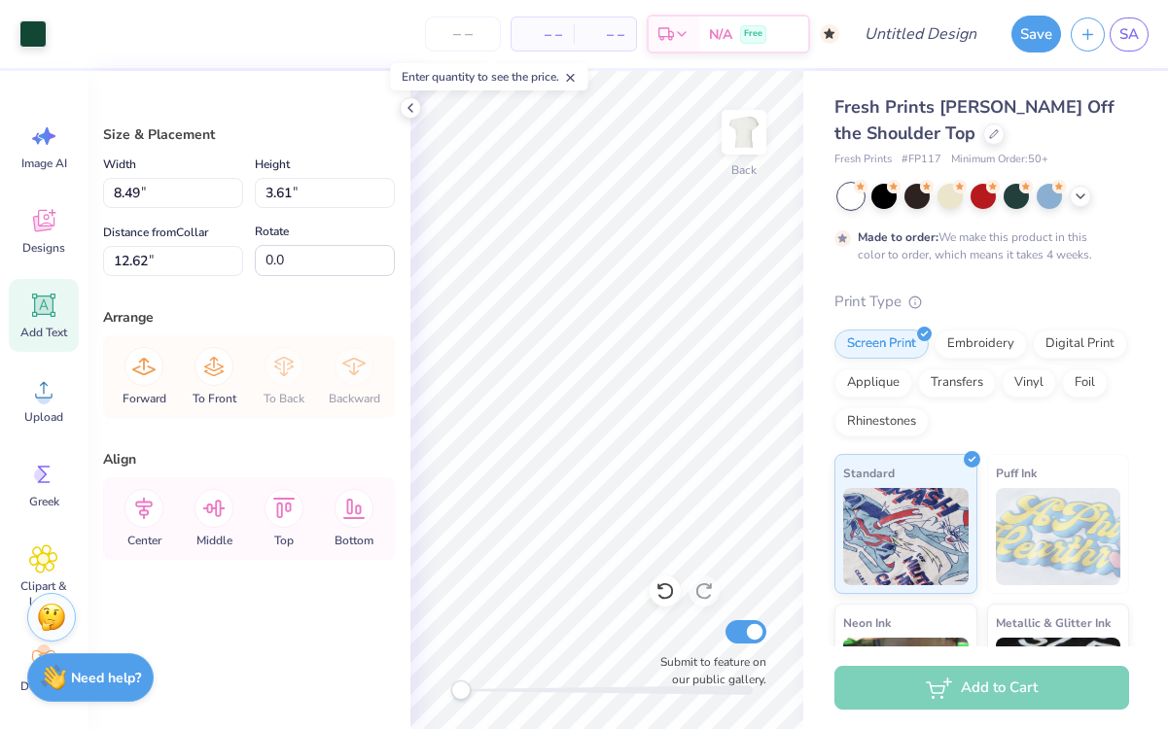
click at [52, 338] on span "Add Text" at bounding box center [43, 333] width 47 height 16
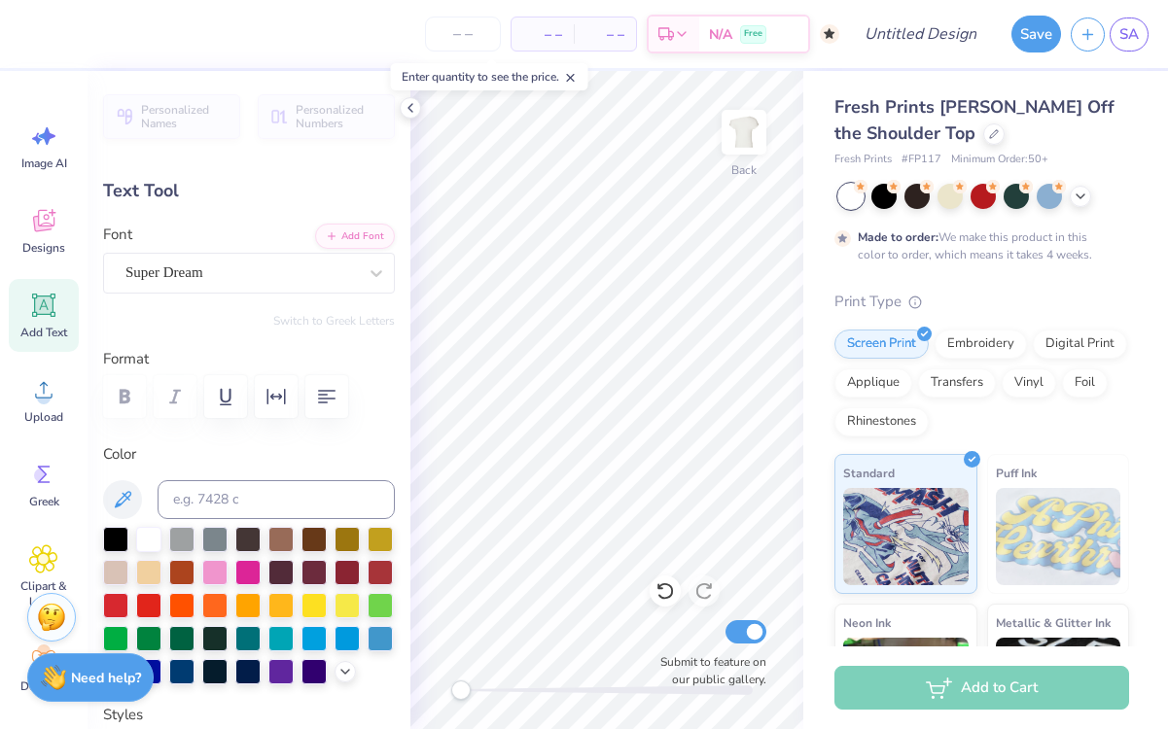
type textarea "TXT"
type textarea "SYRACUSE"
click at [305, 291] on div "Super Dream" at bounding box center [249, 273] width 292 height 41
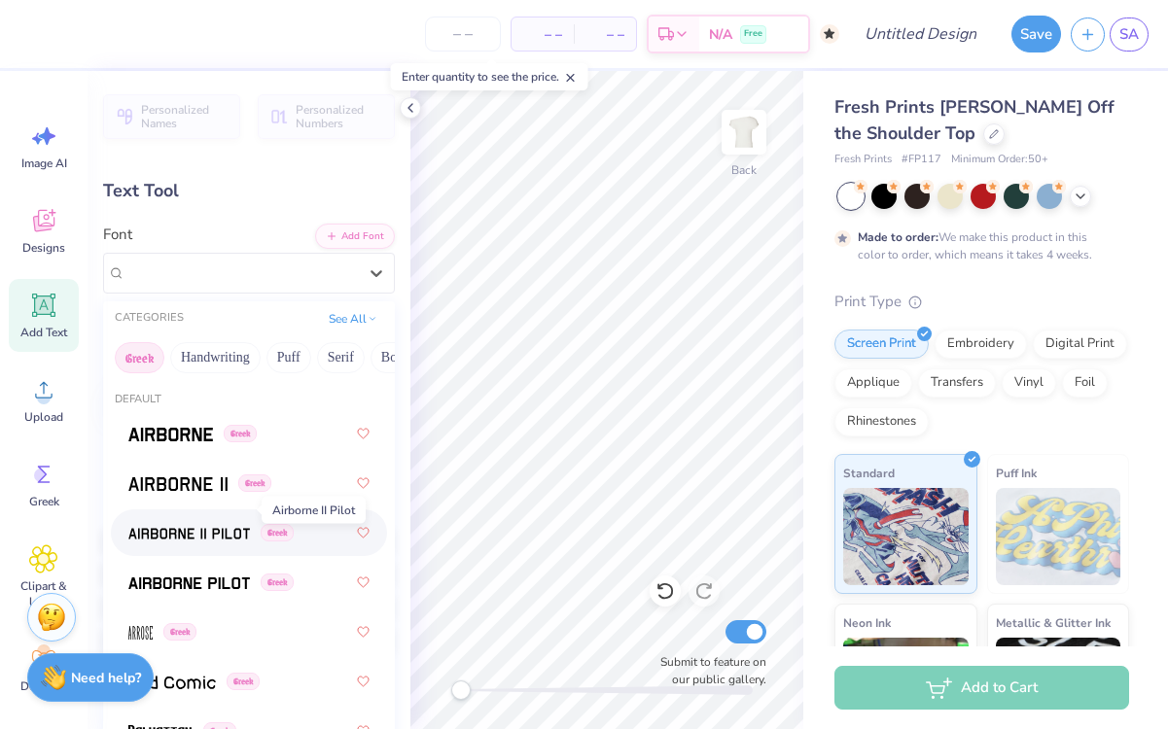
scroll to position [743, 0]
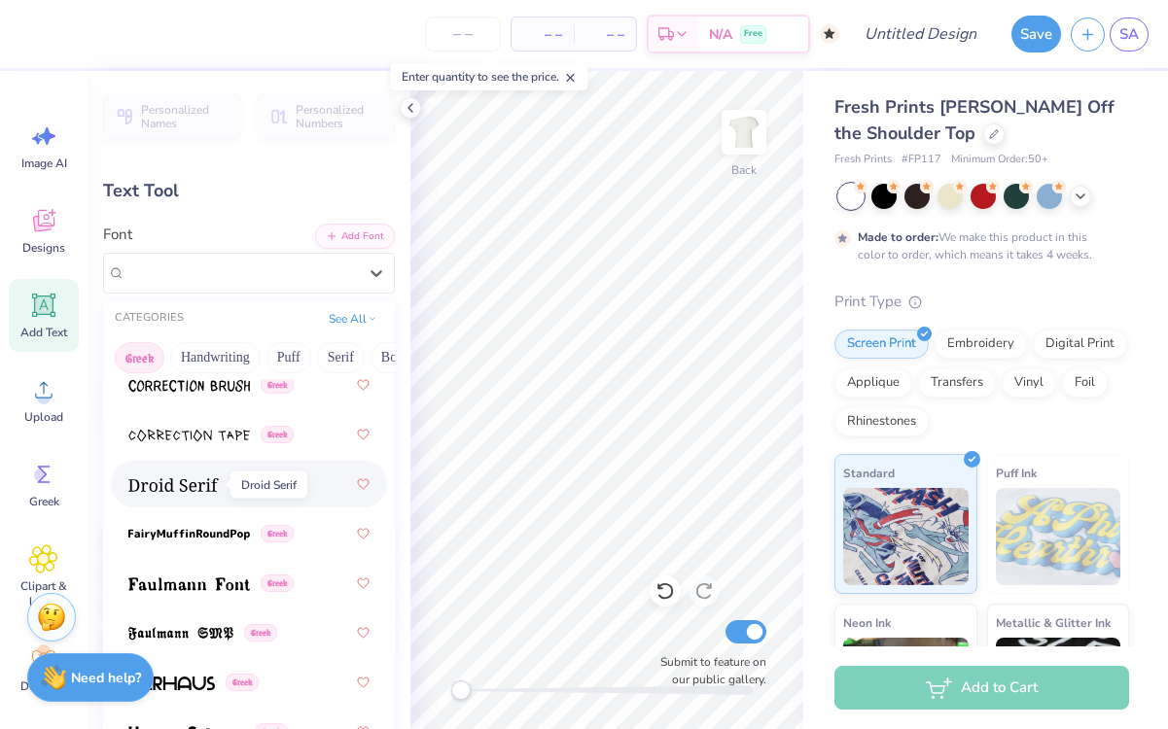
click at [190, 482] on img at bounding box center [173, 486] width 90 height 14
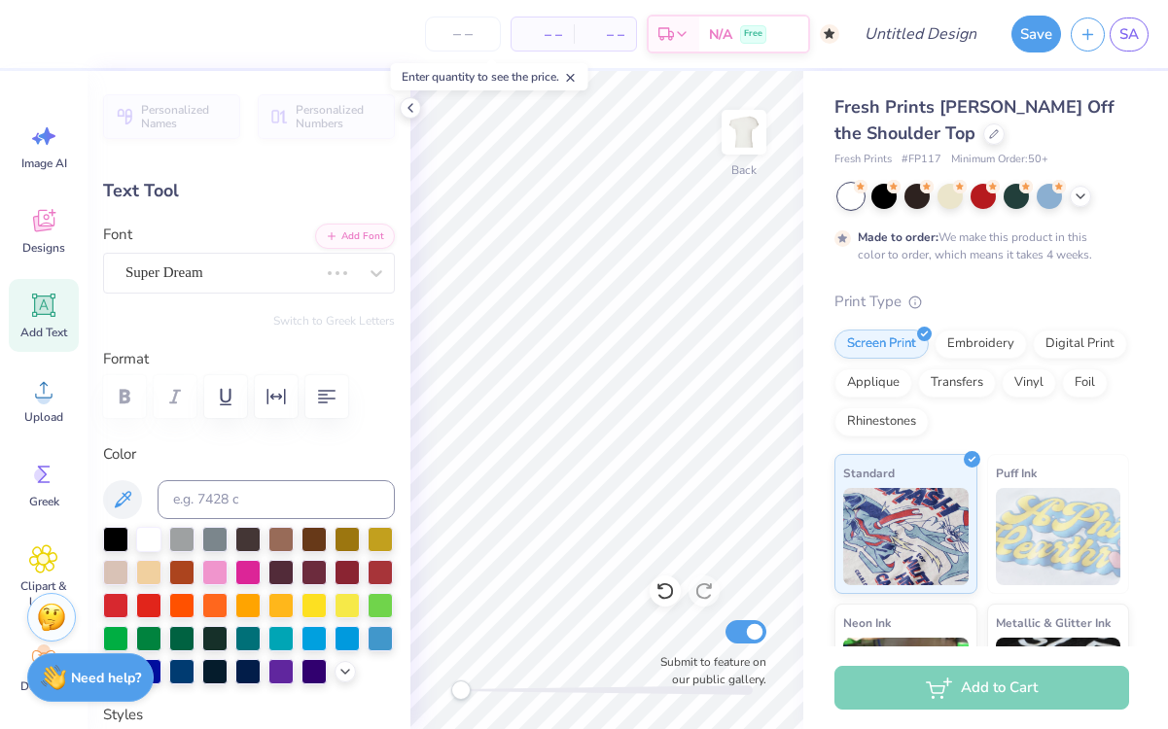
click at [226, 247] on div "Font Super Dream" at bounding box center [249, 259] width 292 height 70
click at [227, 274] on div "Super Dream" at bounding box center [222, 273] width 196 height 30
click at [253, 259] on div "Super Dream" at bounding box center [222, 273] width 196 height 30
click at [269, 270] on div "Droid Serif Greek" at bounding box center [241, 273] width 235 height 30
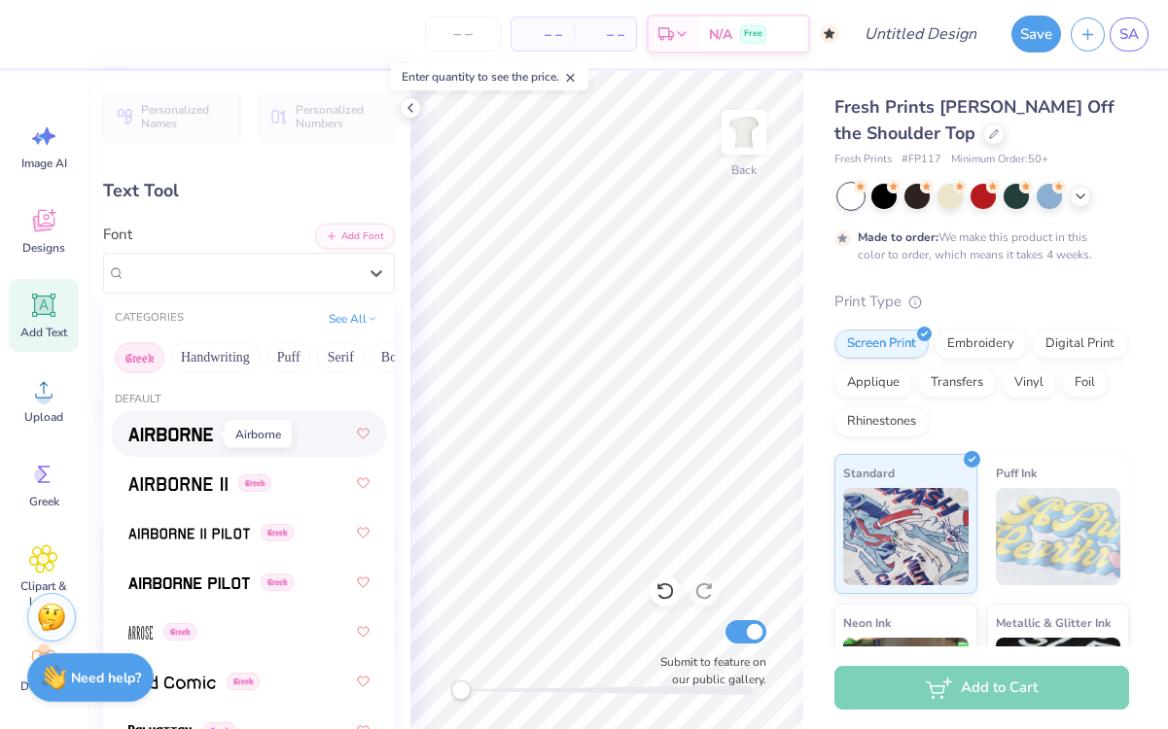
click at [189, 433] on img at bounding box center [170, 435] width 85 height 14
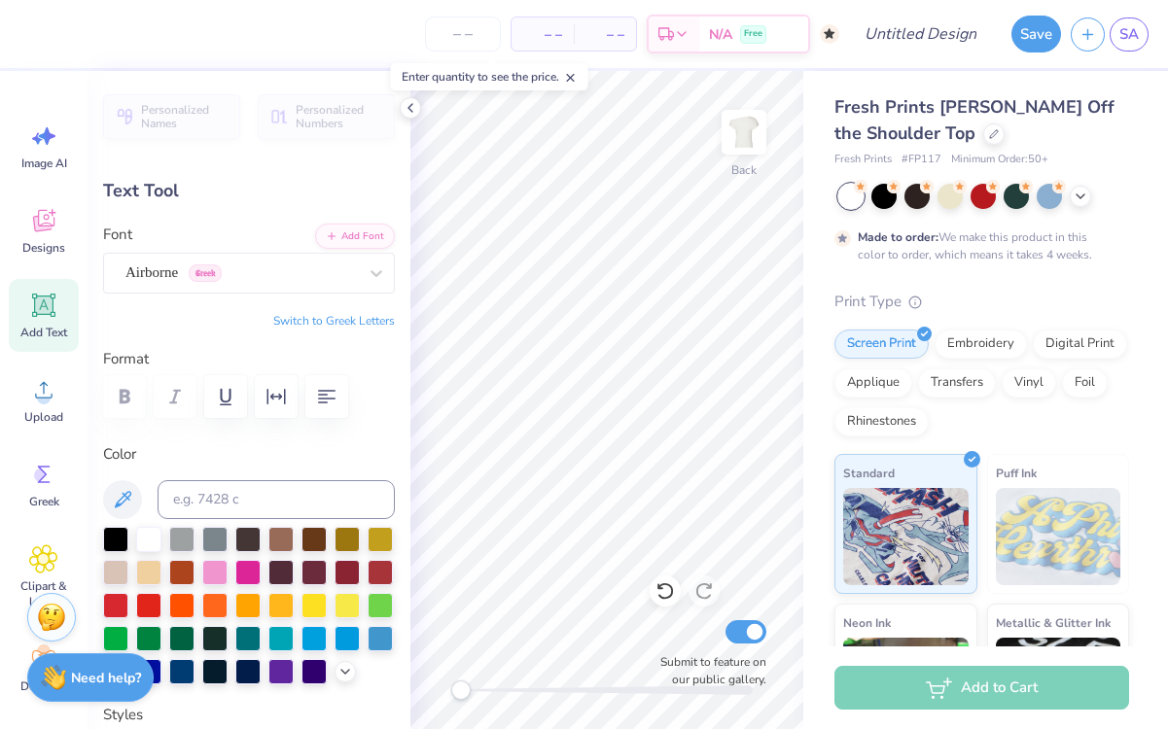
type input "8.80"
type input "1.31"
type input "10.86"
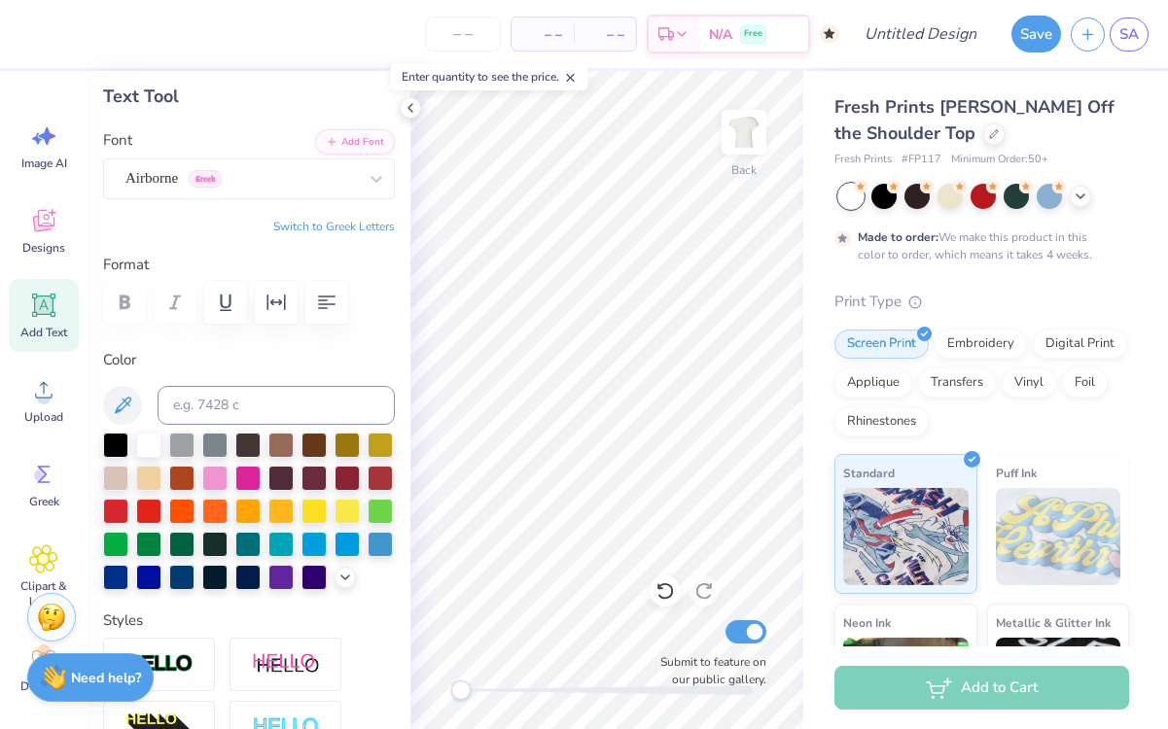
scroll to position [95, 0]
click at [108, 579] on div at bounding box center [115, 574] width 25 height 25
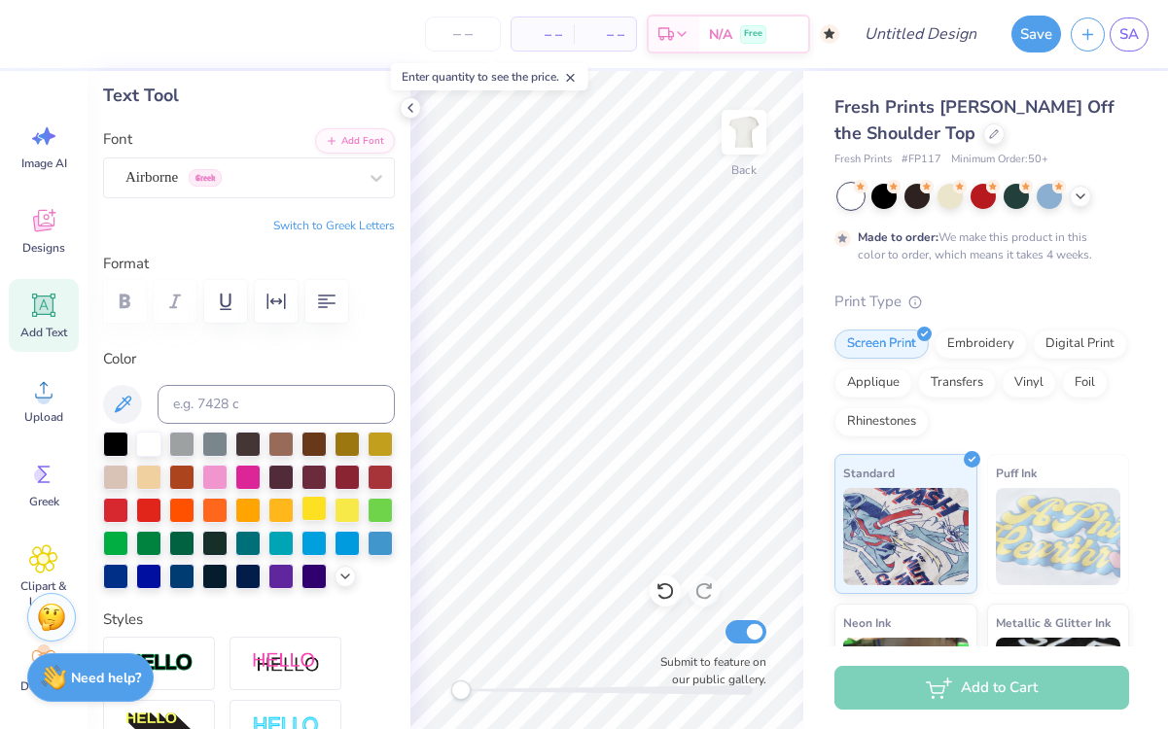
type input "6.84"
type input "1.02"
type input "10.50"
type input "4.68"
type input "0.88"
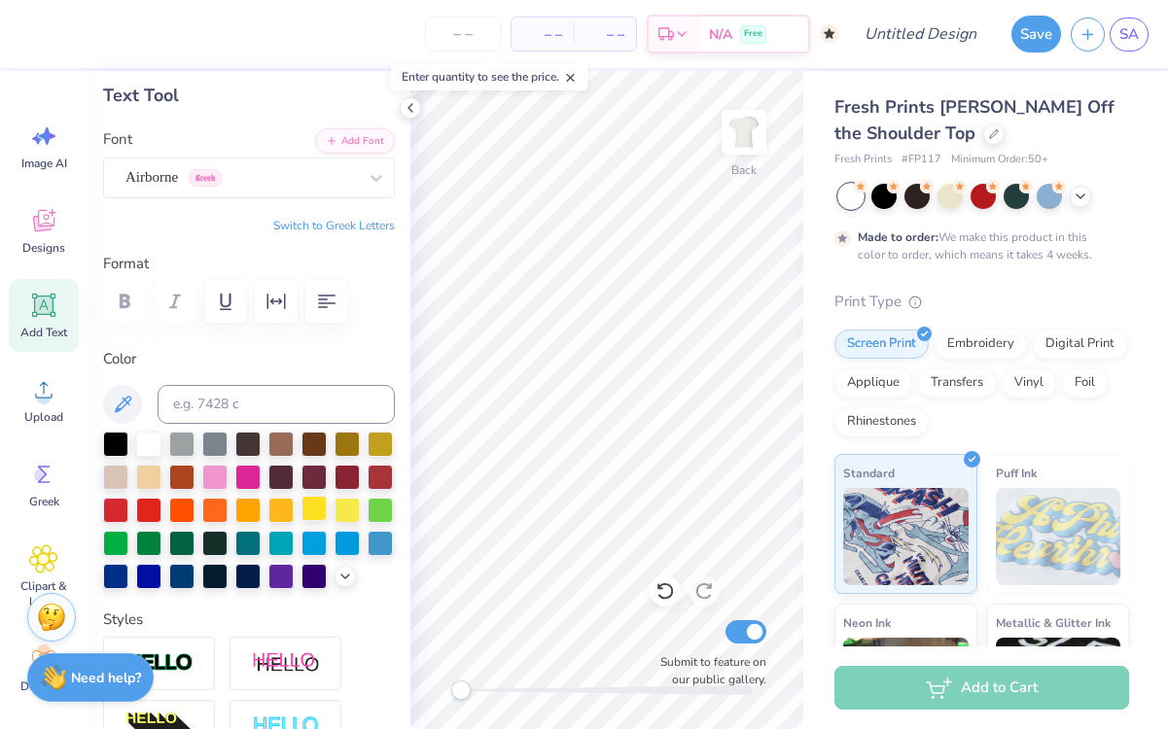
type input "8.81"
click at [124, 303] on icon "button" at bounding box center [124, 301] width 23 height 23
type input "4.69"
type input "0.89"
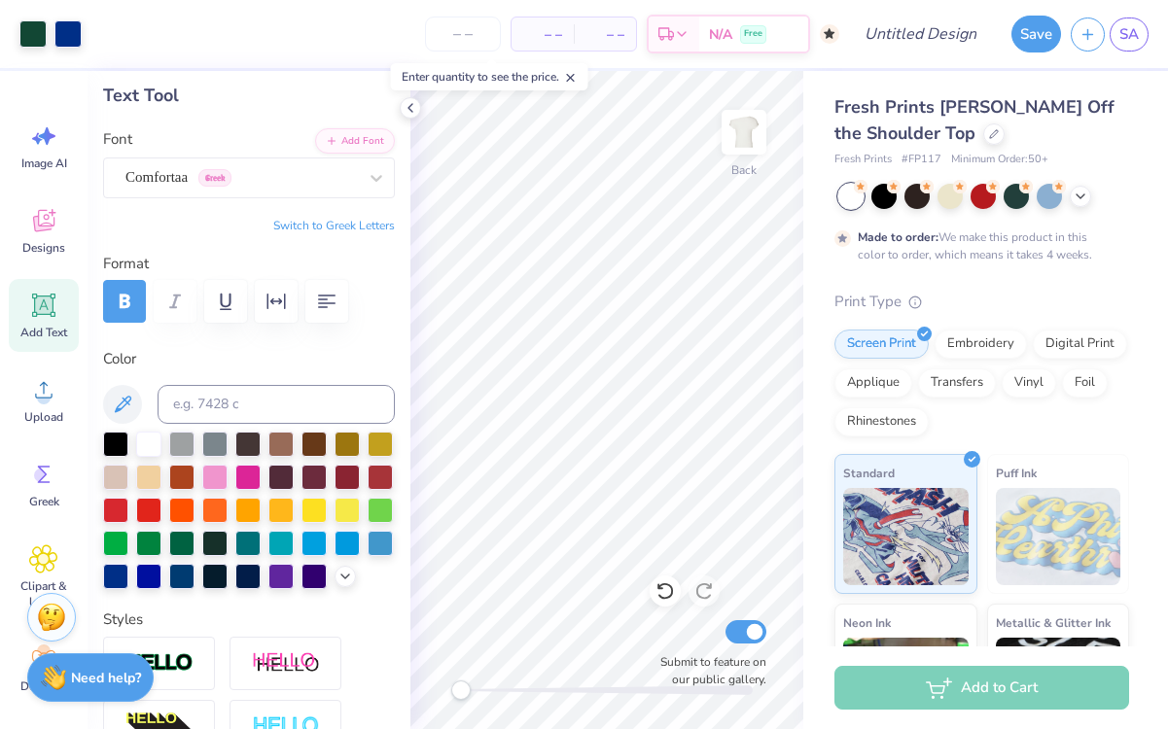
type input "8.83"
type input "7.39"
type input "1.58"
type input "6.27"
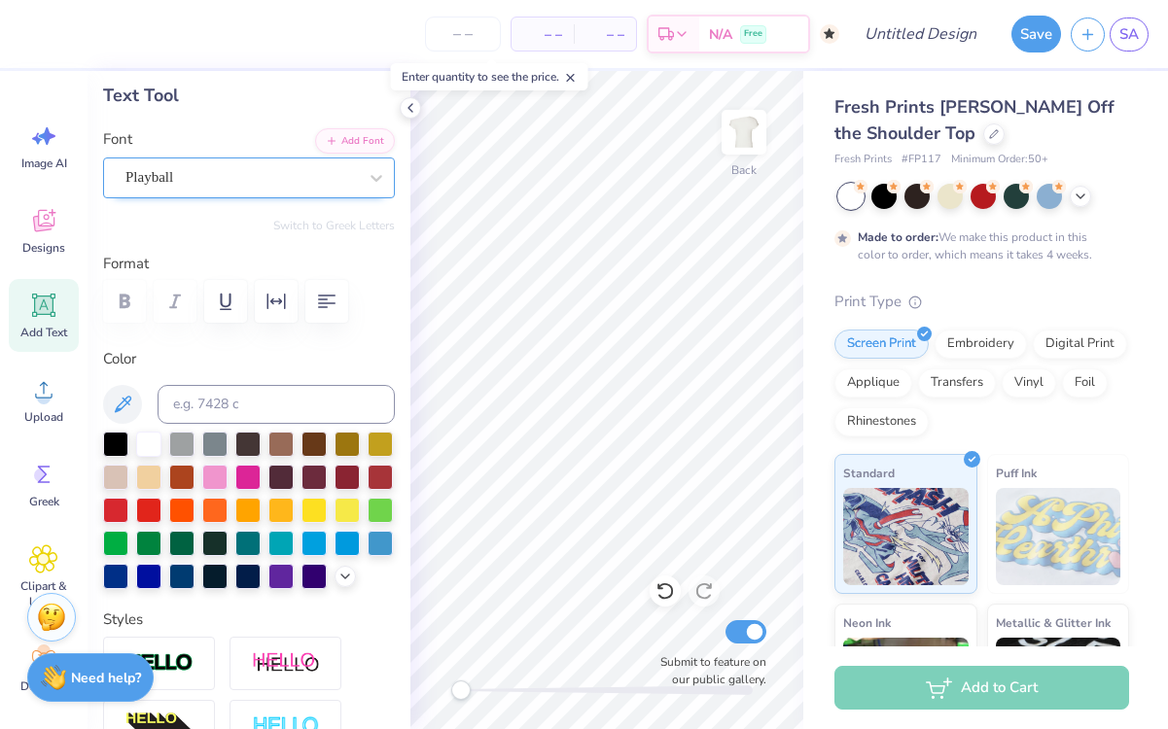
click at [179, 191] on div "Playball" at bounding box center [241, 177] width 235 height 30
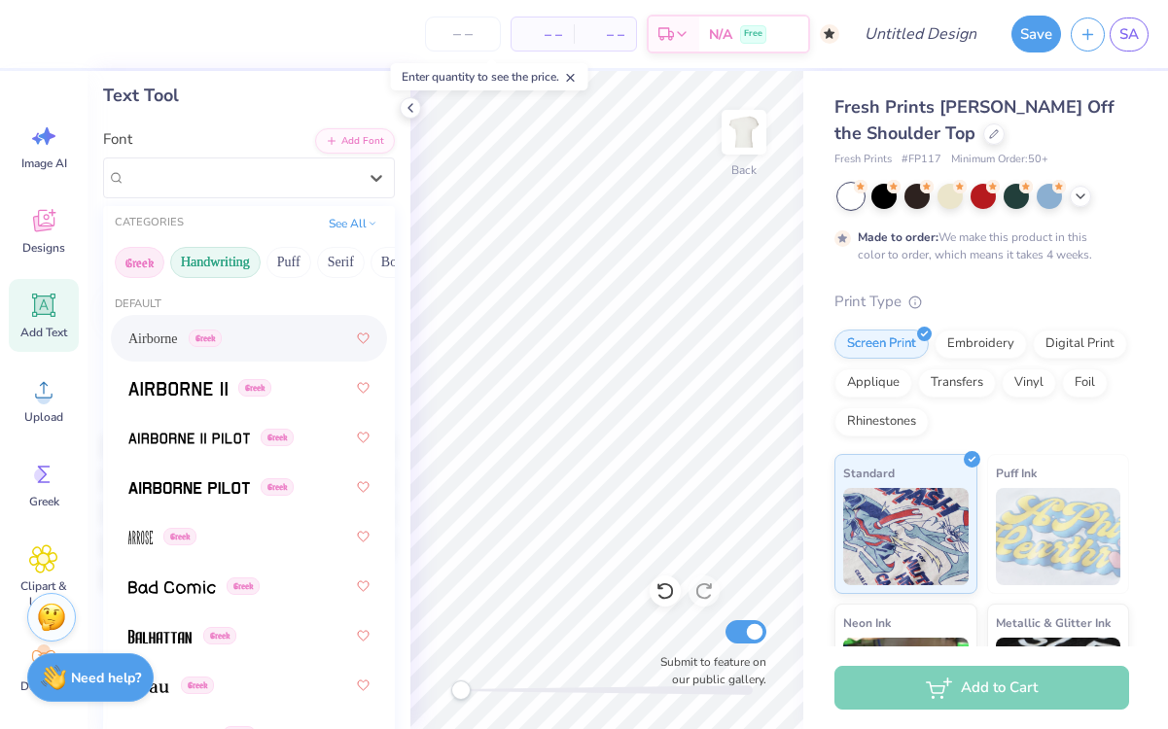
click at [238, 263] on button "Handwriting" at bounding box center [215, 262] width 90 height 31
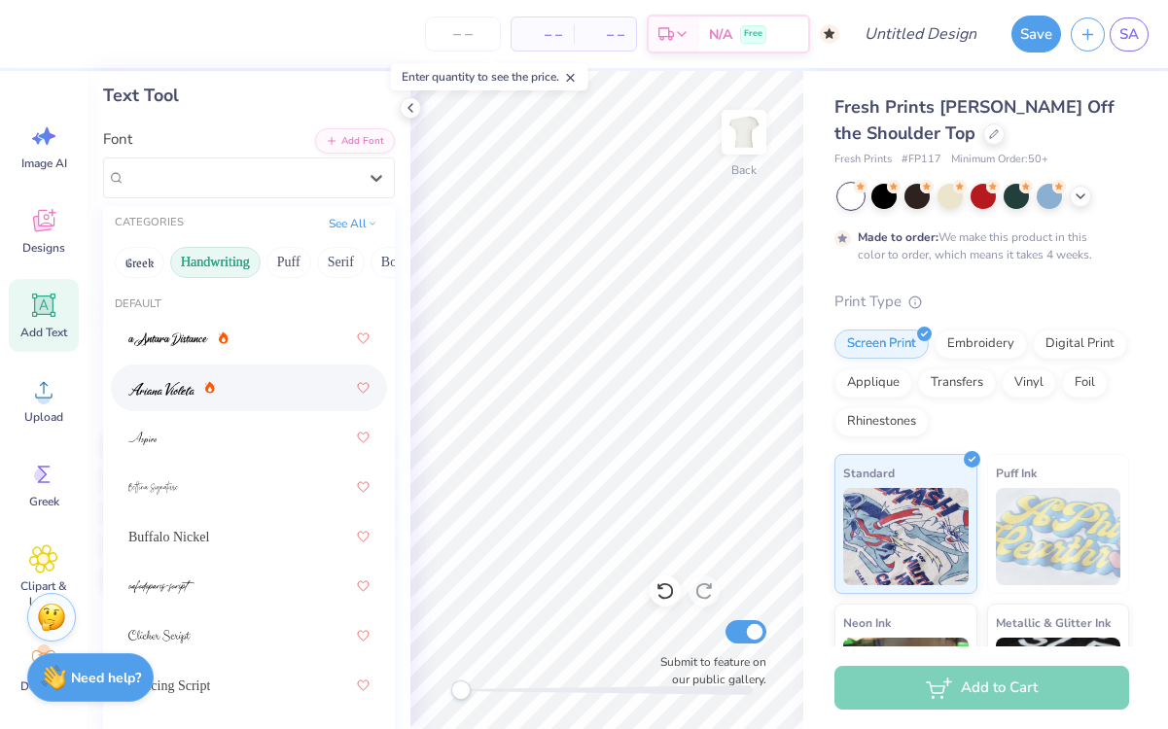
click at [175, 384] on img at bounding box center [161, 389] width 66 height 14
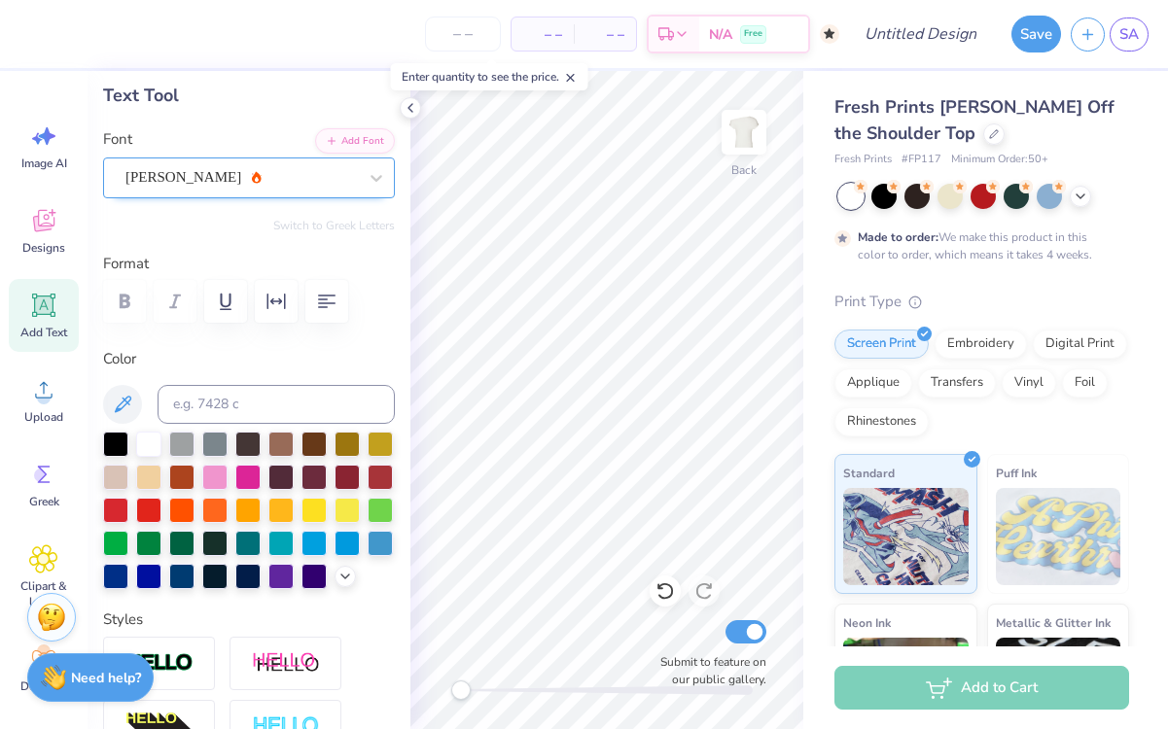
click at [196, 177] on div "Ariana Violeta" at bounding box center [241, 177] width 235 height 30
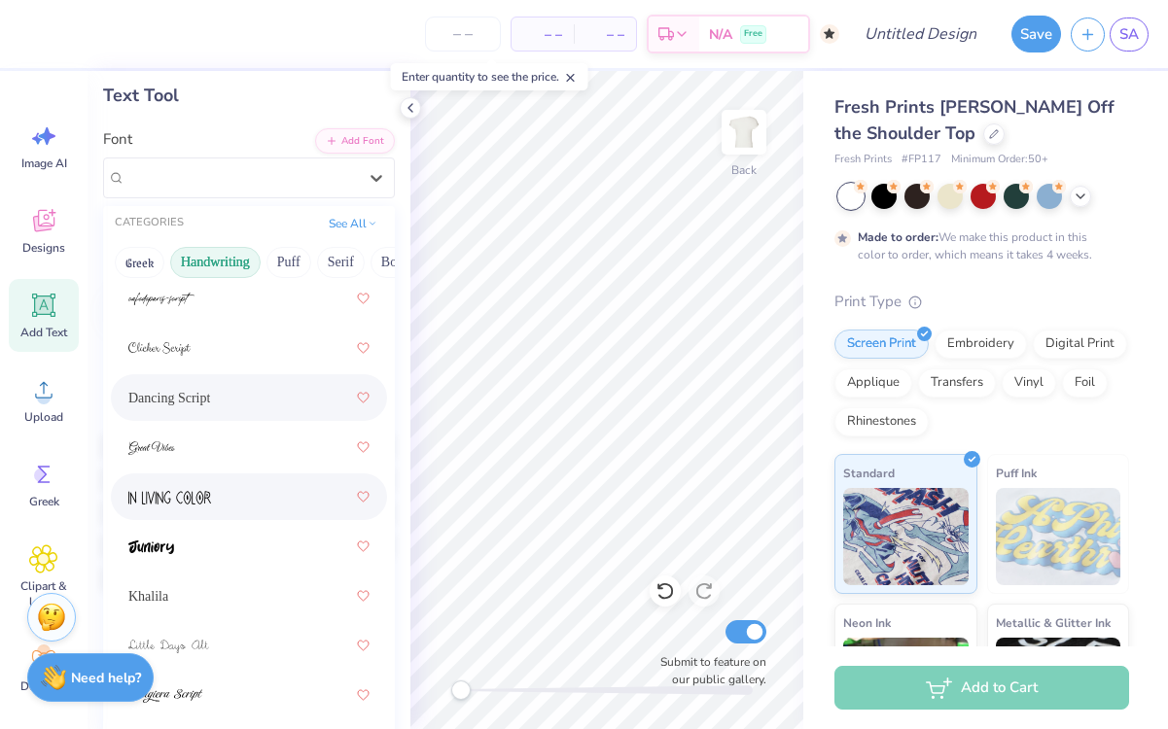
scroll to position [305, 0]
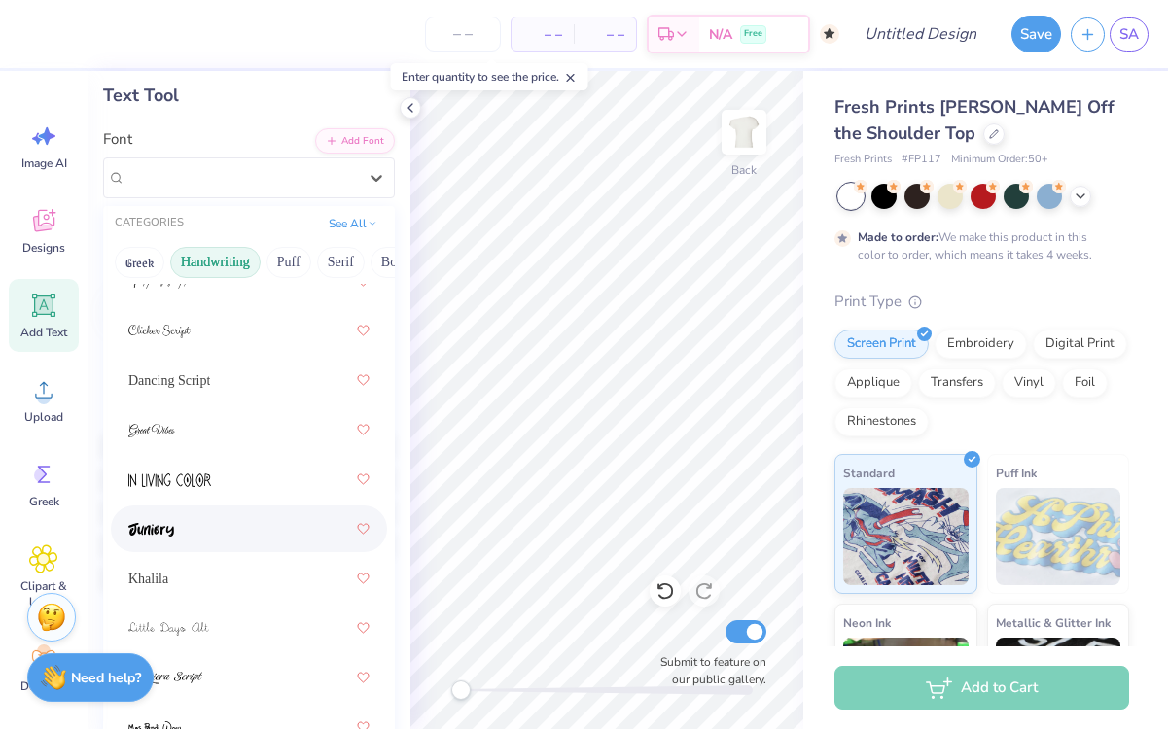
click at [224, 530] on div at bounding box center [248, 529] width 241 height 35
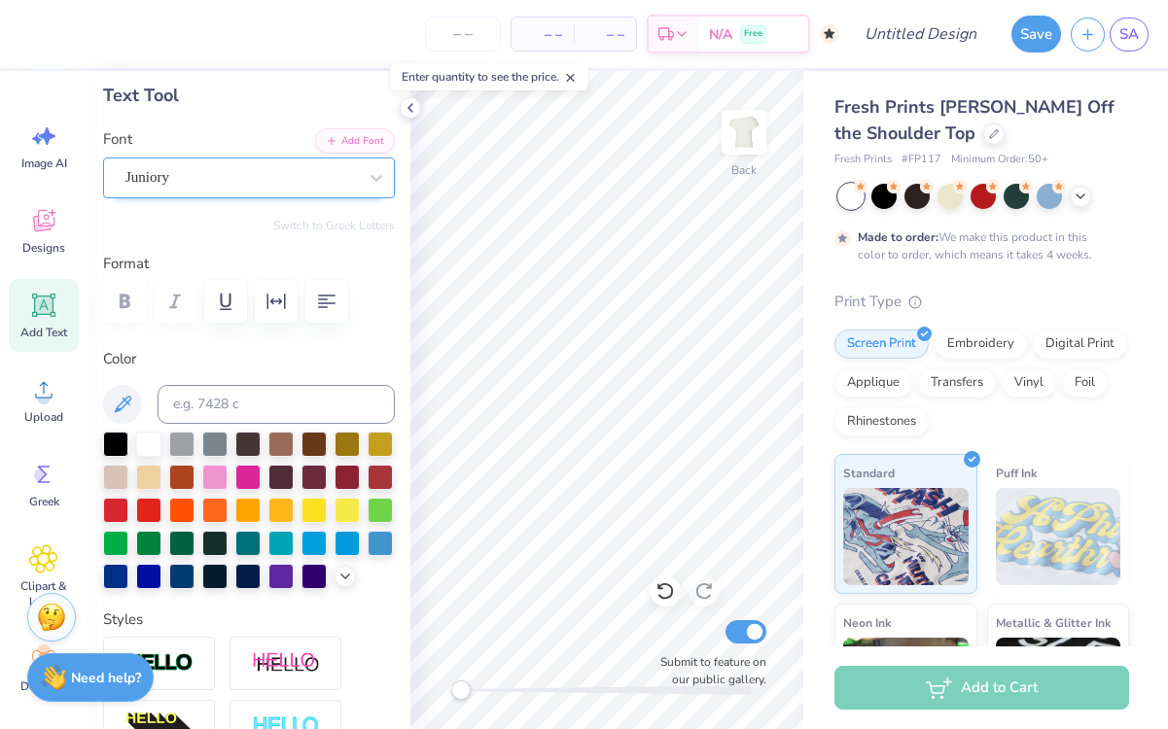
click at [271, 185] on div "Juniory" at bounding box center [241, 177] width 235 height 30
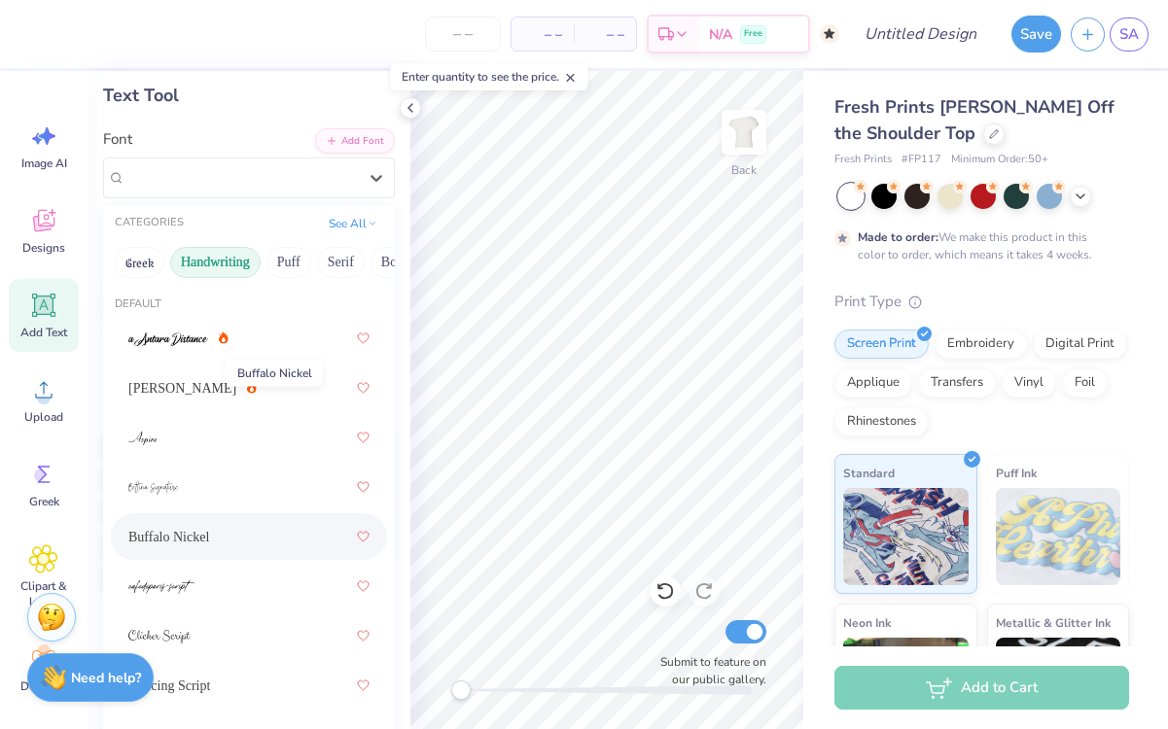
scroll to position [384, 0]
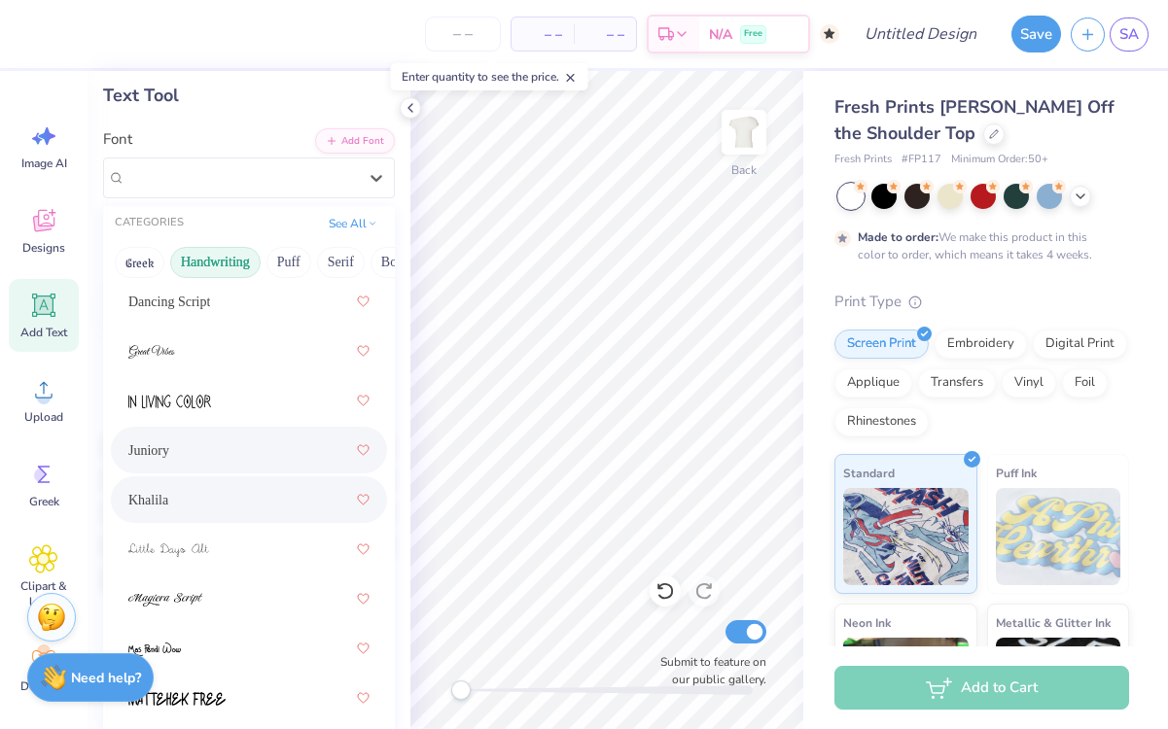
click at [197, 505] on div "Khalila" at bounding box center [248, 499] width 241 height 35
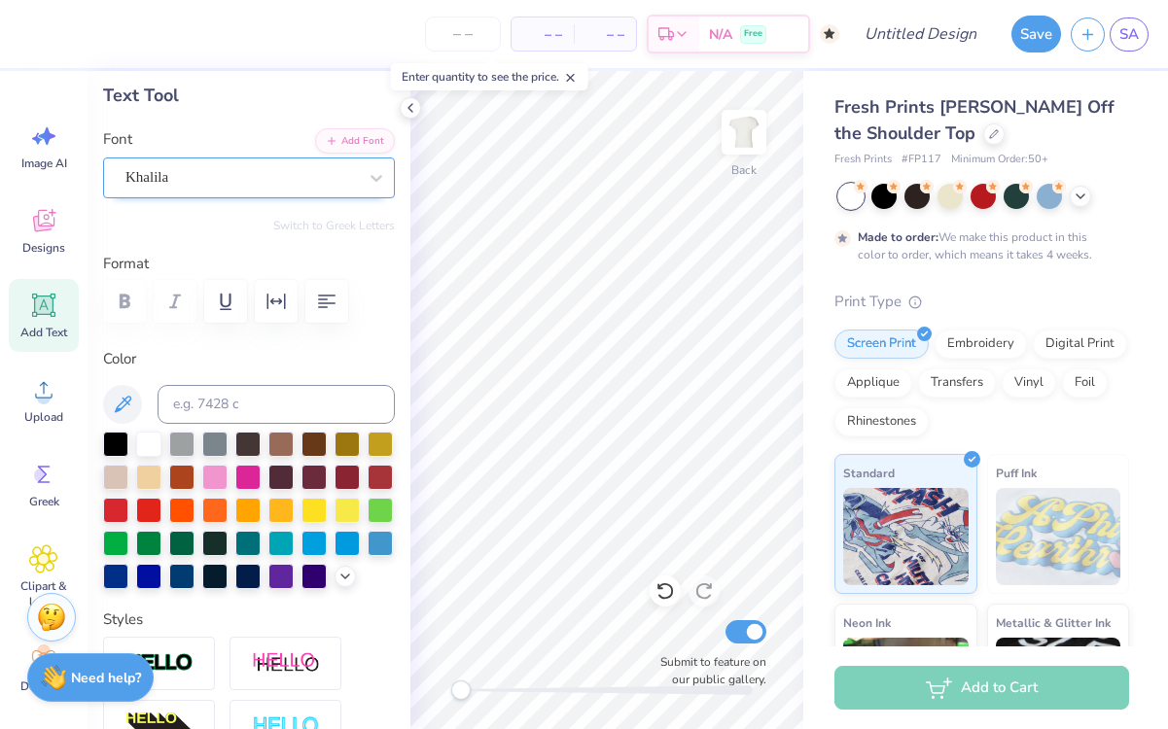
click at [295, 189] on div at bounding box center [240, 177] width 231 height 26
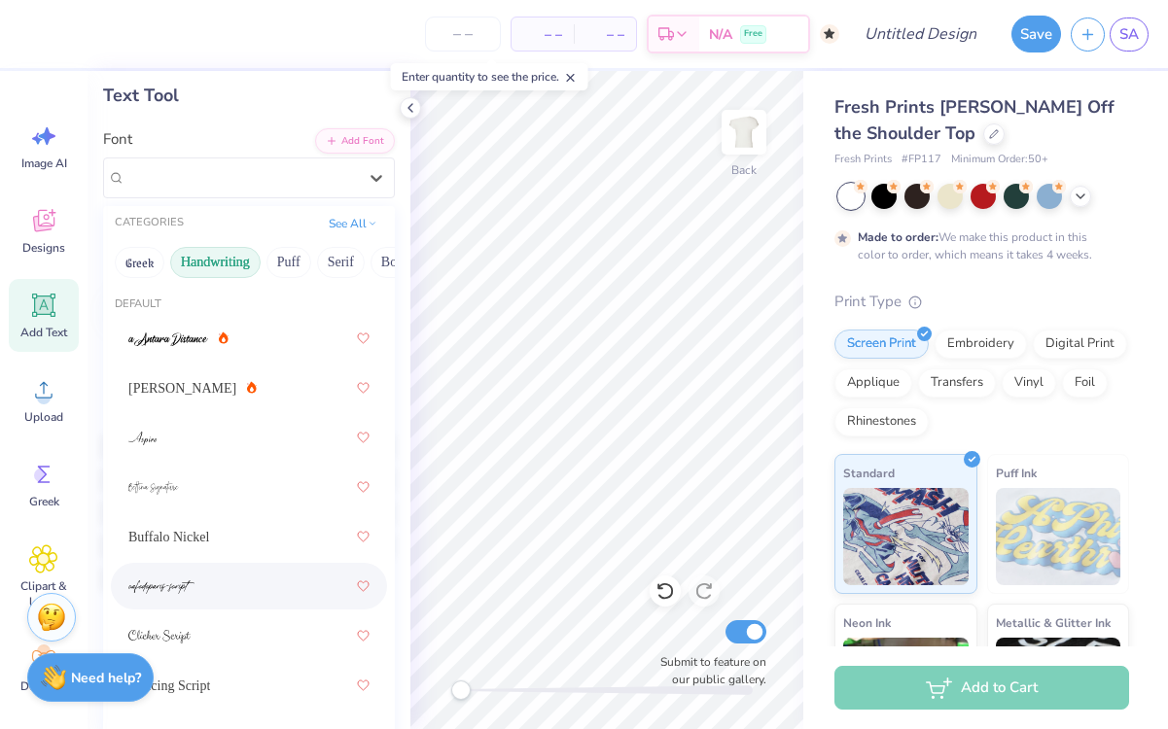
scroll to position [404, 0]
